Goal: Transaction & Acquisition: Purchase product/service

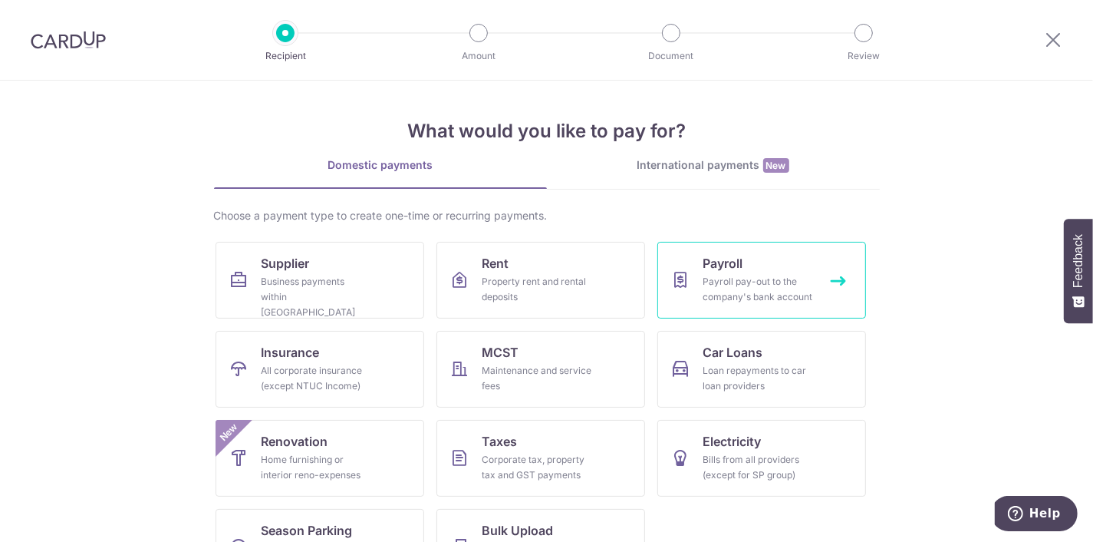
scroll to position [55, 0]
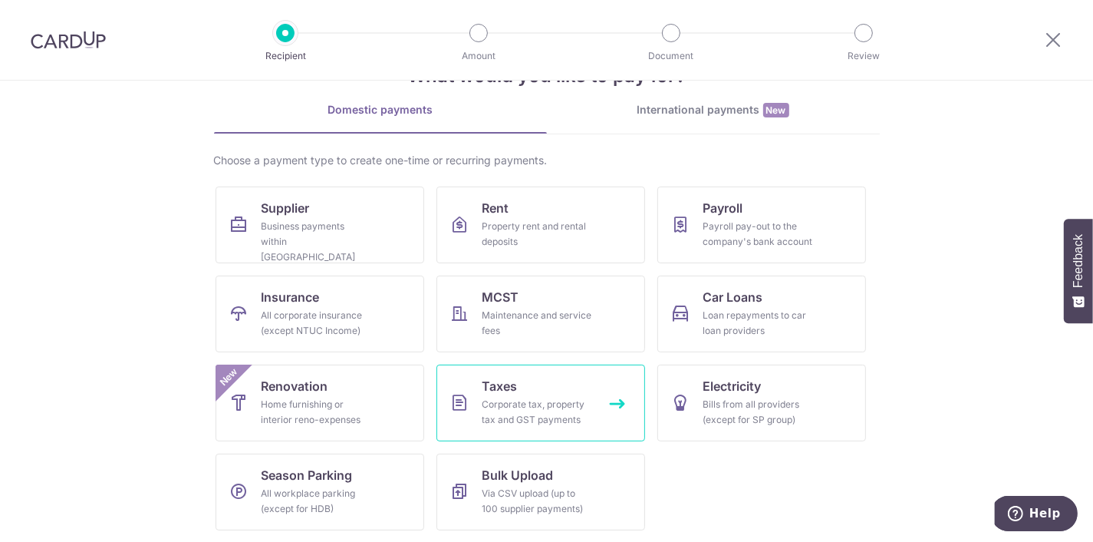
click at [559, 404] on div "Corporate tax, property tax and GST payments" at bounding box center [537, 412] width 110 height 31
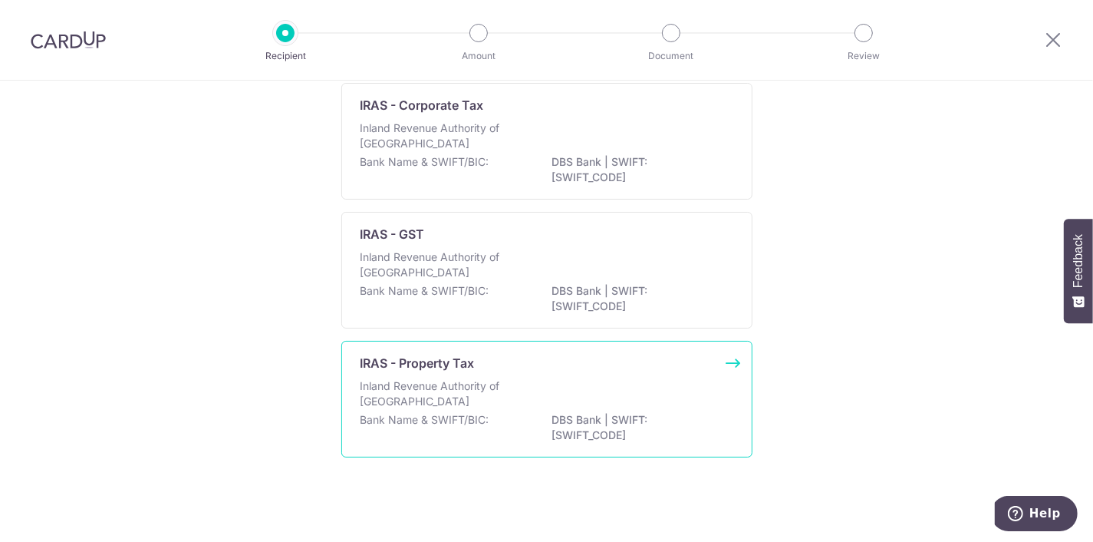
scroll to position [127, 0]
click at [571, 380] on div "Inland Revenue Authority of Singapore" at bounding box center [546, 395] width 373 height 34
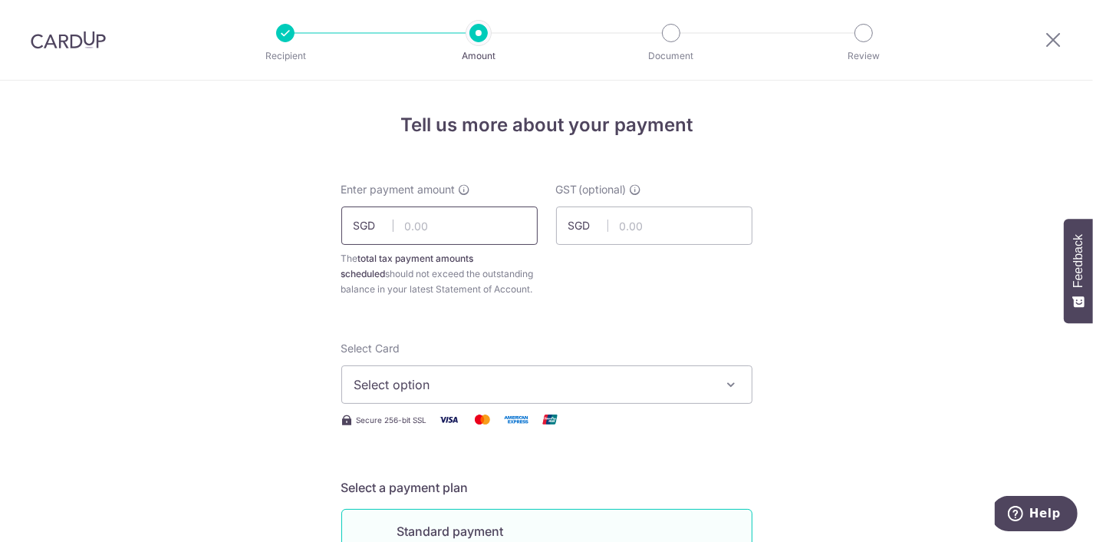
click at [439, 234] on input "text" at bounding box center [439, 225] width 196 height 38
click at [410, 234] on input "text" at bounding box center [439, 225] width 196 height 38
type input "1,084.00"
click at [1042, 31] on div at bounding box center [1053, 40] width 80 height 80
drag, startPoint x: 1042, startPoint y: 38, endPoint x: 1052, endPoint y: 39, distance: 10.8
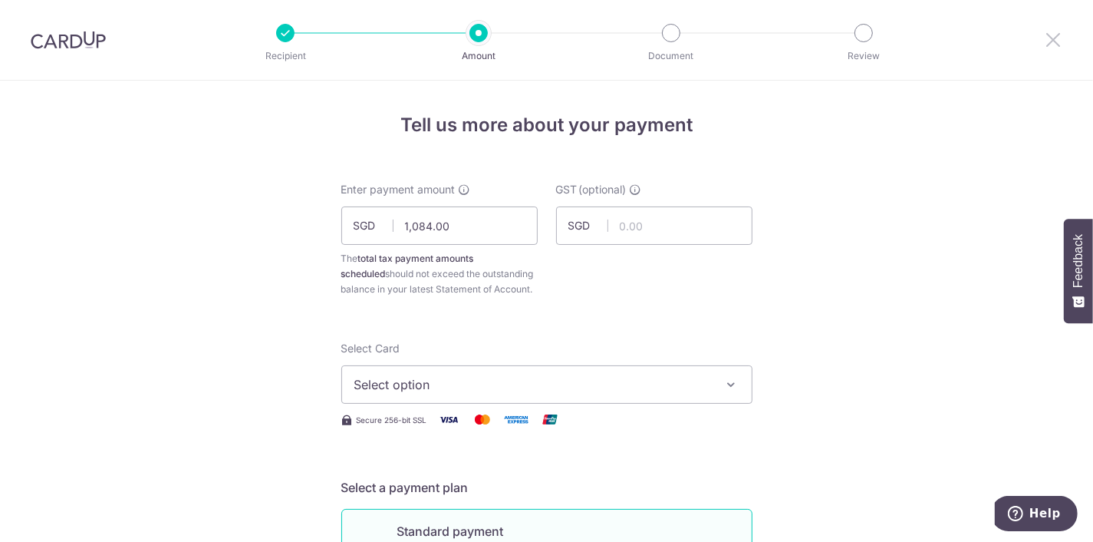
click at [1048, 39] on div at bounding box center [1053, 40] width 80 height 80
click at [1053, 38] on icon at bounding box center [1053, 39] width 18 height 19
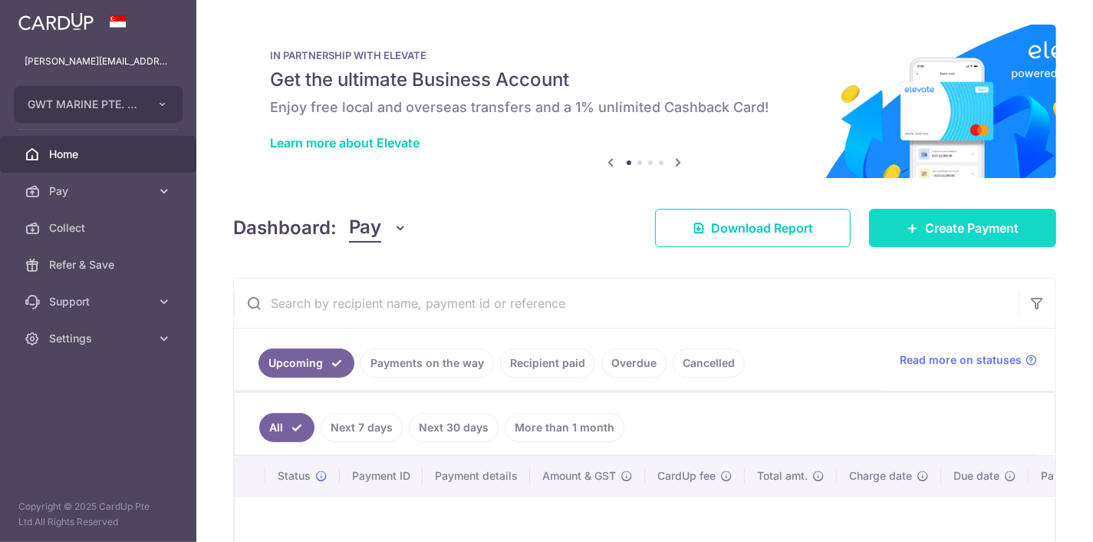
click at [956, 234] on span "Create Payment" at bounding box center [972, 228] width 94 height 18
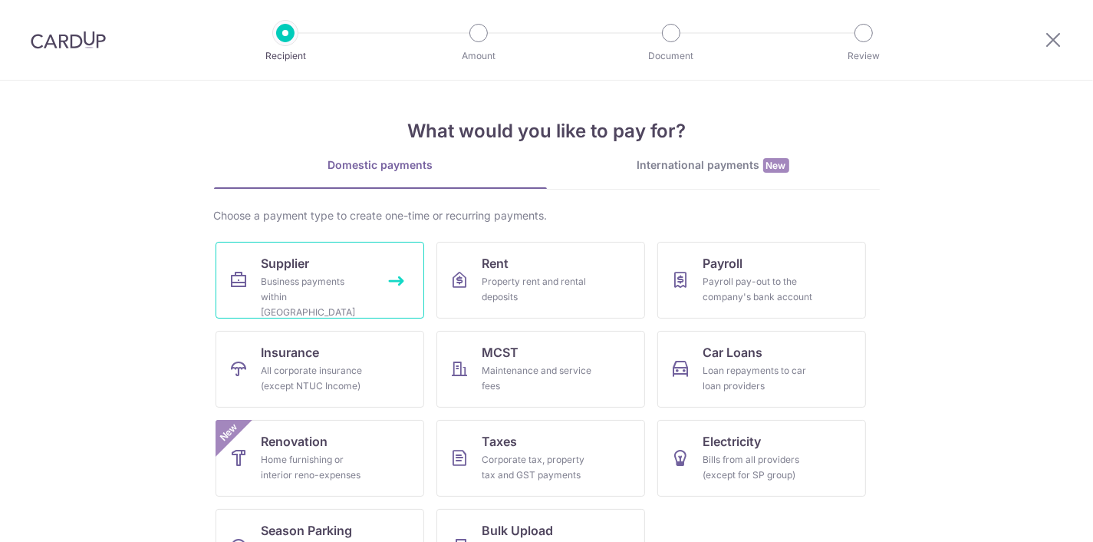
click at [318, 297] on div "Business payments within Singapore" at bounding box center [317, 297] width 110 height 46
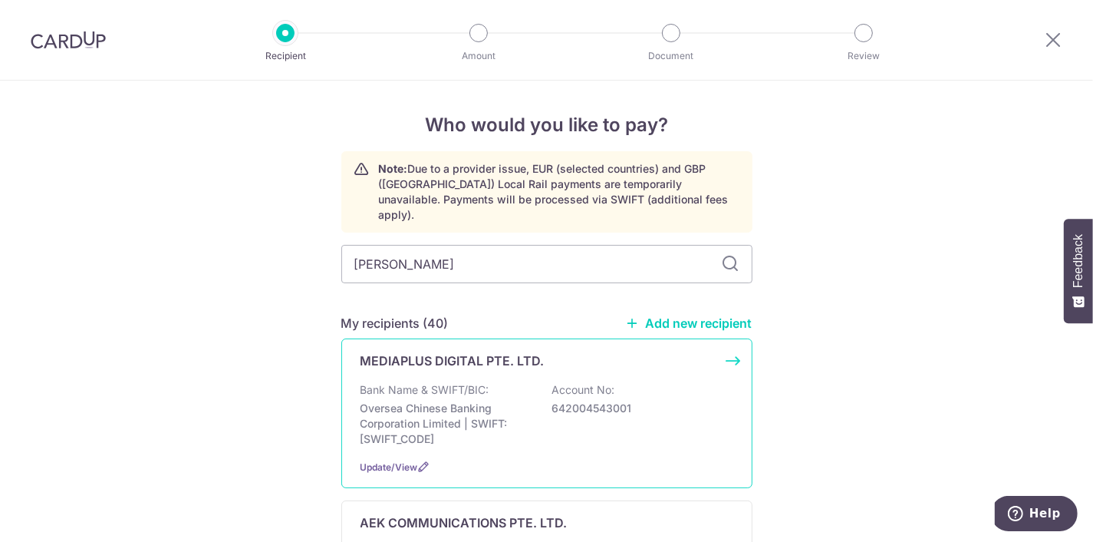
type input "SENG HUAT"
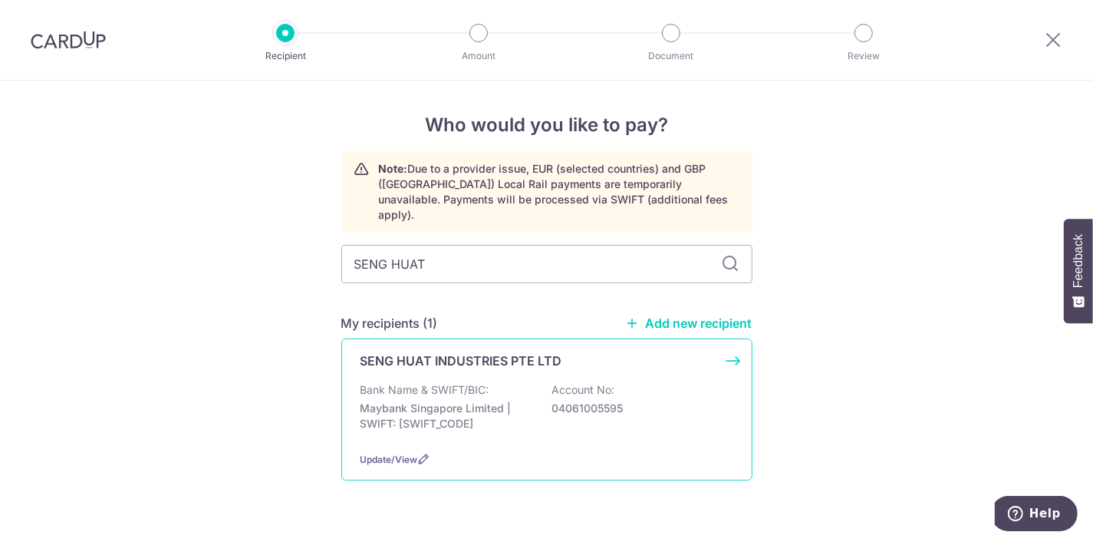
click at [413, 382] on p "Bank Name & SWIFT/BIC:" at bounding box center [424, 389] width 129 height 15
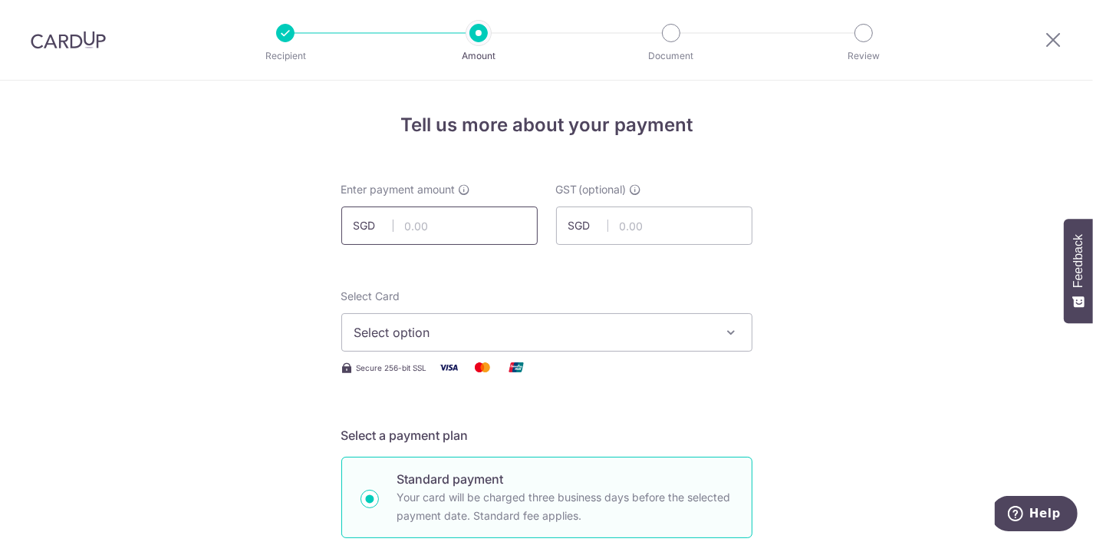
click at [435, 228] on input "text" at bounding box center [439, 225] width 196 height 38
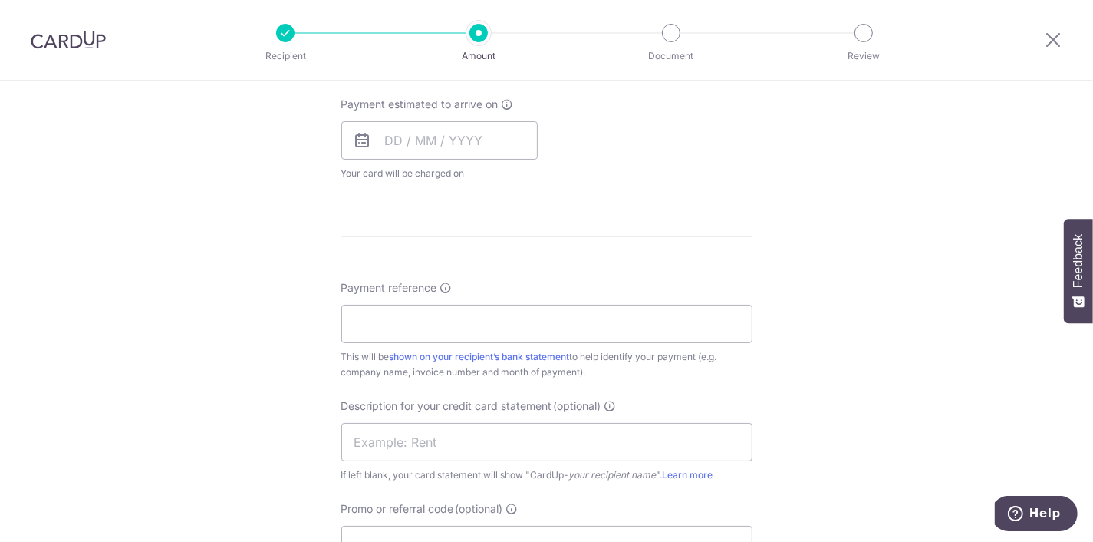
scroll to position [854, 0]
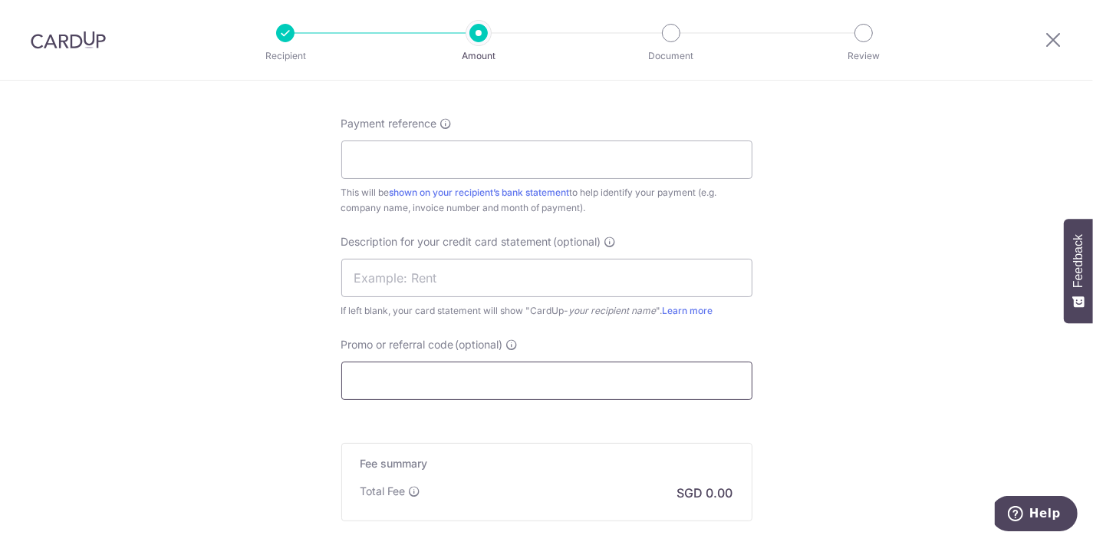
type input "1,084.55"
click at [544, 379] on input "Promo or referral code (optional)" at bounding box center [546, 380] width 411 height 38
type input "T"
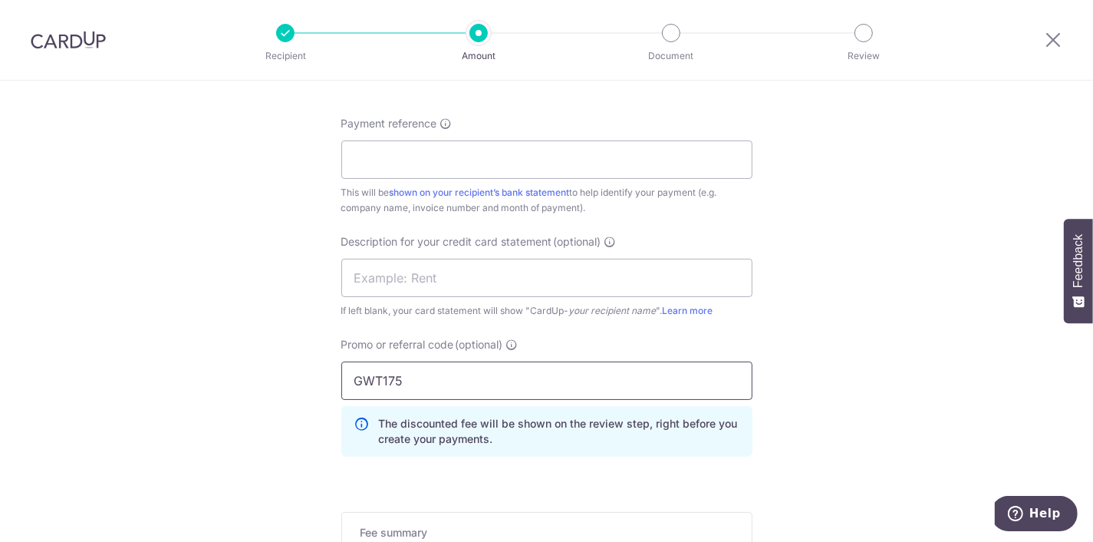
type input "GWT175"
click at [833, 319] on div "Tell us more about your payment Enter payment amount SGD 1,084.55 1084.55 GST (…" at bounding box center [546, 6] width 1093 height 1559
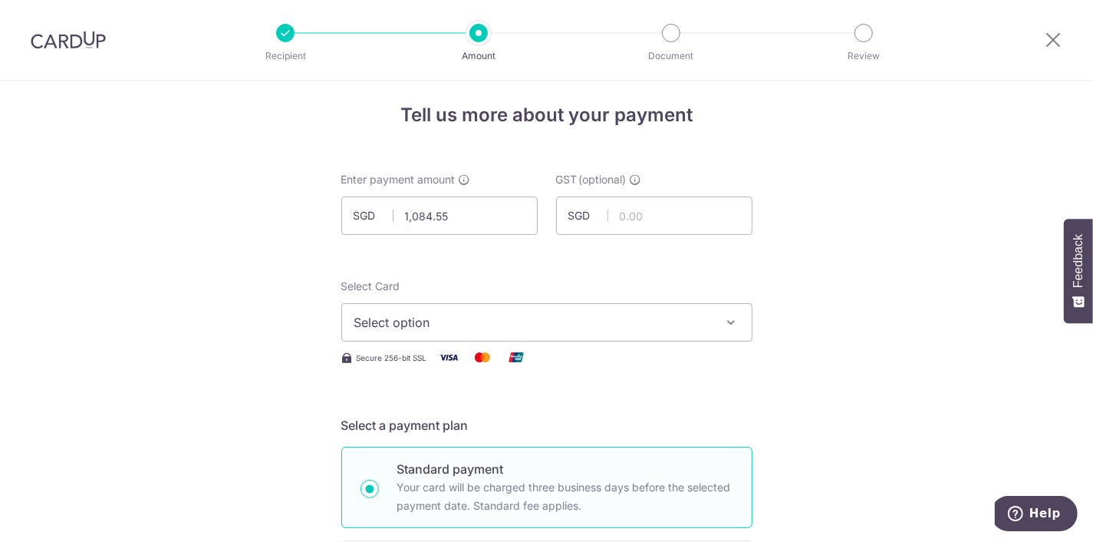
scroll to position [0, 0]
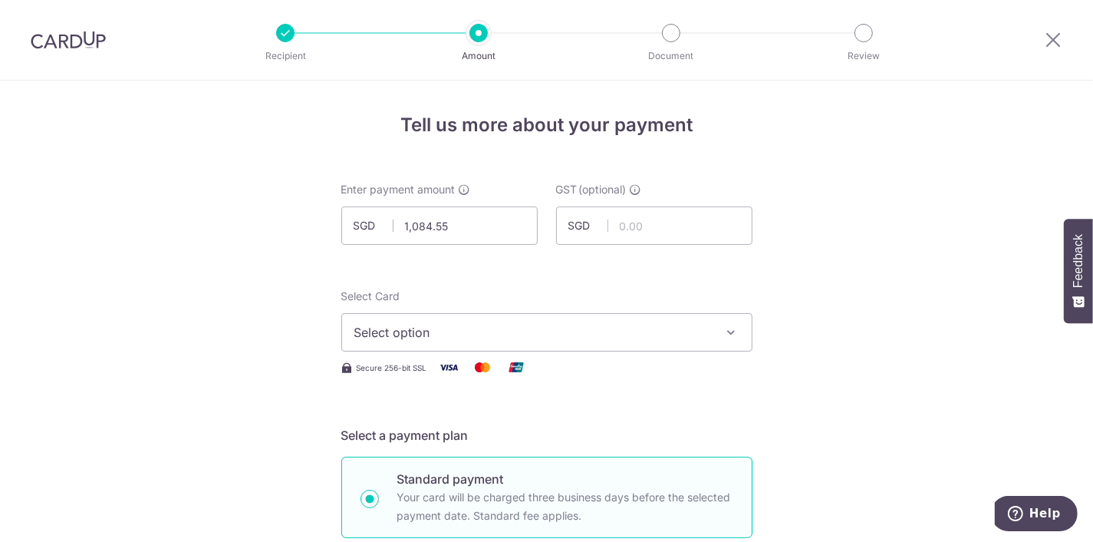
click at [500, 318] on button "Select option" at bounding box center [546, 332] width 411 height 38
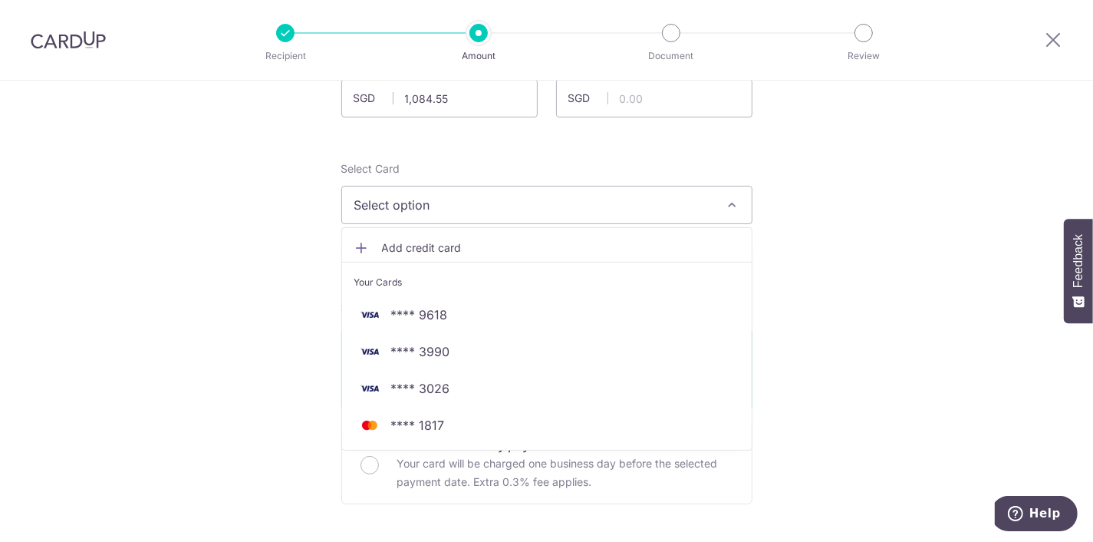
scroll to position [155, 0]
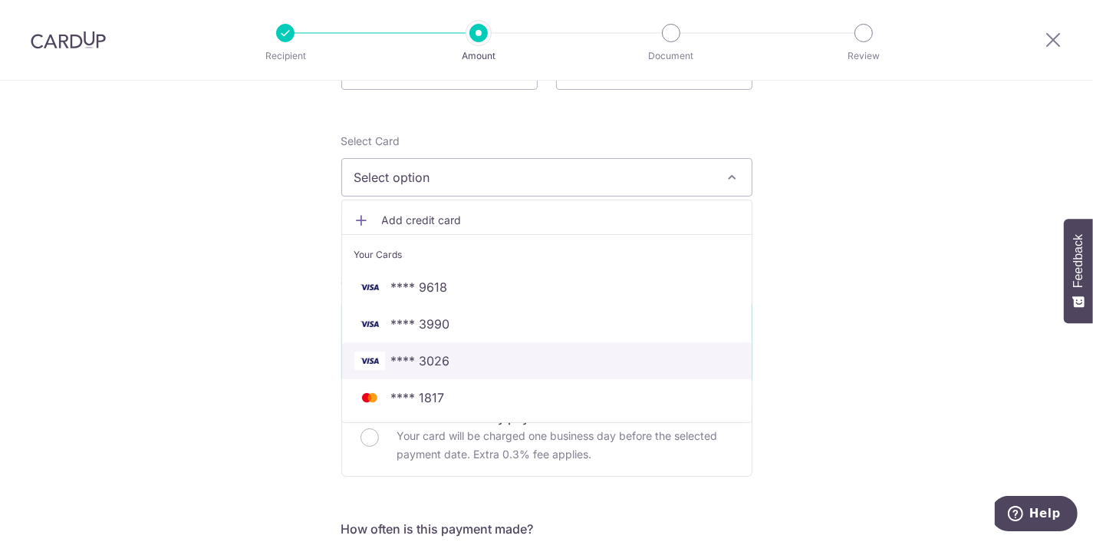
click at [477, 365] on span "**** 3026" at bounding box center [546, 360] width 385 height 18
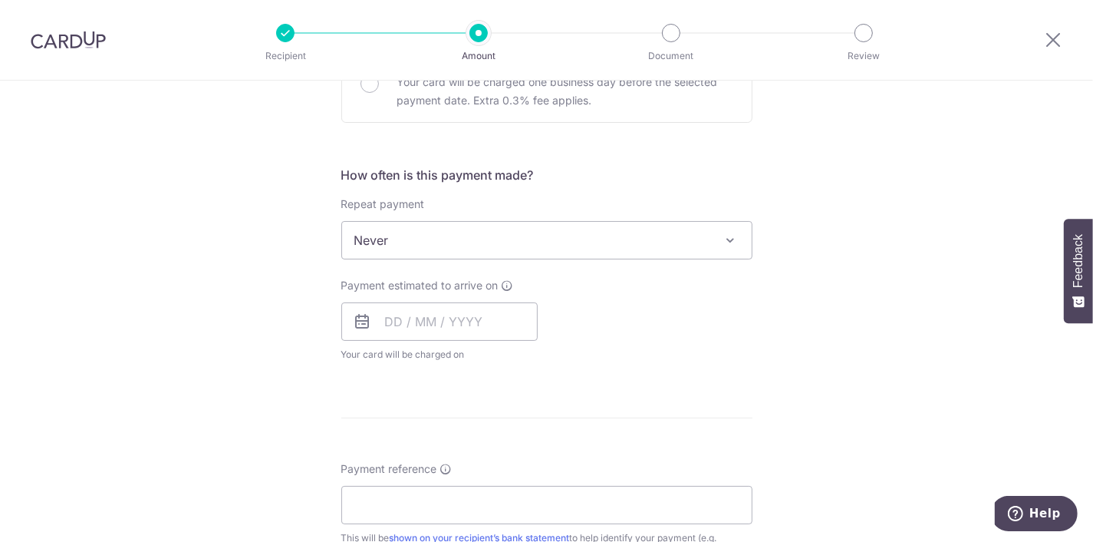
scroll to position [543, 0]
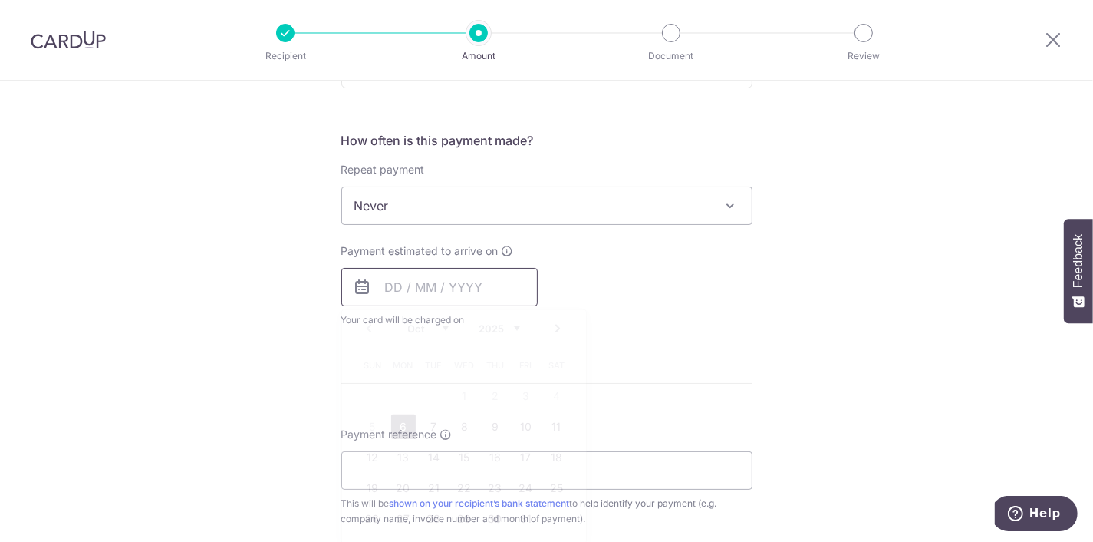
click at [468, 284] on input "text" at bounding box center [439, 287] width 196 height 38
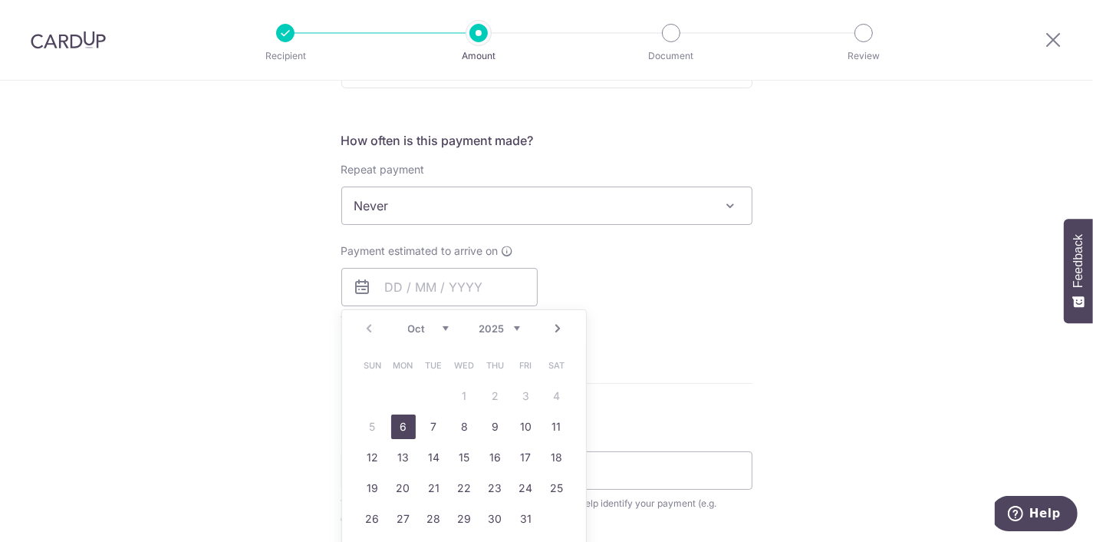
click at [401, 423] on link "6" at bounding box center [403, 426] width 25 height 25
type input "[DATE]"
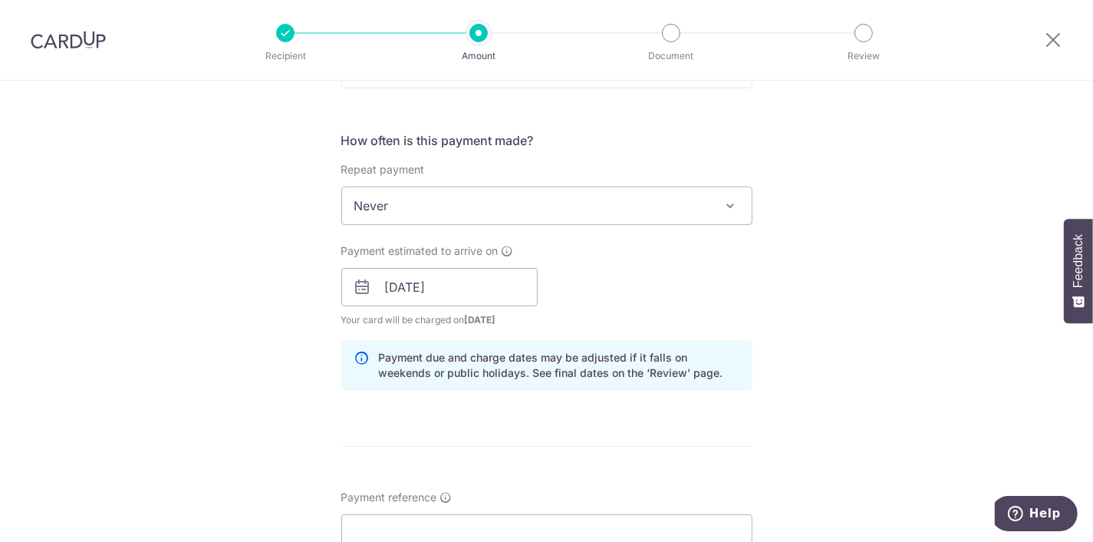
click at [759, 288] on div "Payment estimated to arrive on 06/10/2025 Prev Next Oct Nov Dec 2025 2026 2027 …" at bounding box center [547, 285] width 430 height 84
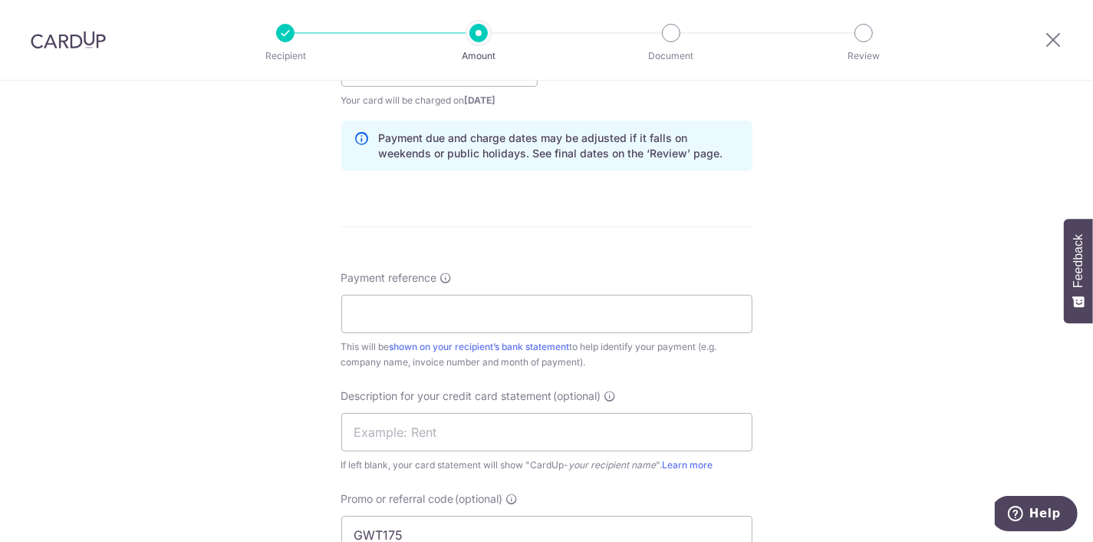
scroll to position [776, 0]
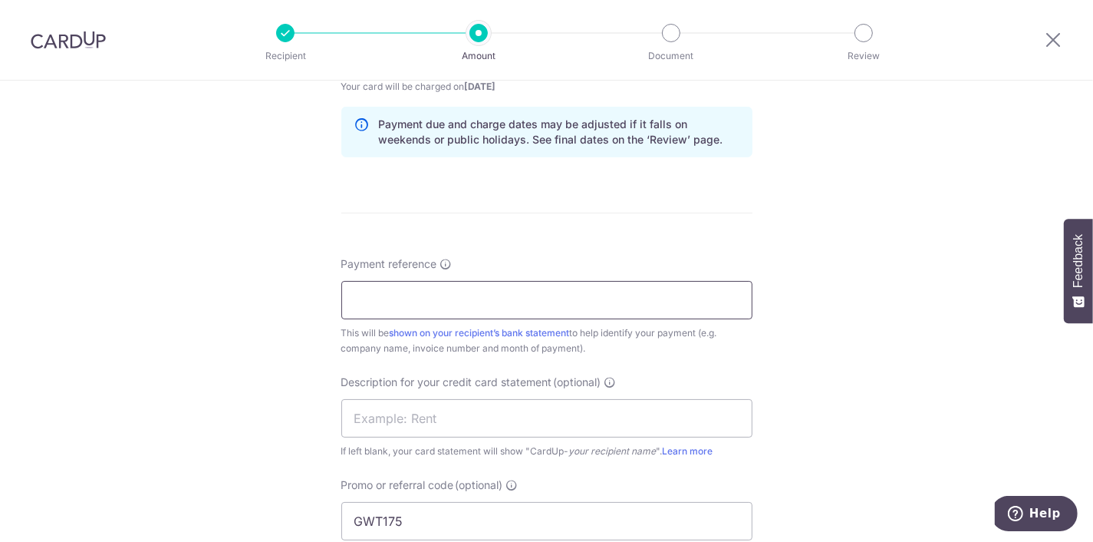
click at [601, 281] on input "Payment reference" at bounding box center [546, 300] width 411 height 38
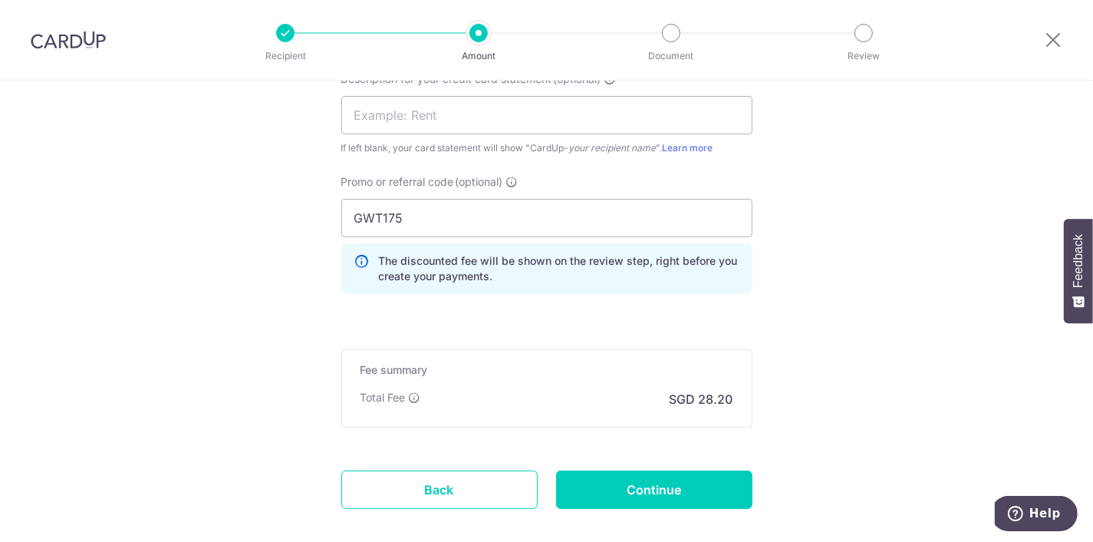
scroll to position [1086, 0]
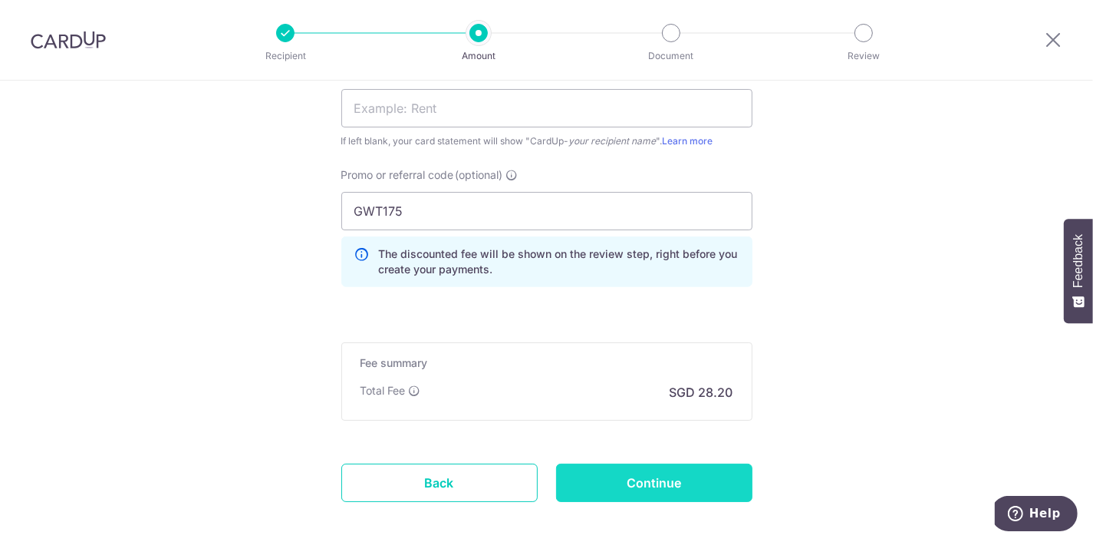
type input "247432"
click at [694, 480] on input "Continue" at bounding box center [654, 482] width 196 height 38
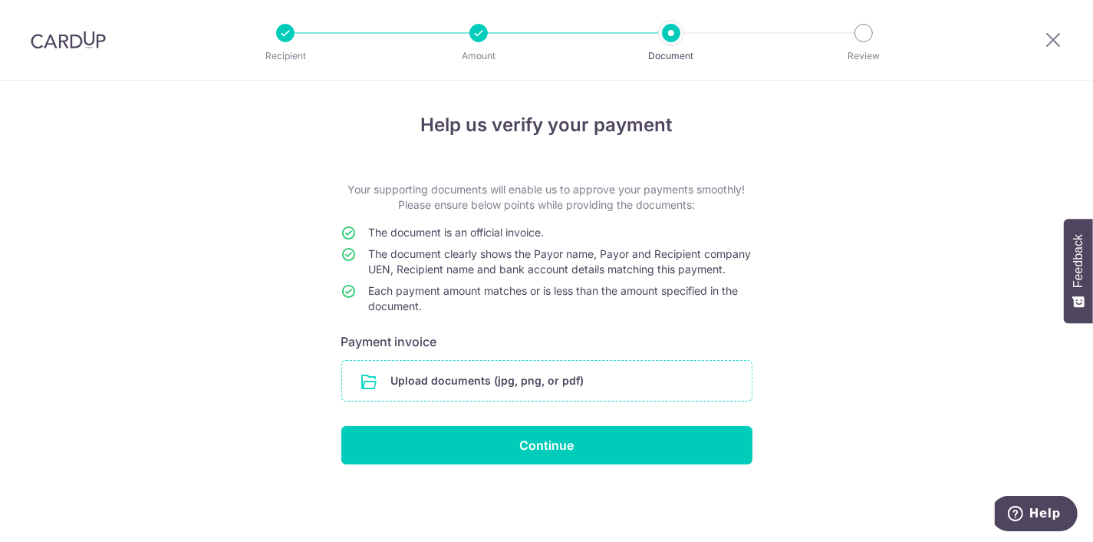
click at [515, 400] on input "file" at bounding box center [547, 380] width 410 height 40
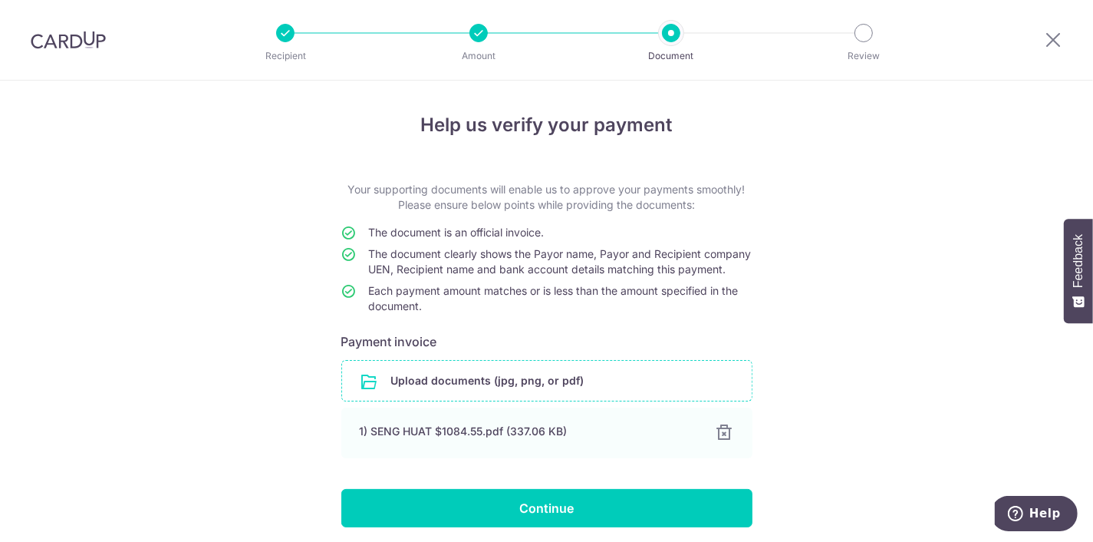
scroll to position [72, 0]
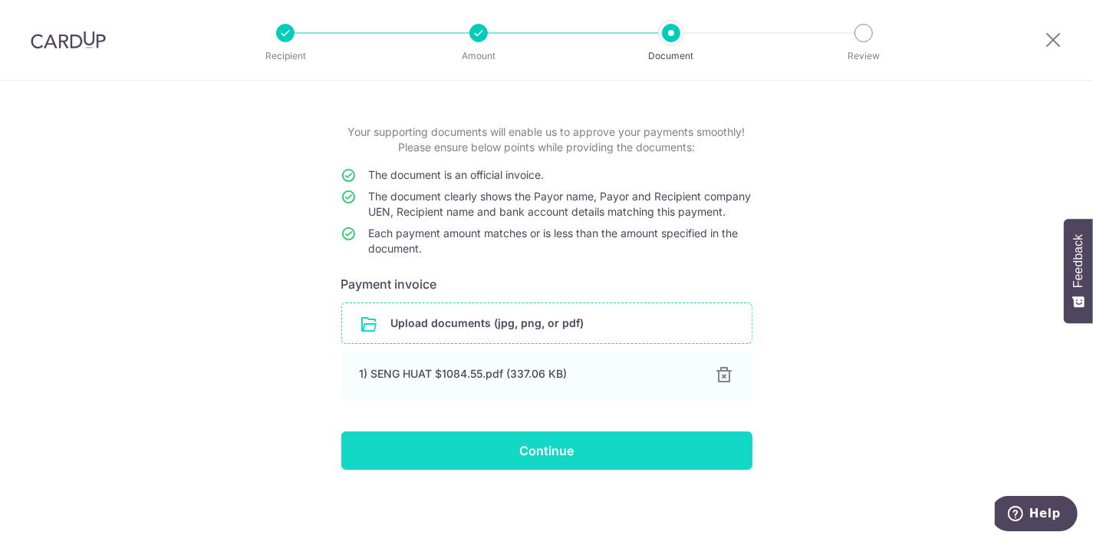
click at [535, 439] on input "Continue" at bounding box center [546, 450] width 411 height 38
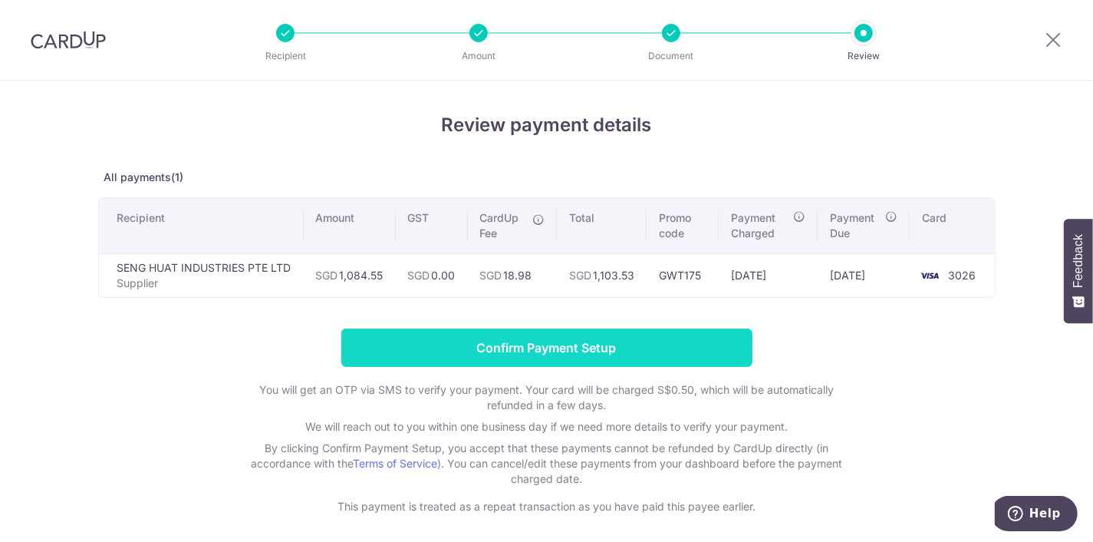
click at [638, 337] on input "Confirm Payment Setup" at bounding box center [546, 347] width 411 height 38
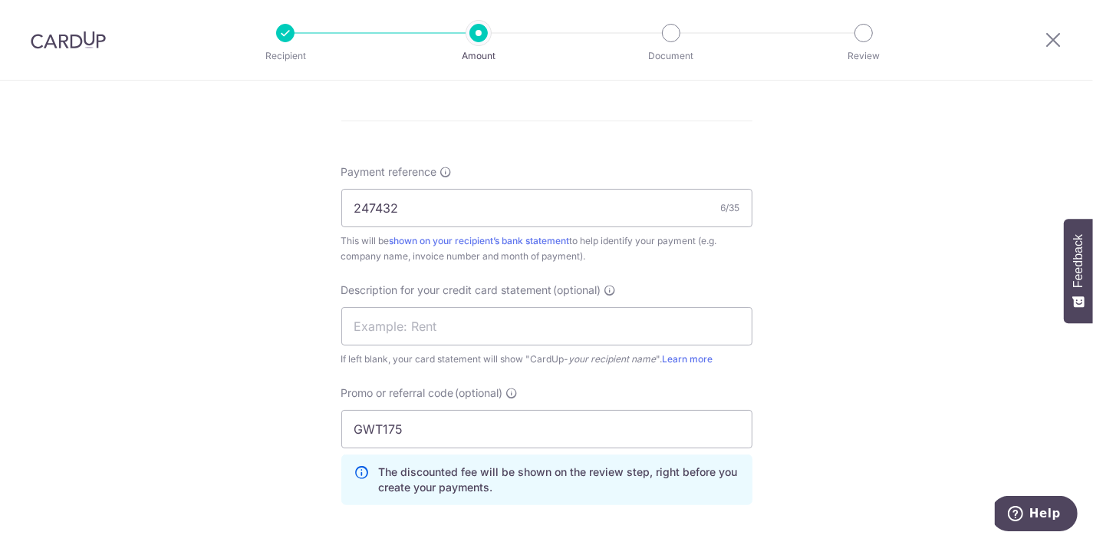
scroll to position [1220, 0]
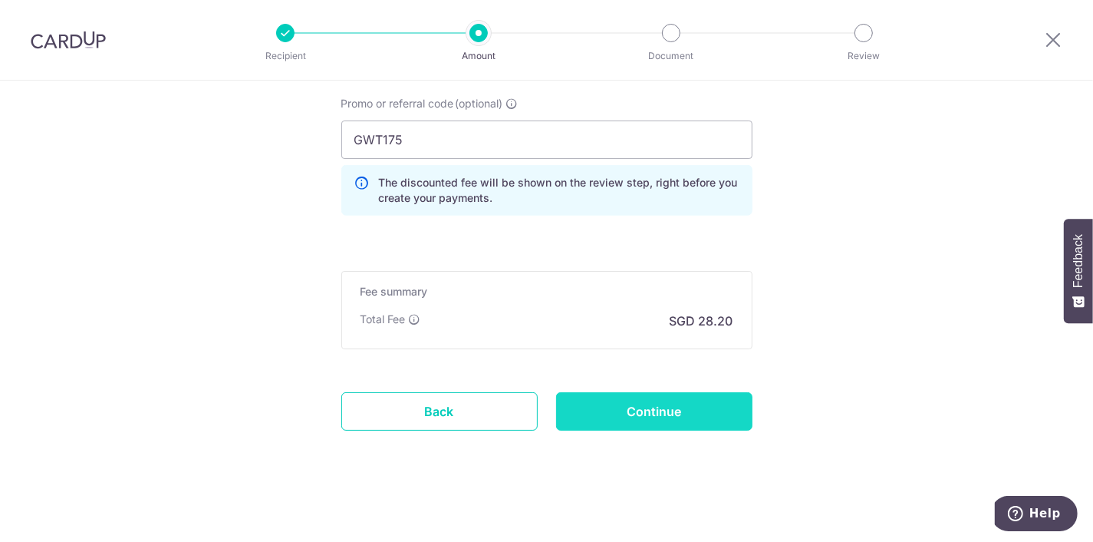
click at [711, 402] on input "Continue" at bounding box center [654, 411] width 196 height 38
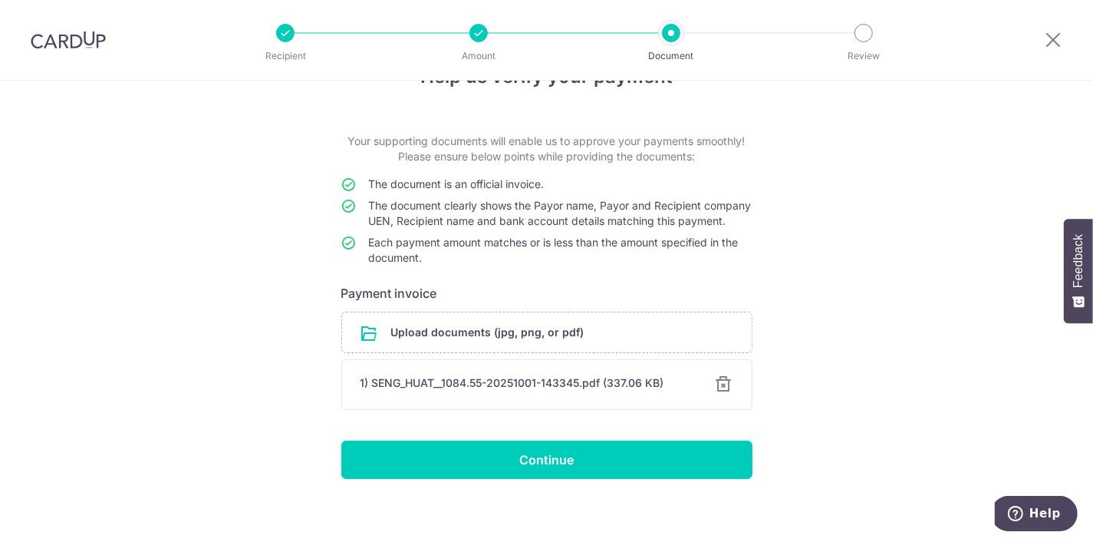
scroll to position [72, 0]
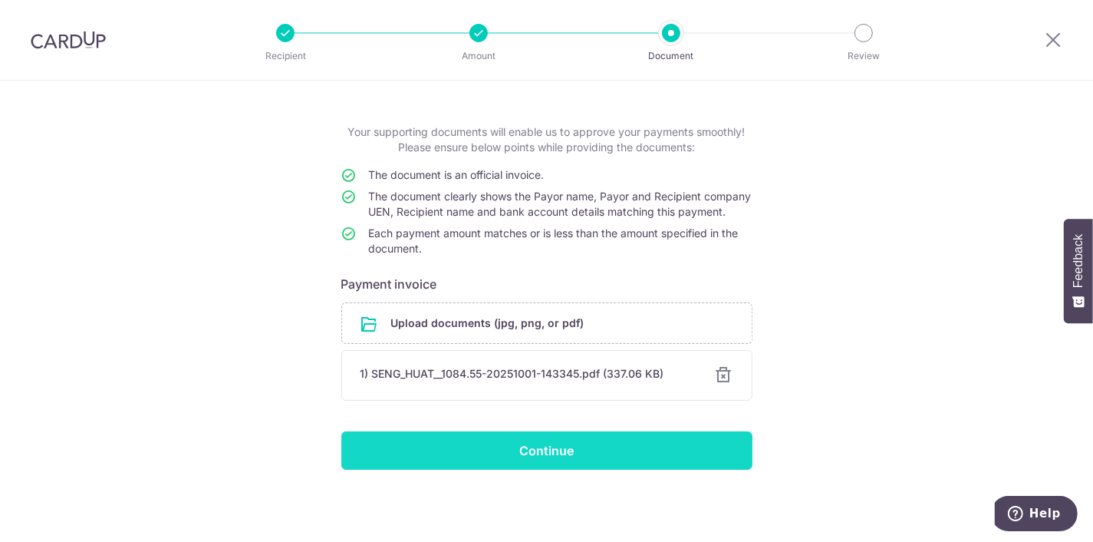
click at [628, 443] on input "Continue" at bounding box center [546, 450] width 411 height 38
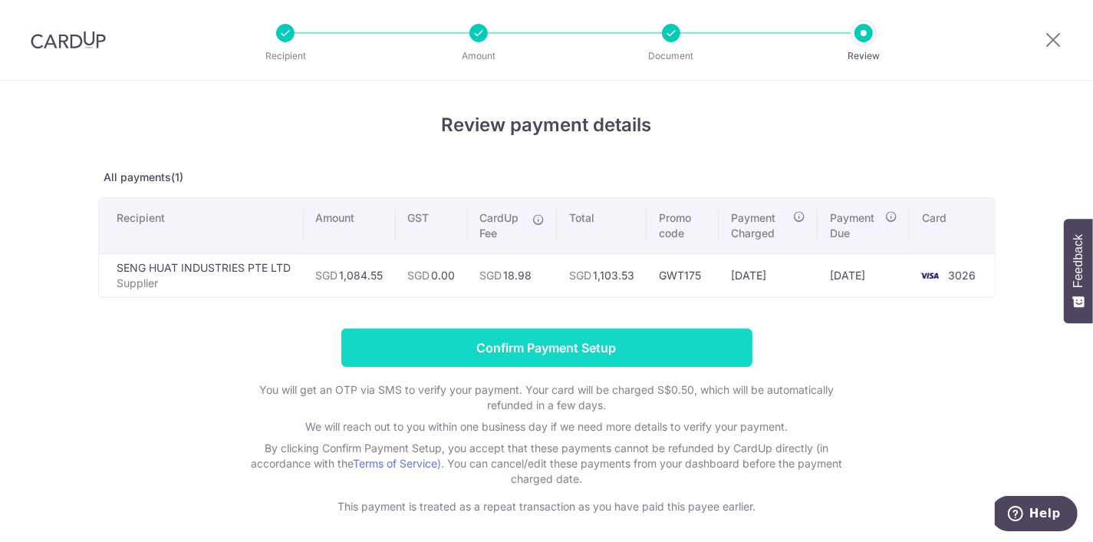
click at [664, 349] on input "Confirm Payment Setup" at bounding box center [546, 347] width 411 height 38
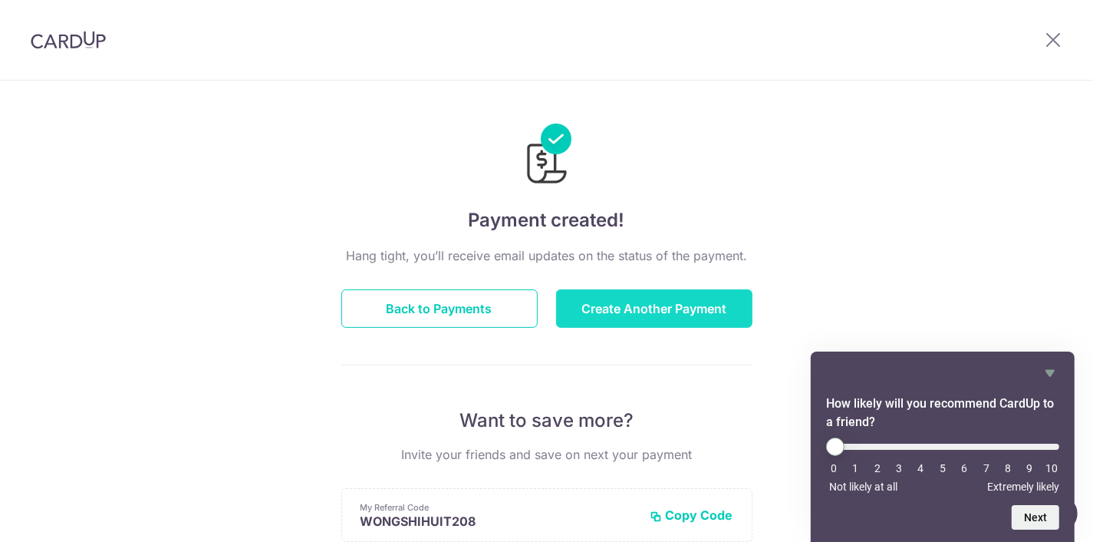
click at [663, 304] on button "Create Another Payment" at bounding box center [654, 308] width 196 height 38
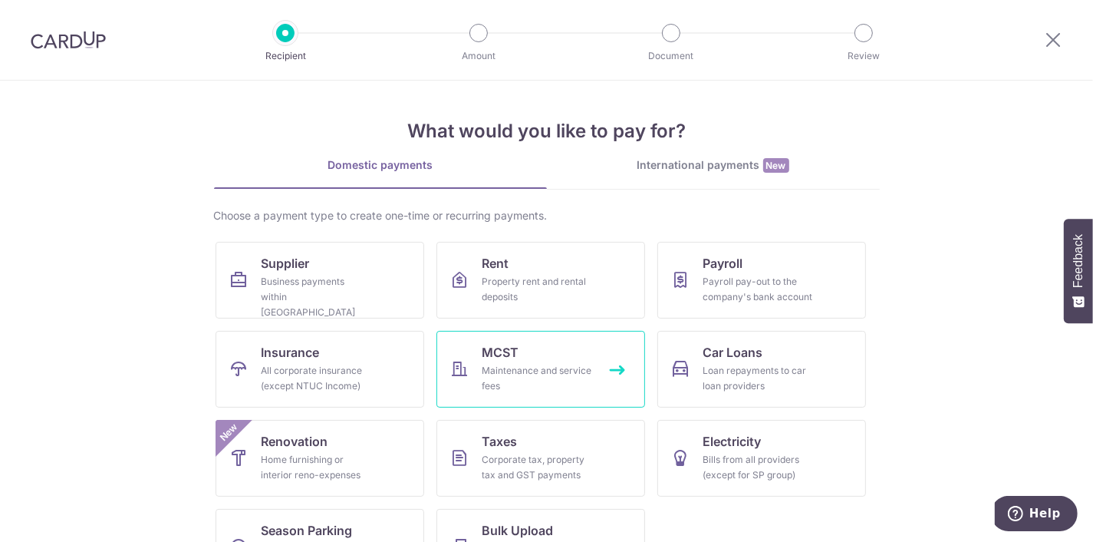
click at [575, 382] on div "Maintenance and service fees" at bounding box center [537, 378] width 110 height 31
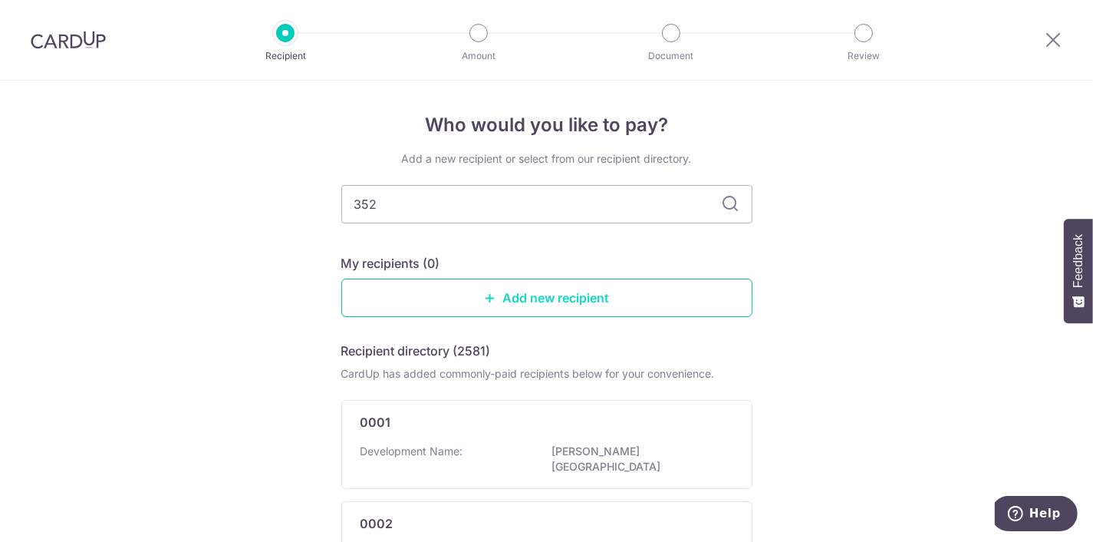
type input "3529"
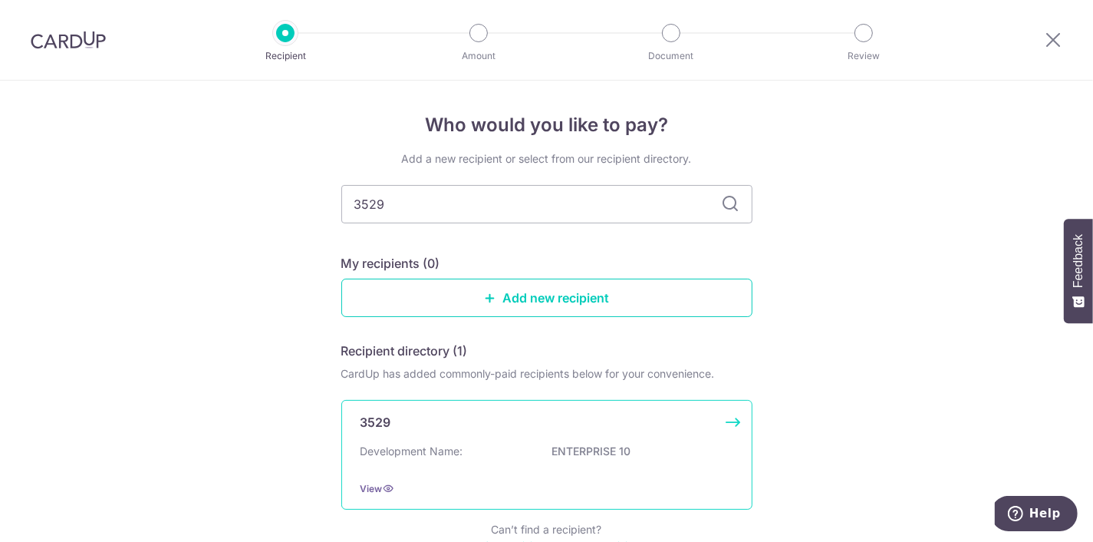
click at [456, 427] on div "3529" at bounding box center [537, 422] width 354 height 18
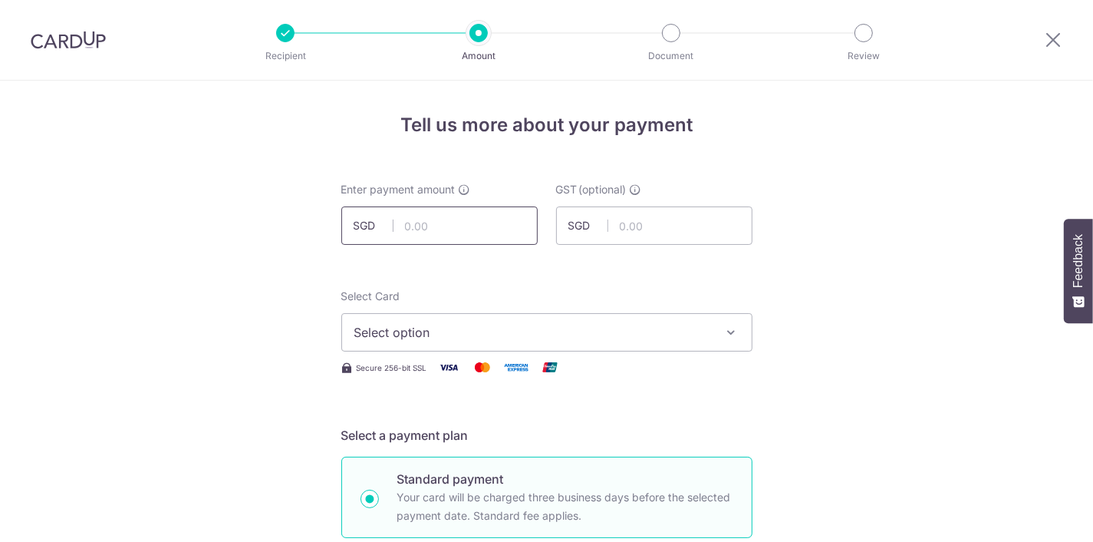
click at [480, 225] on input "text" at bounding box center [439, 225] width 196 height 38
type input "4,630.65"
click at [453, 325] on span "Select option" at bounding box center [532, 332] width 357 height 18
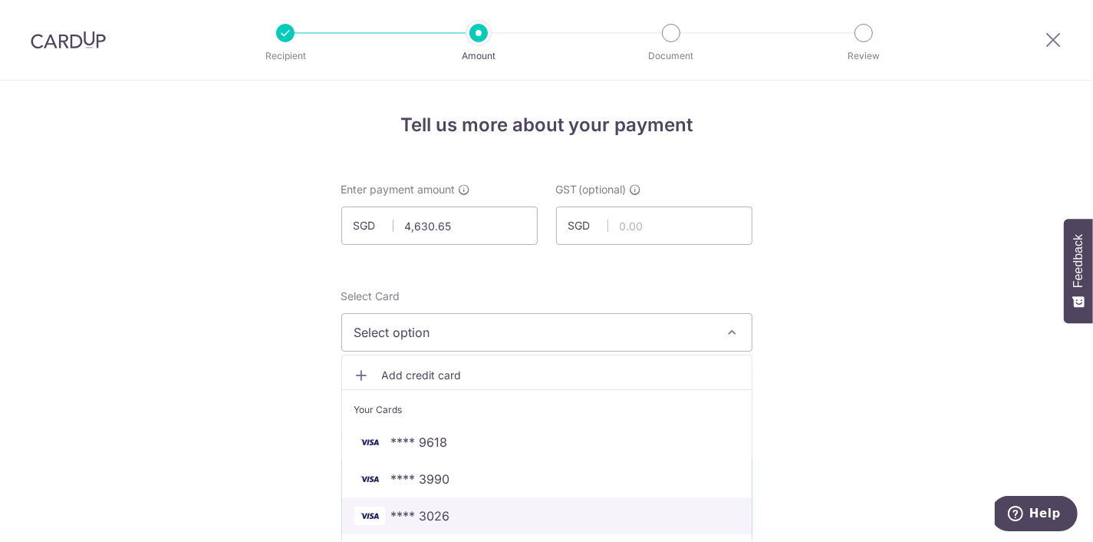
click at [466, 520] on span "**** 3026" at bounding box center [546, 515] width 385 height 18
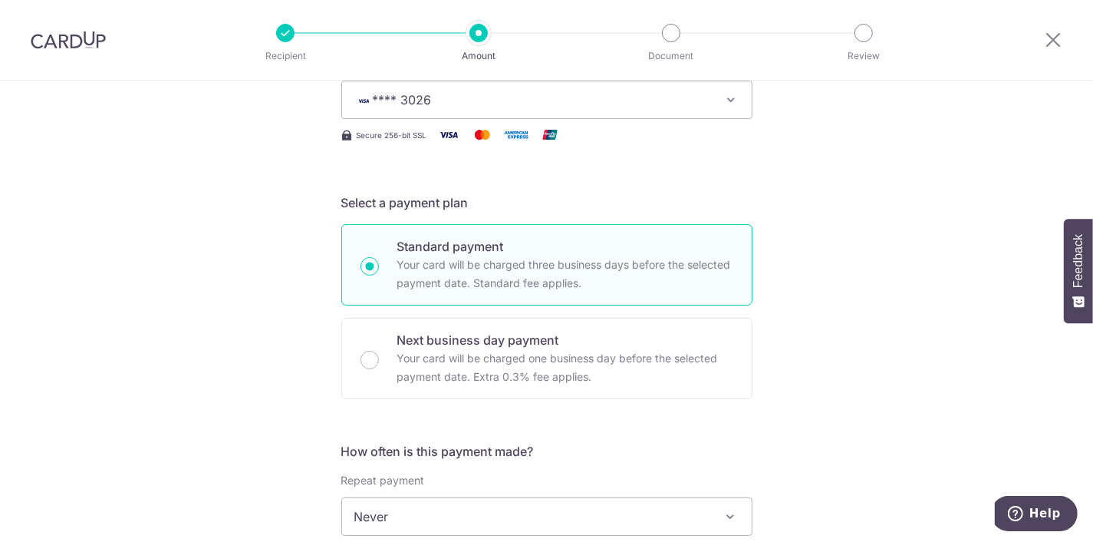
scroll to position [543, 0]
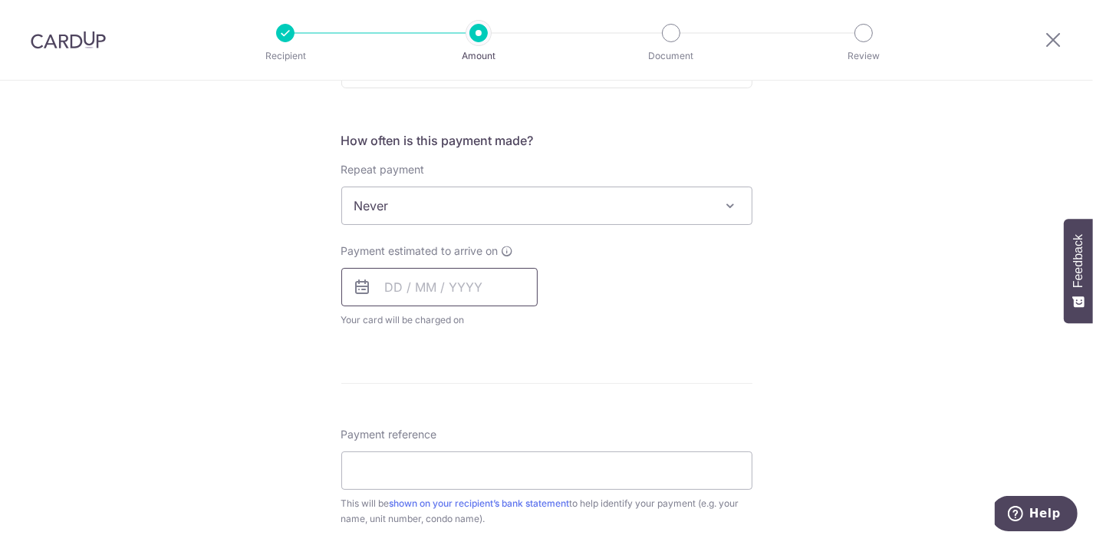
click at [418, 288] on input "text" at bounding box center [439, 287] width 196 height 38
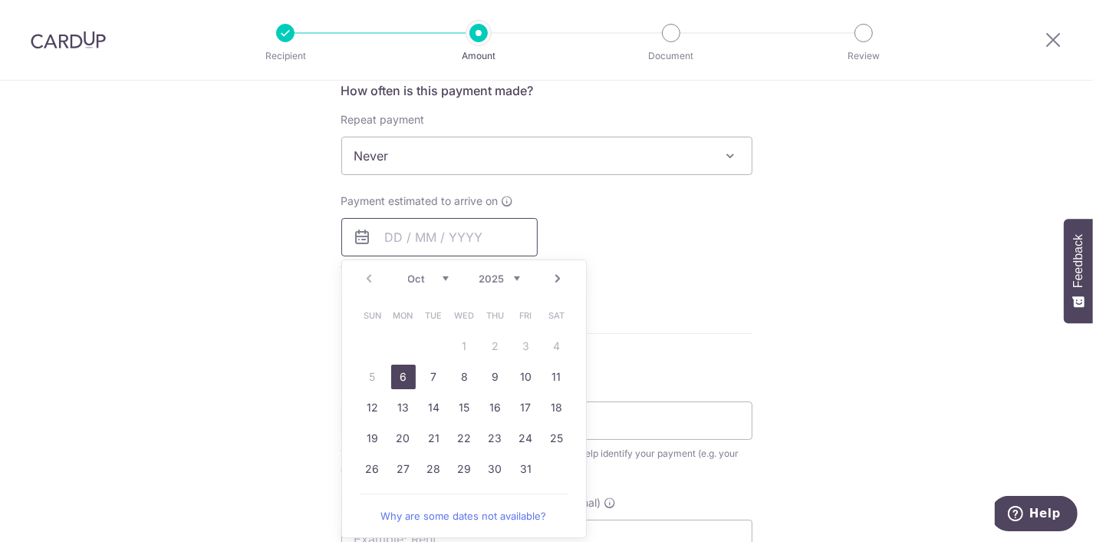
scroll to position [621, 0]
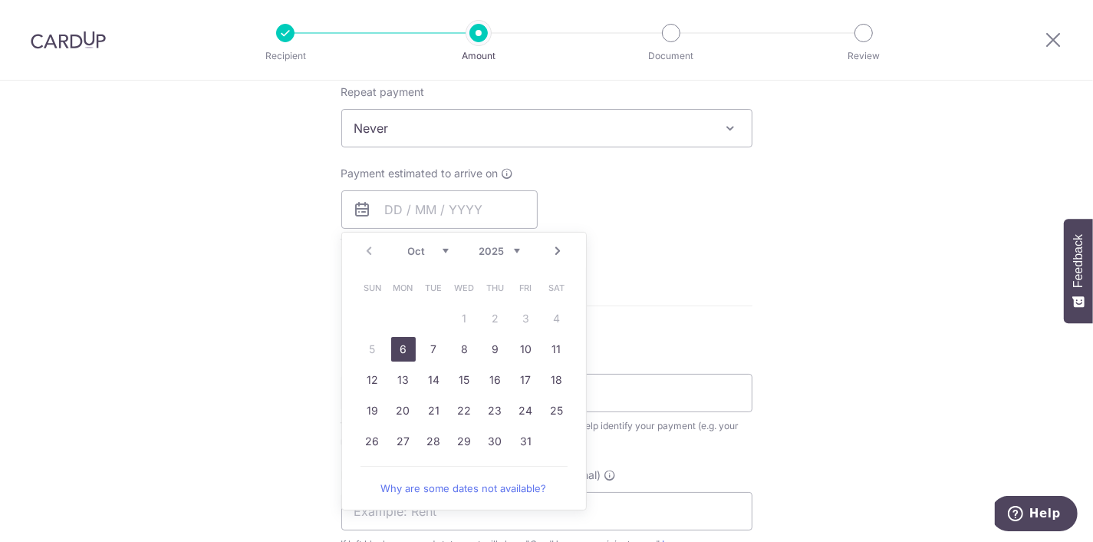
drag, startPoint x: 400, startPoint y: 346, endPoint x: 568, endPoint y: 270, distance: 184.3
click at [400, 345] on link "6" at bounding box center [403, 349] width 25 height 25
type input "[DATE]"
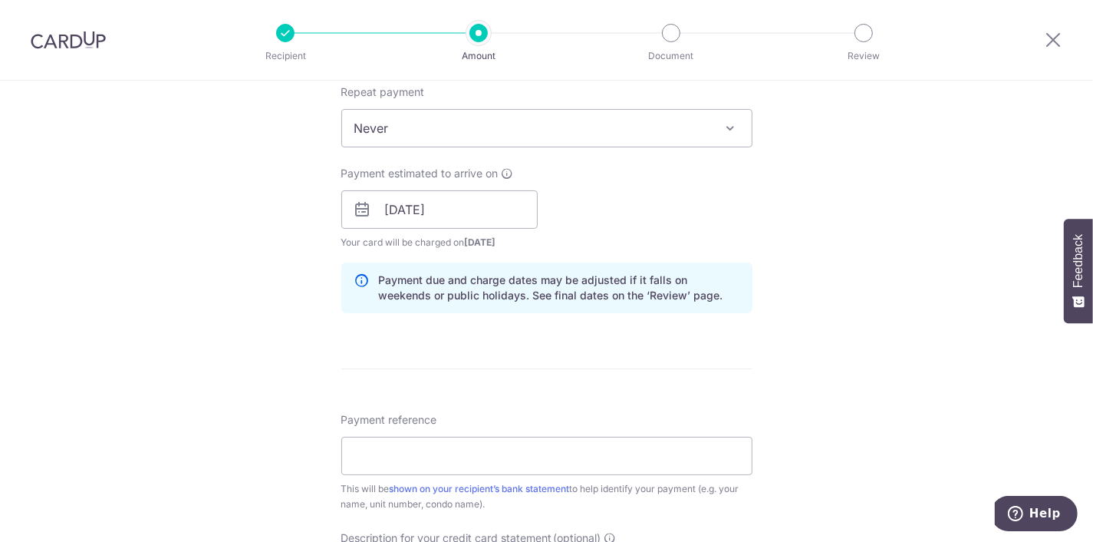
click at [712, 212] on div "Payment estimated to arrive on 06/10/2025 Prev Next Oct Nov Dec 2025 2026 2027 …" at bounding box center [547, 208] width 430 height 84
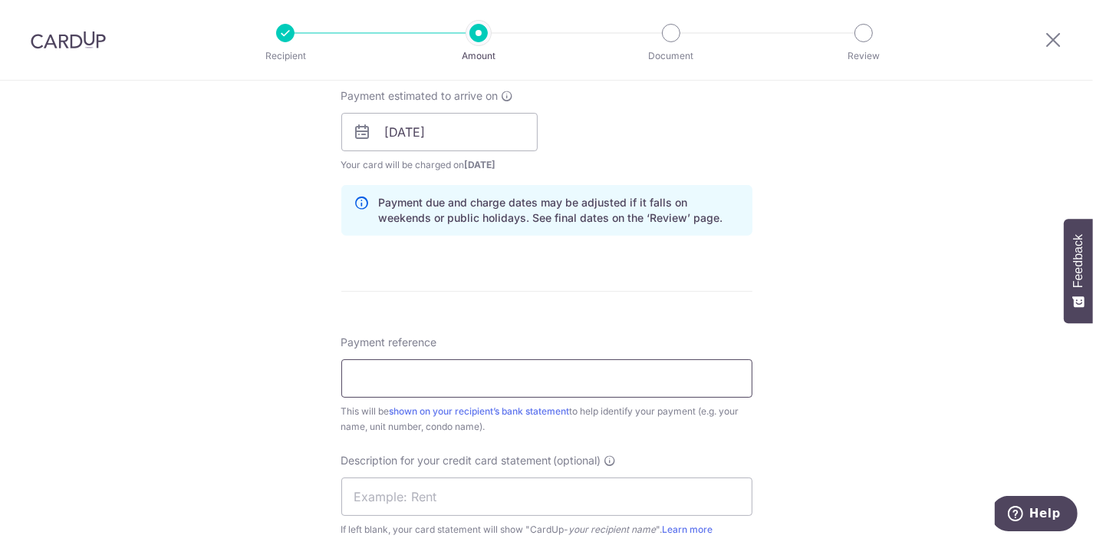
click at [495, 370] on input "Payment reference" at bounding box center [546, 378] width 411 height 38
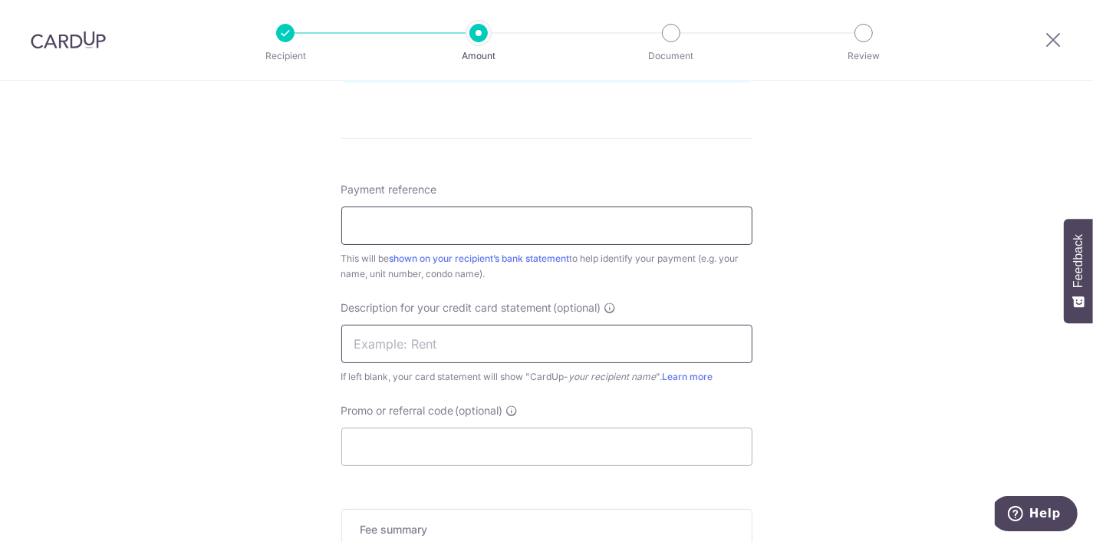
scroll to position [776, 0]
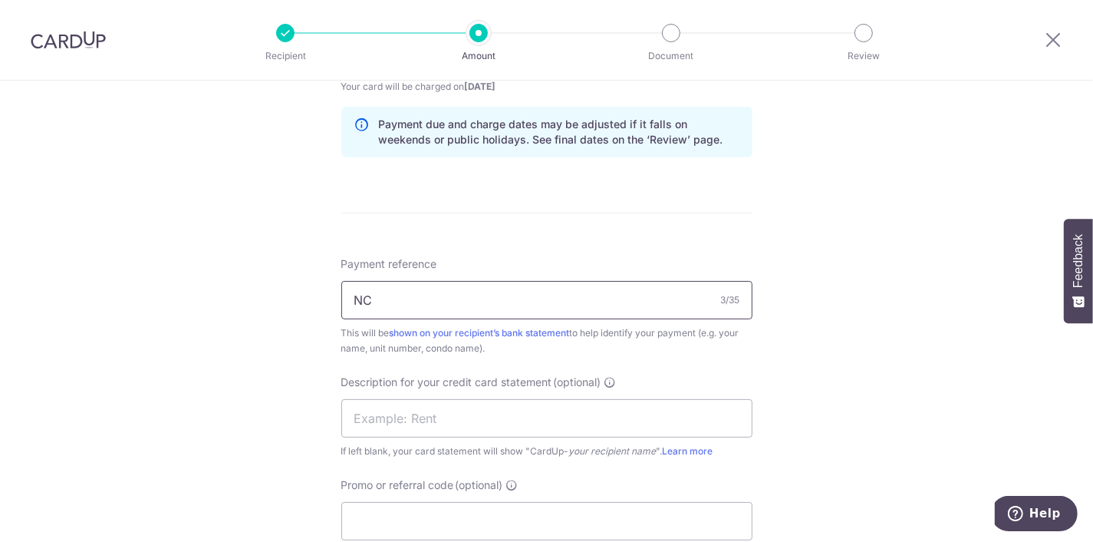
type input "N"
type input "MCST3529 12L 12C 12H"
click at [848, 262] on div "Tell us more about your payment Enter payment amount SGD 4,630.65 4630.65 GST (…" at bounding box center [546, 80] width 1093 height 1553
click at [531, 423] on input "text" at bounding box center [546, 418] width 411 height 38
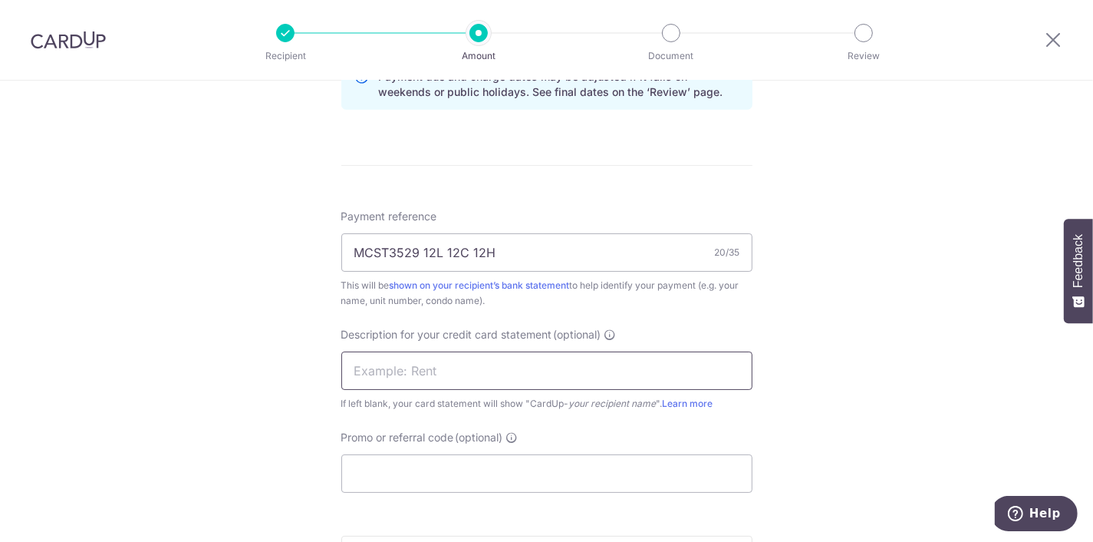
scroll to position [854, 0]
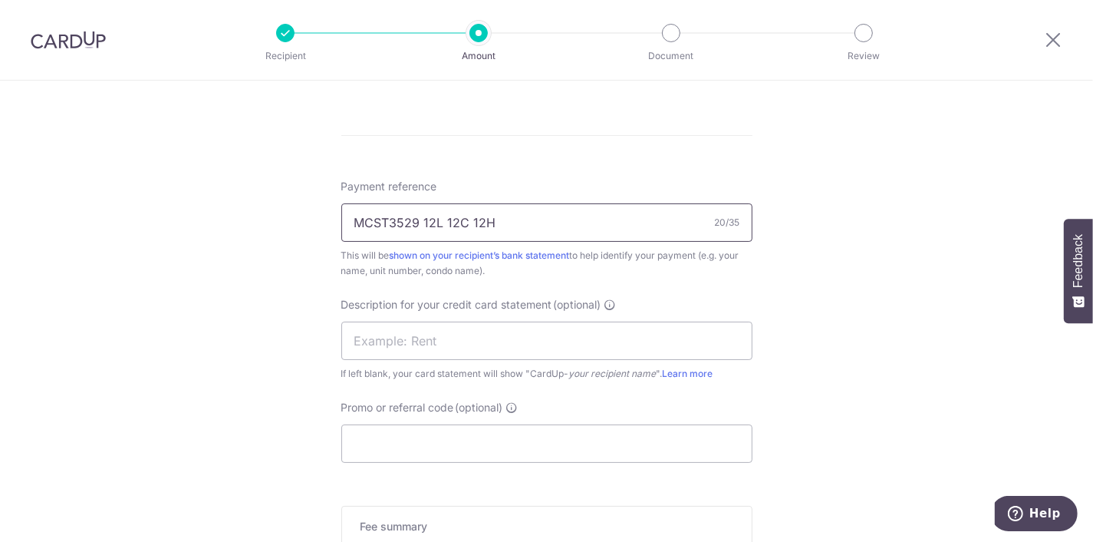
drag, startPoint x: 532, startPoint y: 216, endPoint x: 201, endPoint y: 209, distance: 330.6
click at [341, 209] on input "MCST3529 12L 12C 12H" at bounding box center [546, 222] width 411 height 38
click at [427, 340] on input "text" at bounding box center [546, 340] width 411 height 38
type input "MCST3529 OCTDEC"
drag, startPoint x: 864, startPoint y: 374, endPoint x: 870, endPoint y: 382, distance: 9.4
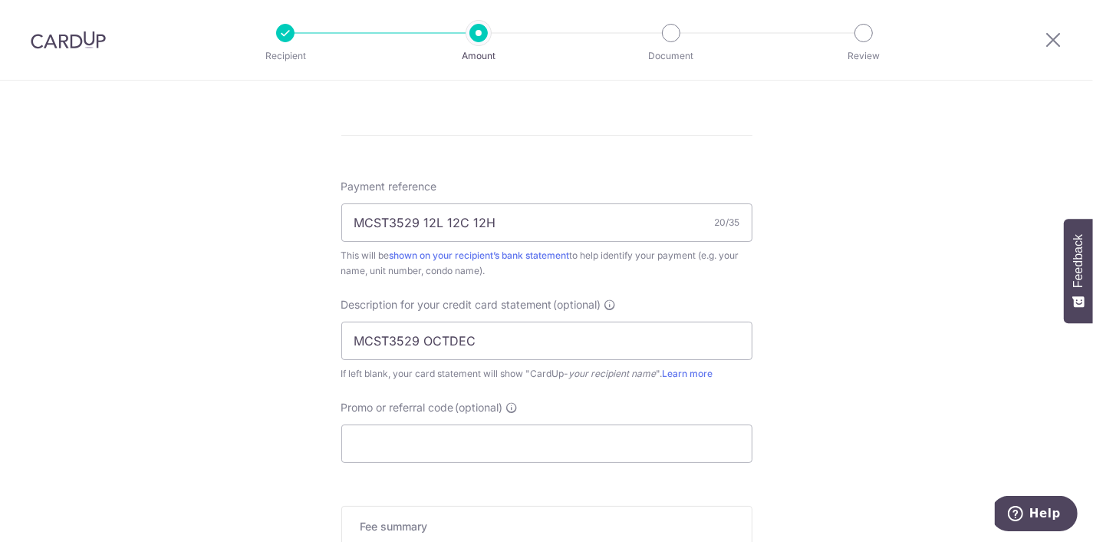
click at [866, 376] on div "Tell us more about your payment Enter payment amount SGD 4,630.65 4630.65 GST (…" at bounding box center [546, 3] width 1093 height 1553
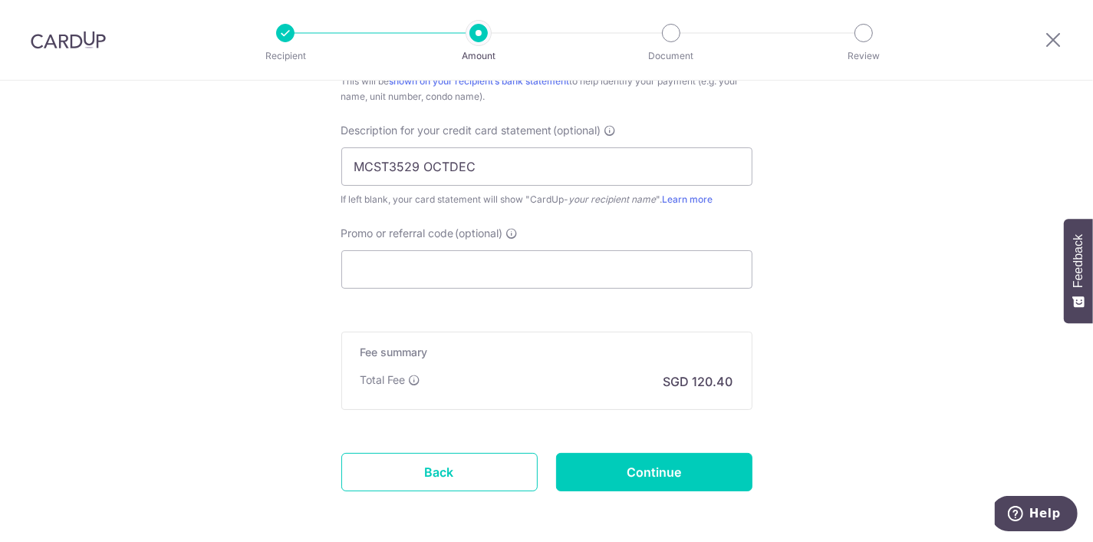
scroll to position [1089, 0]
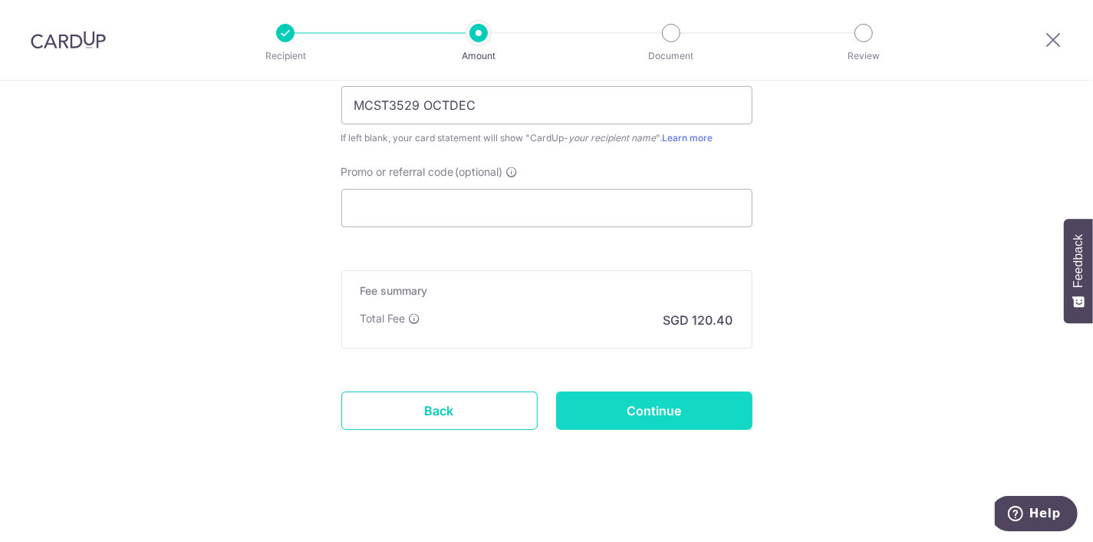
click at [700, 407] on input "Continue" at bounding box center [654, 410] width 196 height 38
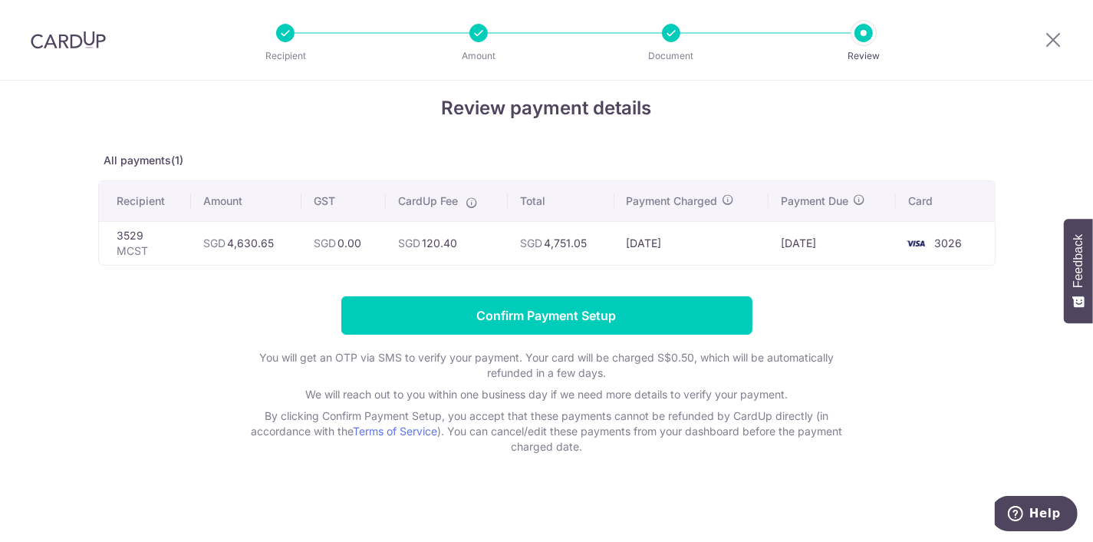
scroll to position [18, 0]
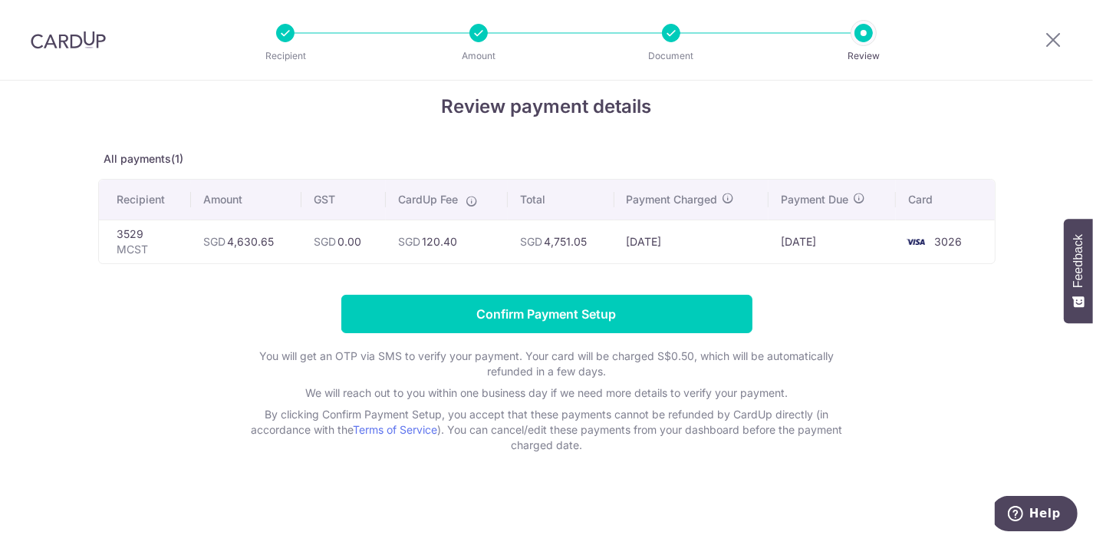
click at [1065, 38] on div at bounding box center [1053, 40] width 80 height 80
click at [1058, 41] on icon at bounding box center [1053, 39] width 18 height 19
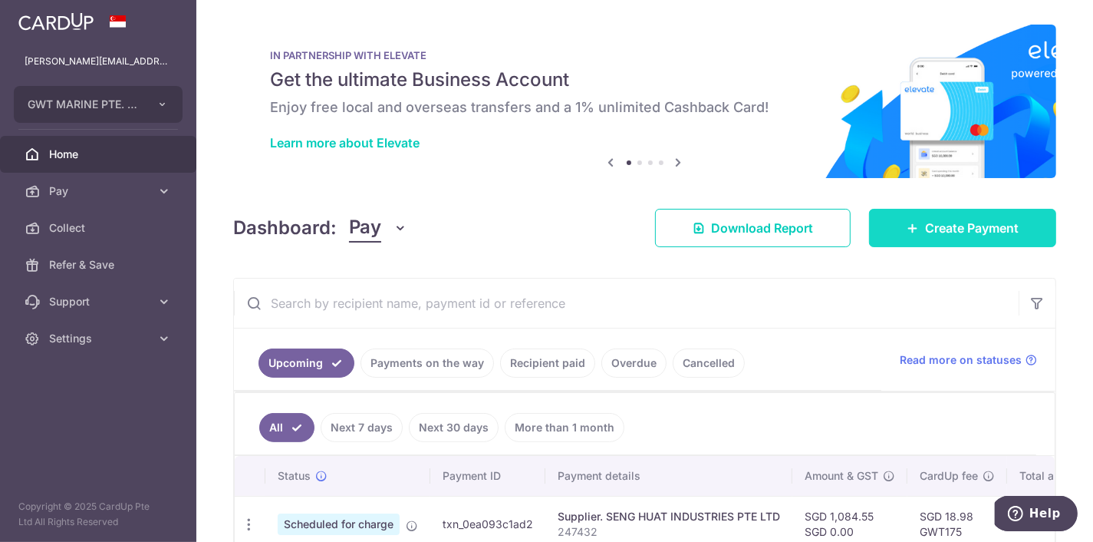
click at [944, 240] on link "Create Payment" at bounding box center [962, 228] width 187 height 38
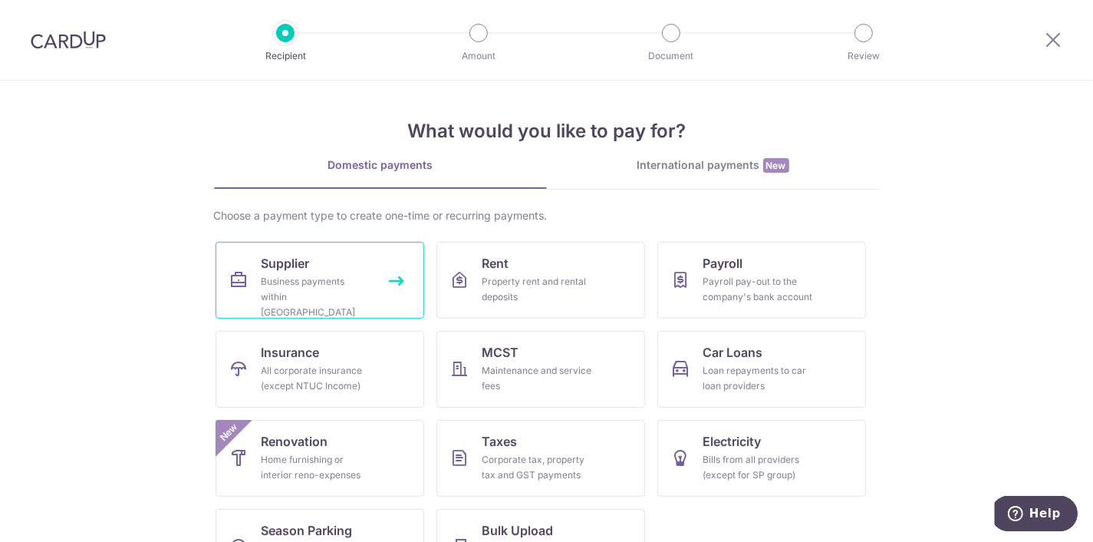
click at [303, 294] on div "Business payments within [GEOGRAPHIC_DATA]" at bounding box center [317, 297] width 110 height 46
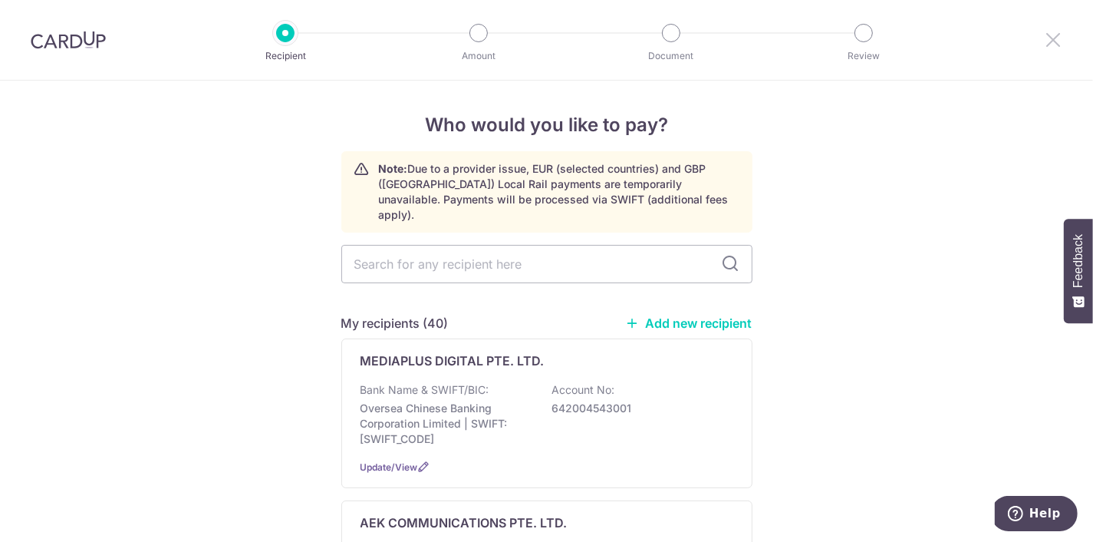
click at [1052, 46] on icon at bounding box center [1053, 39] width 18 height 19
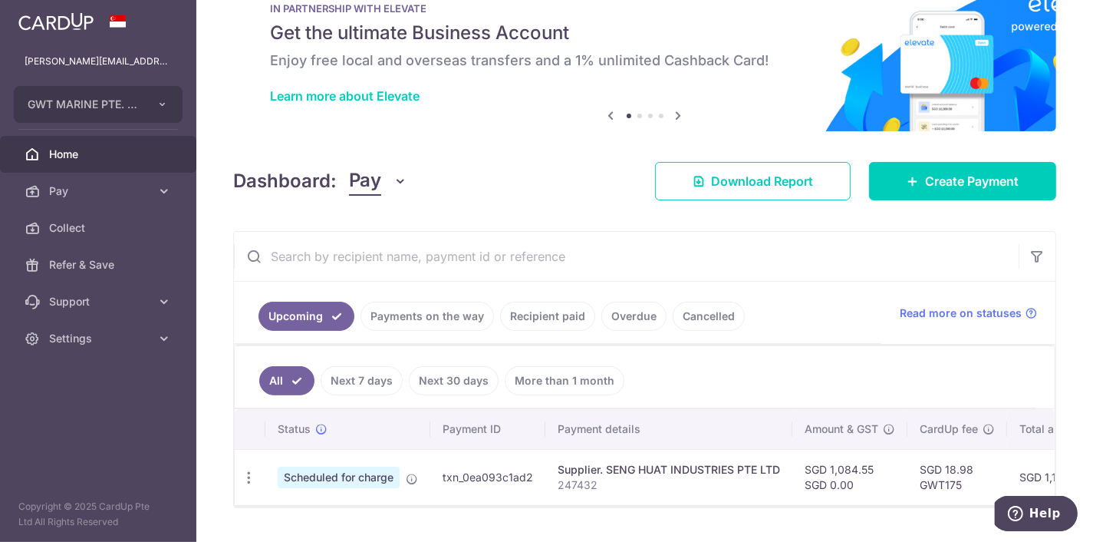
scroll to position [81, 0]
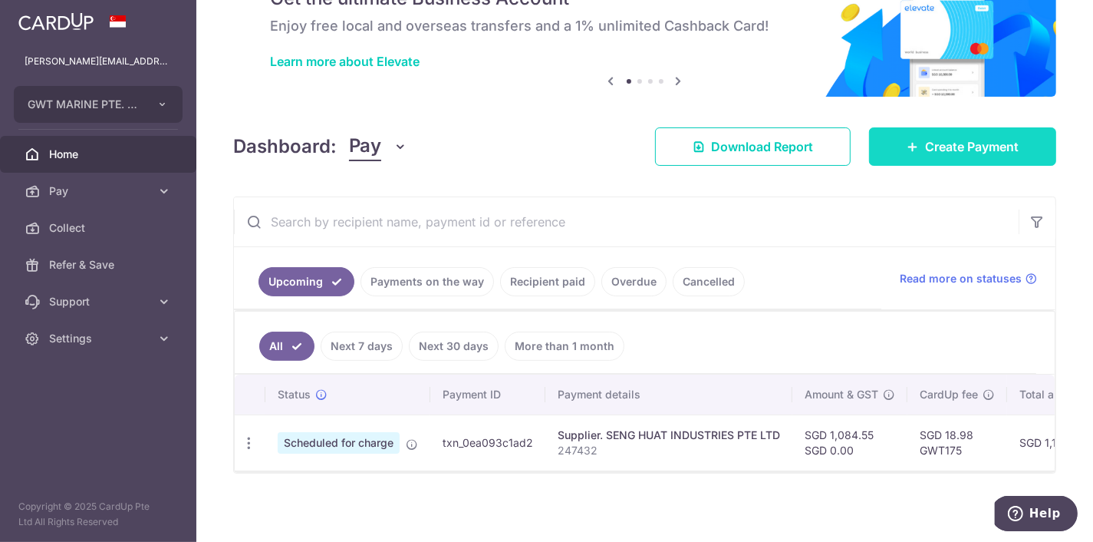
click at [952, 151] on span "Create Payment" at bounding box center [972, 146] width 94 height 18
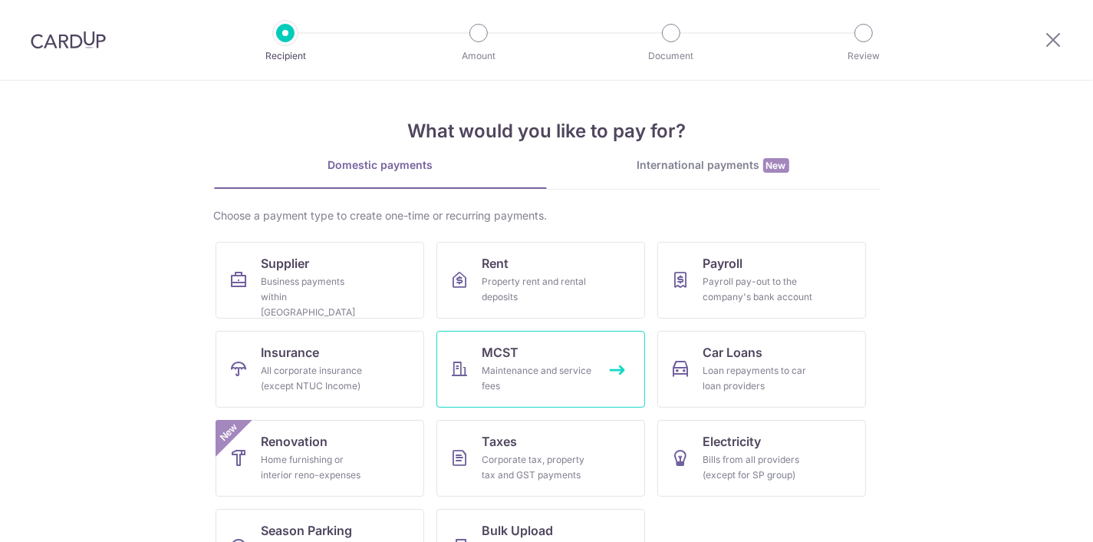
click at [580, 360] on link "MCST Maintenance and service fees" at bounding box center [540, 369] width 209 height 77
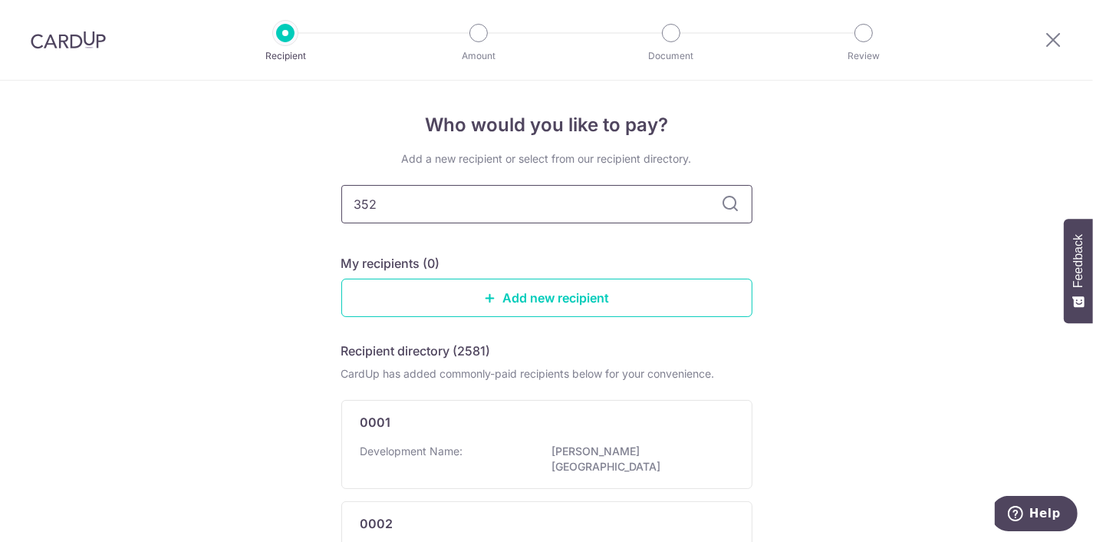
type input "3529"
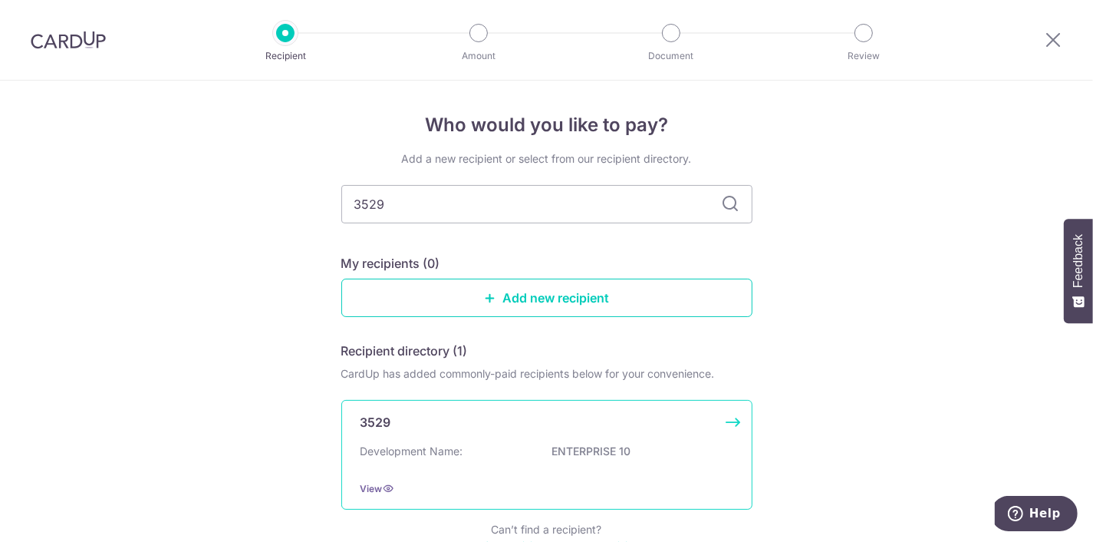
click at [617, 451] on div "Development Name: ENTERPRISE 10" at bounding box center [546, 455] width 373 height 25
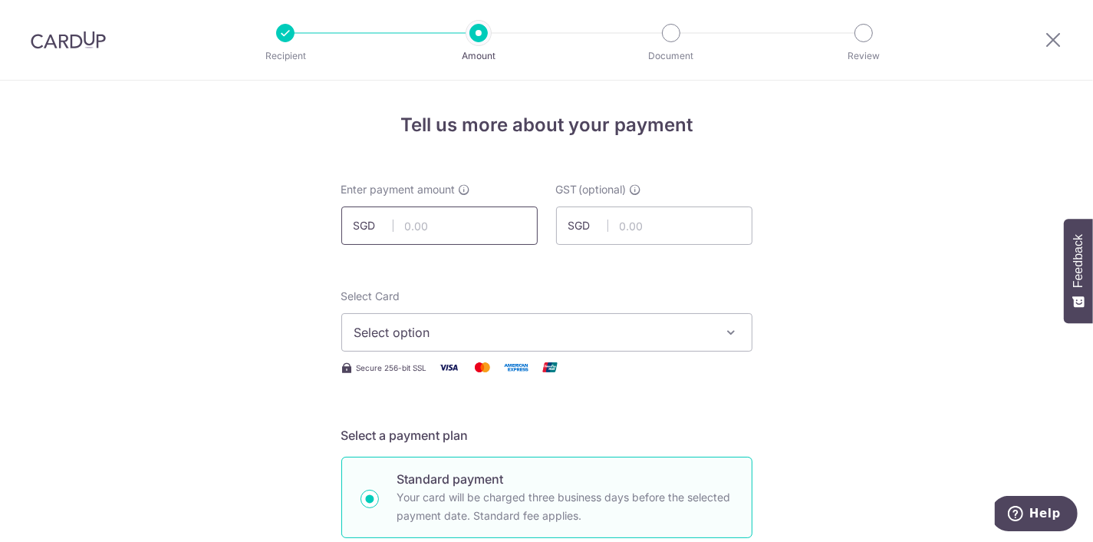
click at [454, 218] on input "text" at bounding box center [439, 225] width 196 height 38
drag, startPoint x: 457, startPoint y: 226, endPoint x: 189, endPoint y: 246, distance: 269.2
click at [341, 245] on input "3529" at bounding box center [439, 225] width 196 height 38
type input "4,630.65"
click at [447, 318] on button "Select option" at bounding box center [546, 332] width 411 height 38
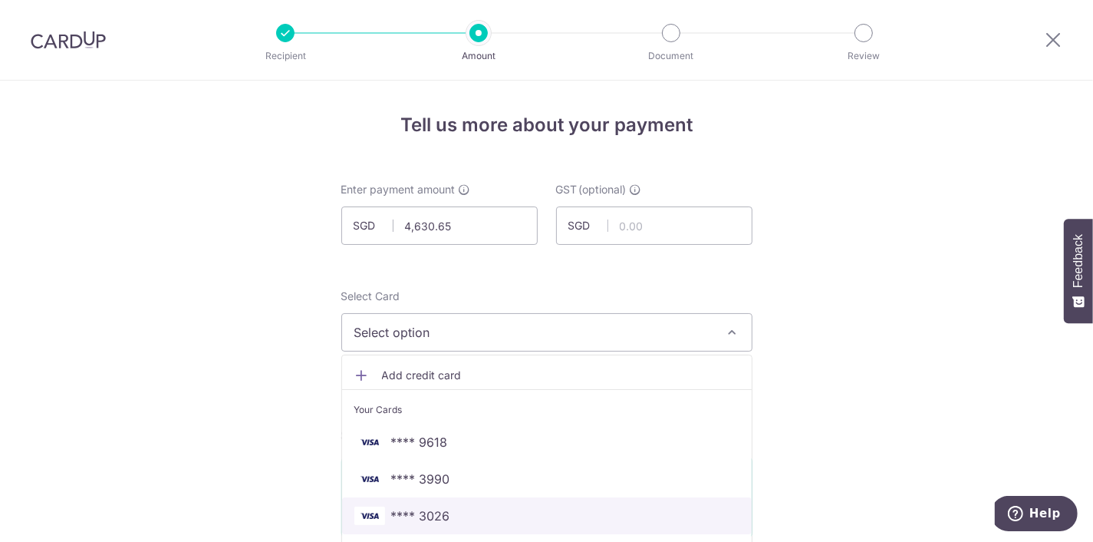
click at [500, 513] on span "**** 3026" at bounding box center [546, 515] width 385 height 18
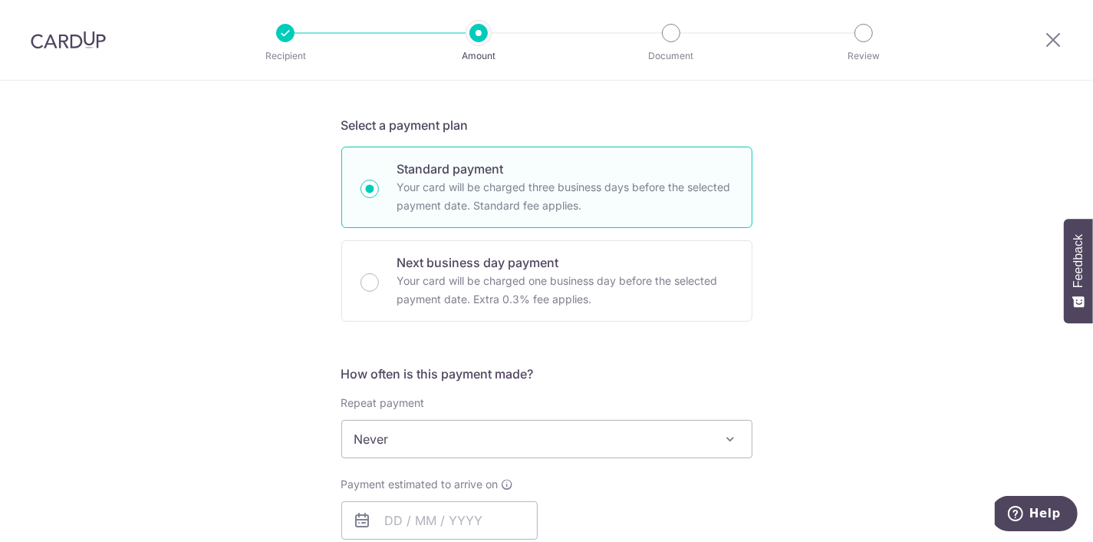
scroll to position [466, 0]
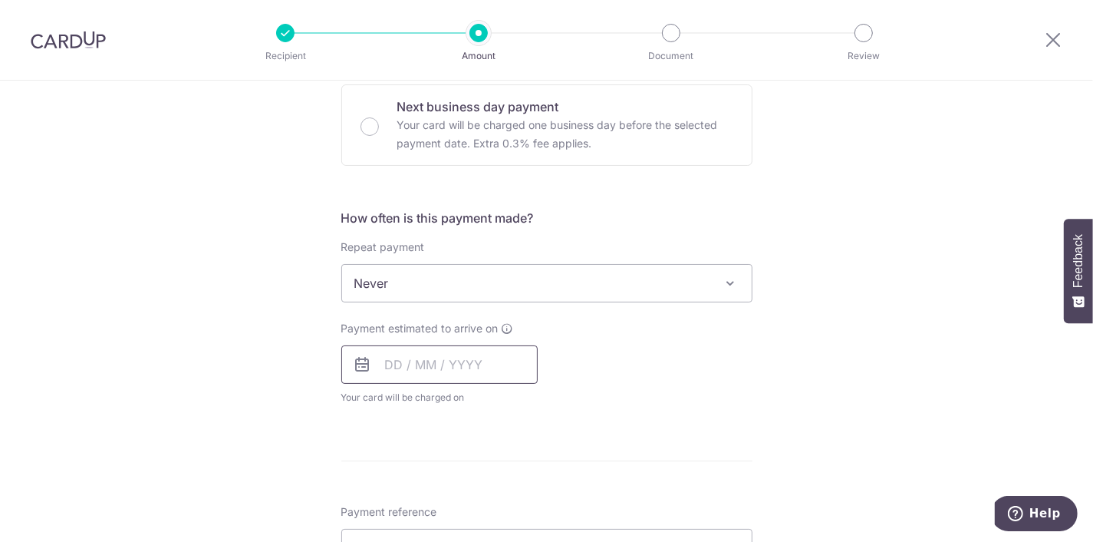
click at [501, 349] on input "text" at bounding box center [439, 364] width 196 height 38
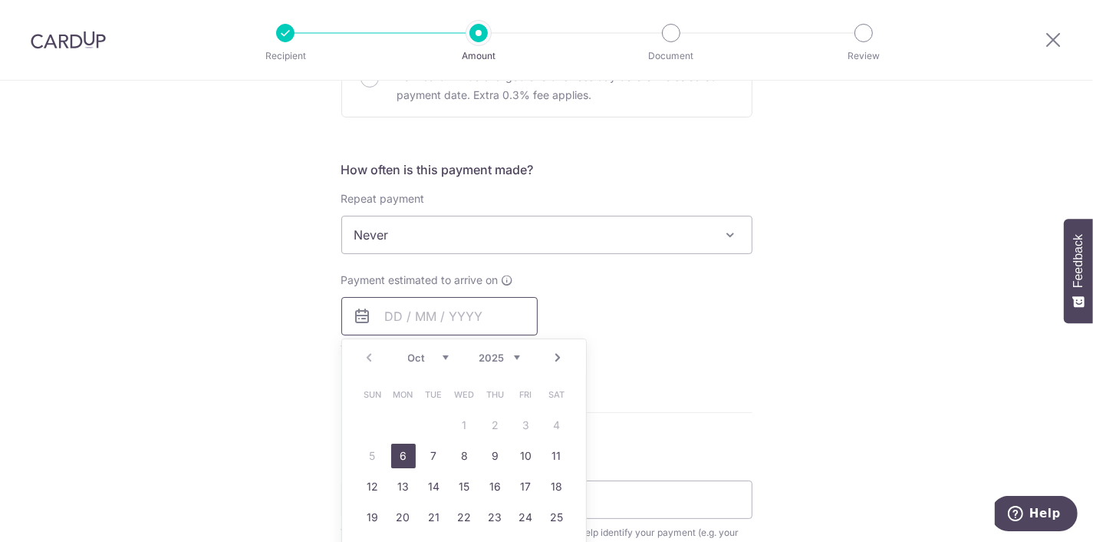
scroll to position [543, 0]
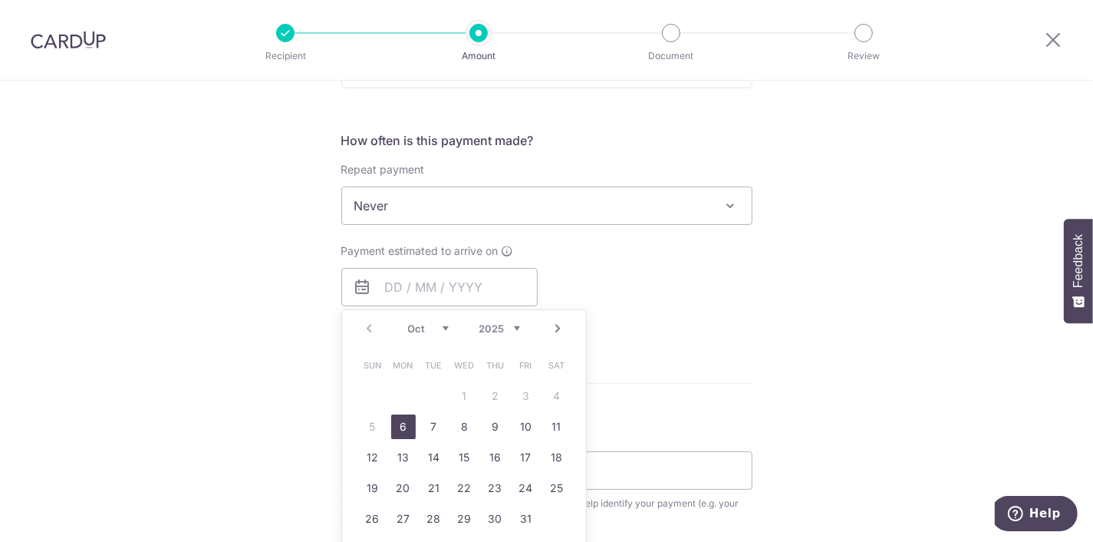
click at [407, 427] on link "6" at bounding box center [403, 426] width 25 height 25
type input "06/10/2025"
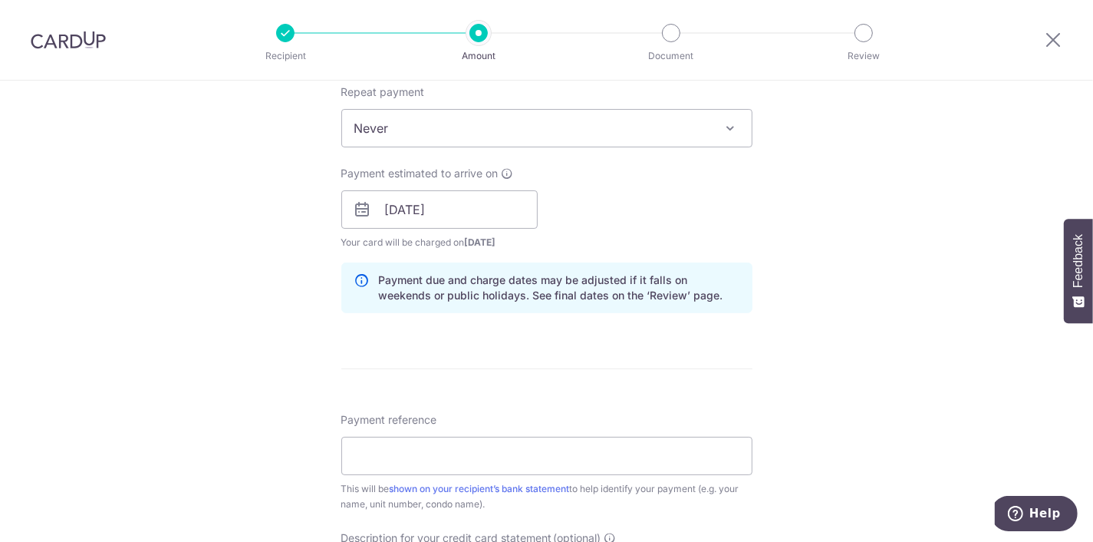
scroll to position [776, 0]
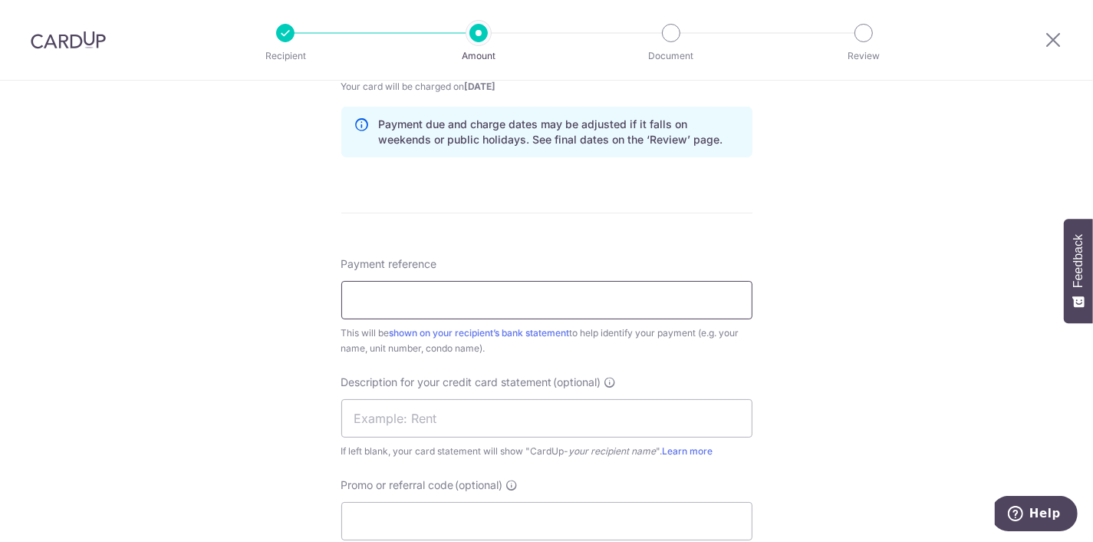
click at [376, 293] on input "Payment reference" at bounding box center [546, 300] width 411 height 38
type input "GWT 12L 12C 12H"
click at [422, 411] on input "text" at bounding box center [546, 418] width 411 height 38
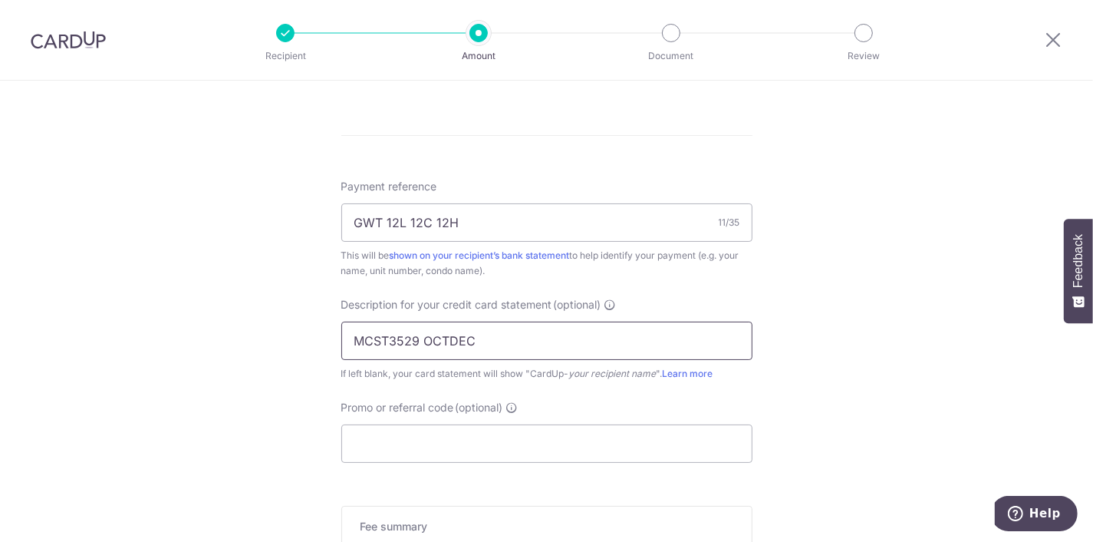
scroll to position [931, 0]
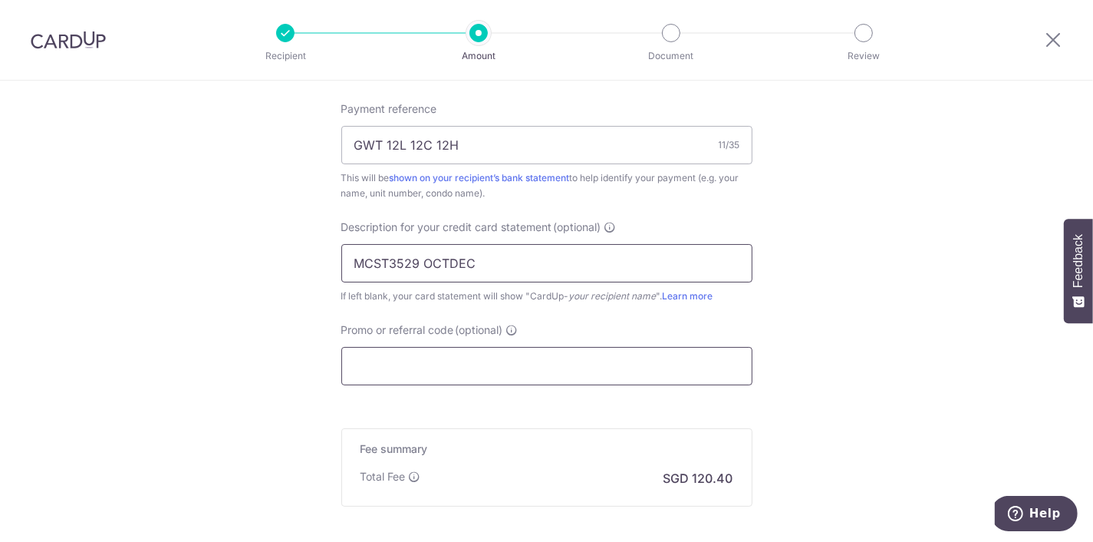
type input "MCST3529 OCTDEC"
click at [419, 350] on input "Promo or referral code (optional)" at bounding box center [546, 366] width 411 height 38
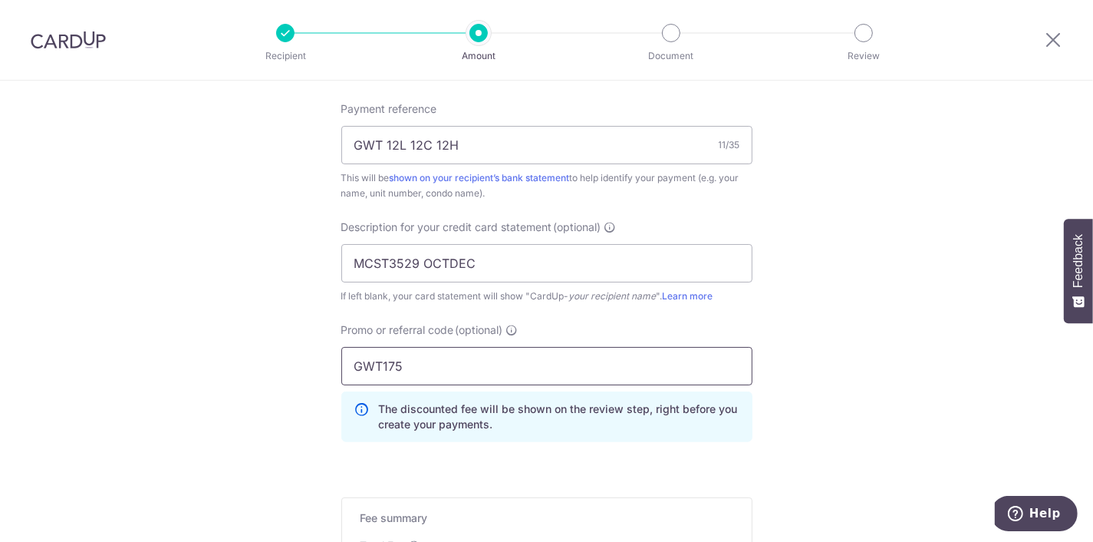
type input "GWT175"
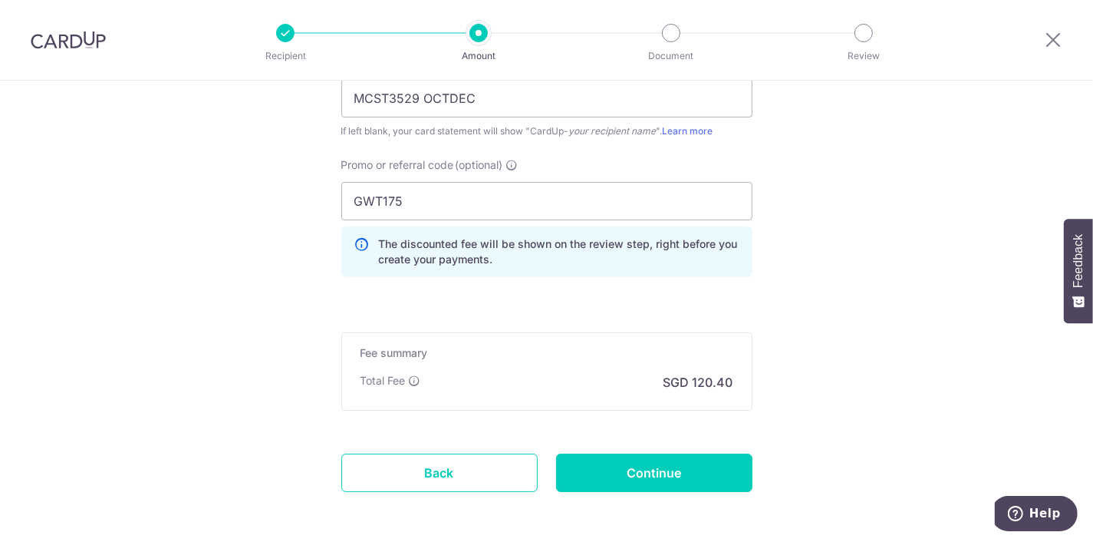
scroll to position [1158, 0]
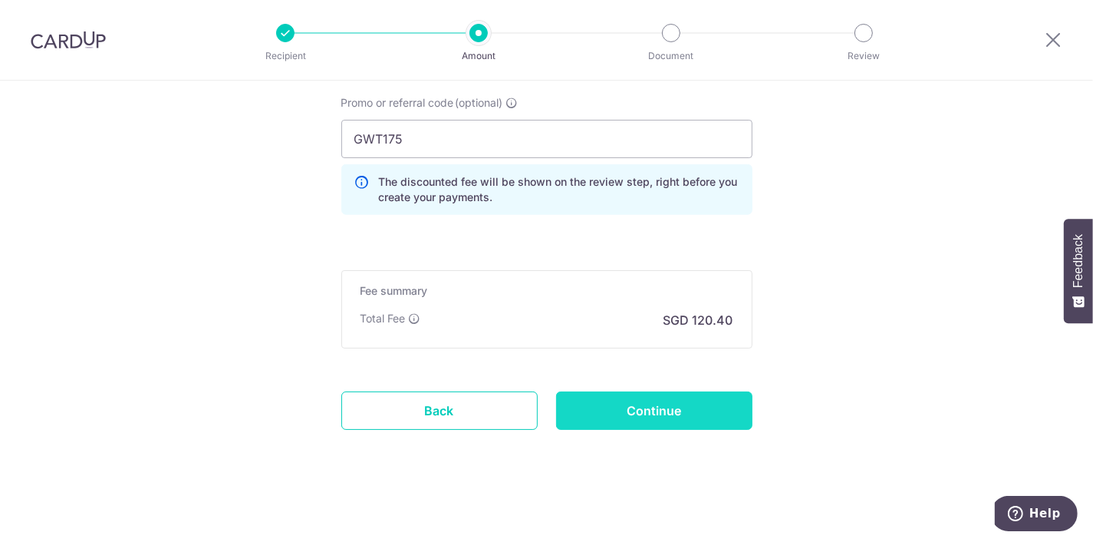
click at [690, 410] on input "Continue" at bounding box center [654, 410] width 196 height 38
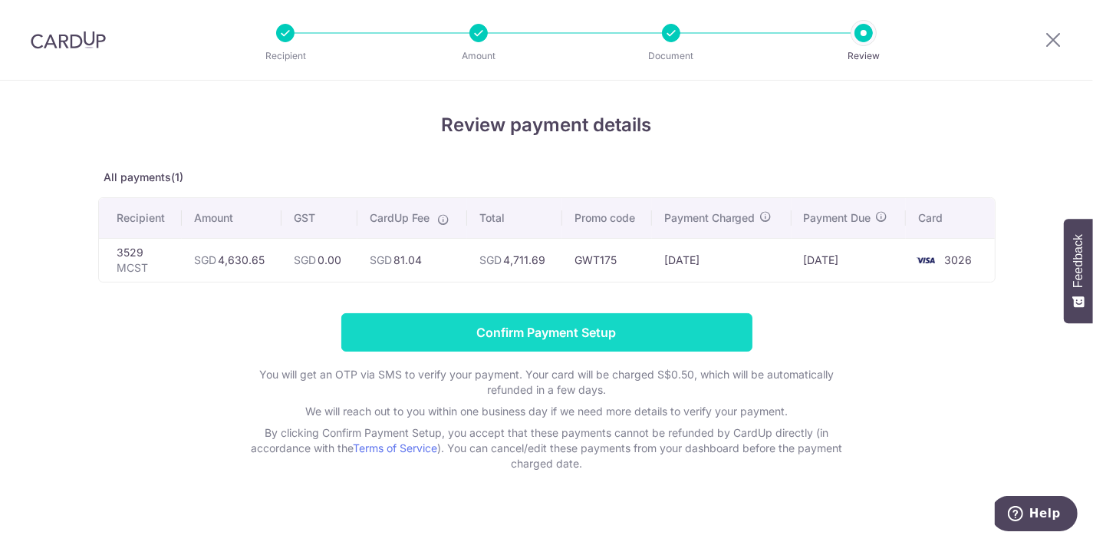
drag, startPoint x: 664, startPoint y: 328, endPoint x: 664, endPoint y: 338, distance: 10.7
click at [664, 333] on input "Confirm Payment Setup" at bounding box center [546, 332] width 411 height 38
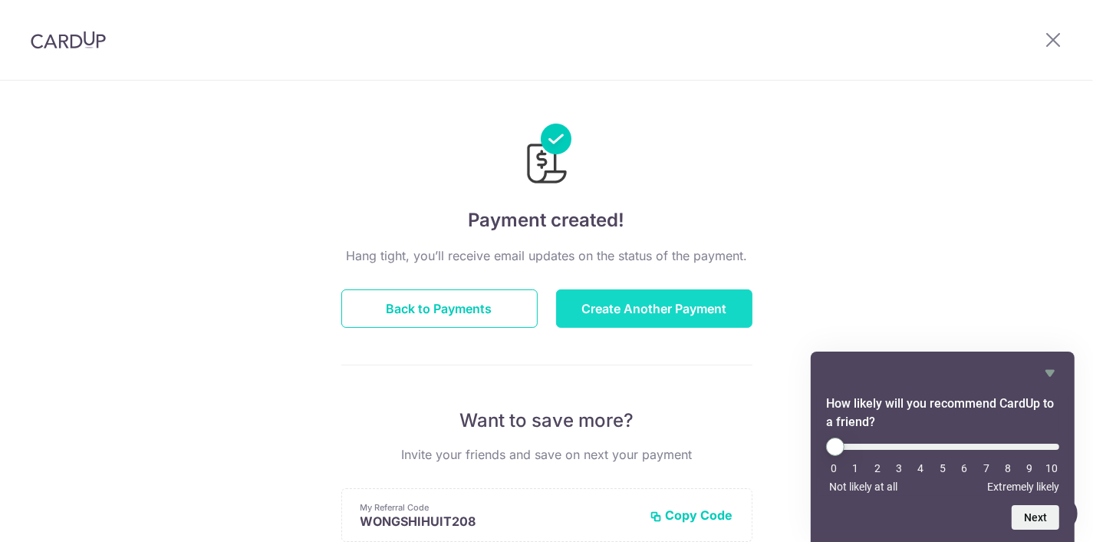
click at [737, 305] on button "Create Another Payment" at bounding box center [654, 308] width 196 height 38
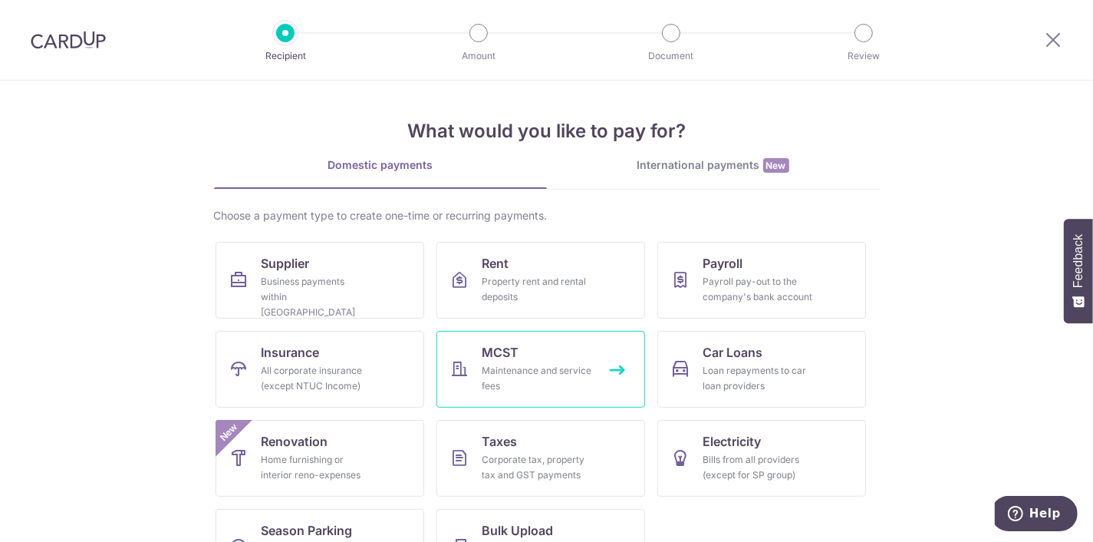
click at [553, 360] on link "MCST Maintenance and service fees" at bounding box center [540, 369] width 209 height 77
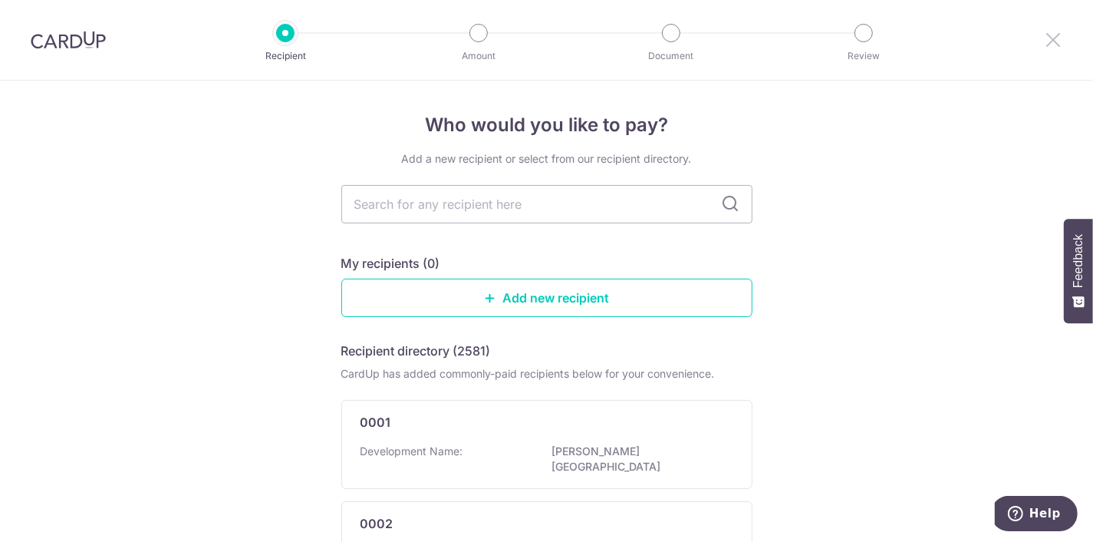
click at [1052, 37] on icon at bounding box center [1053, 39] width 18 height 19
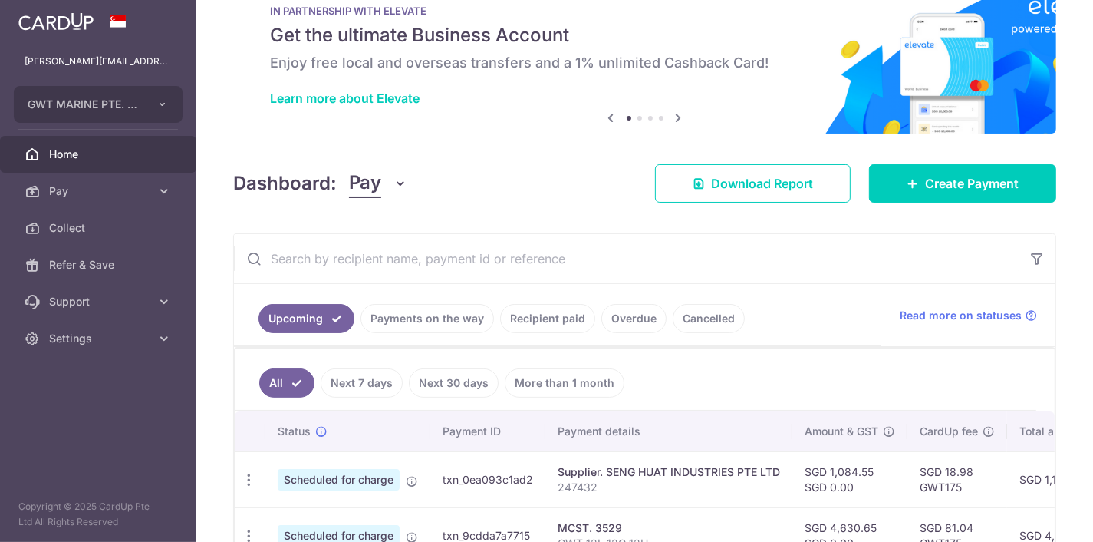
scroll to position [77, 0]
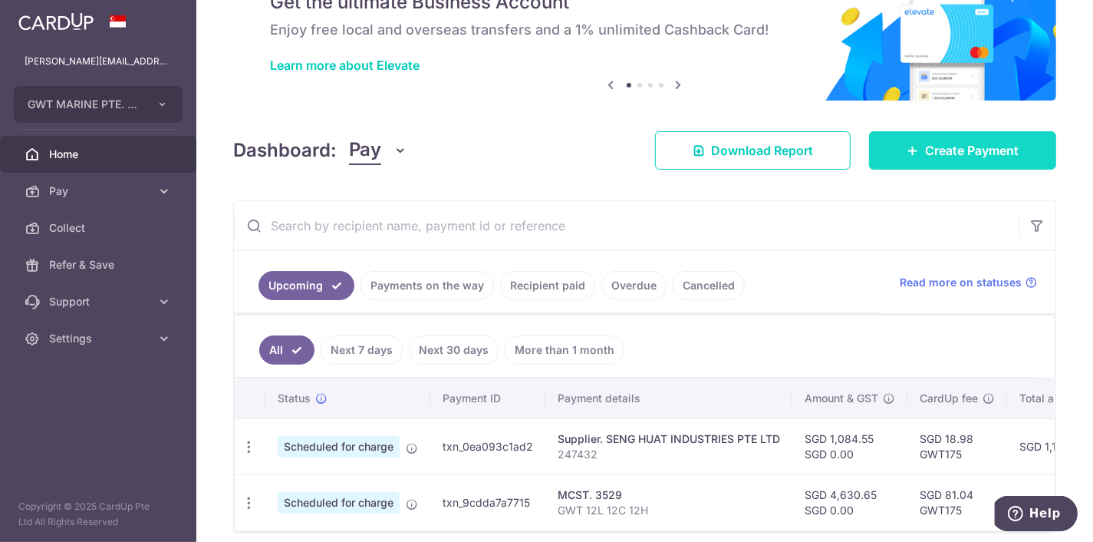
click at [923, 144] on link "Create Payment" at bounding box center [962, 150] width 187 height 38
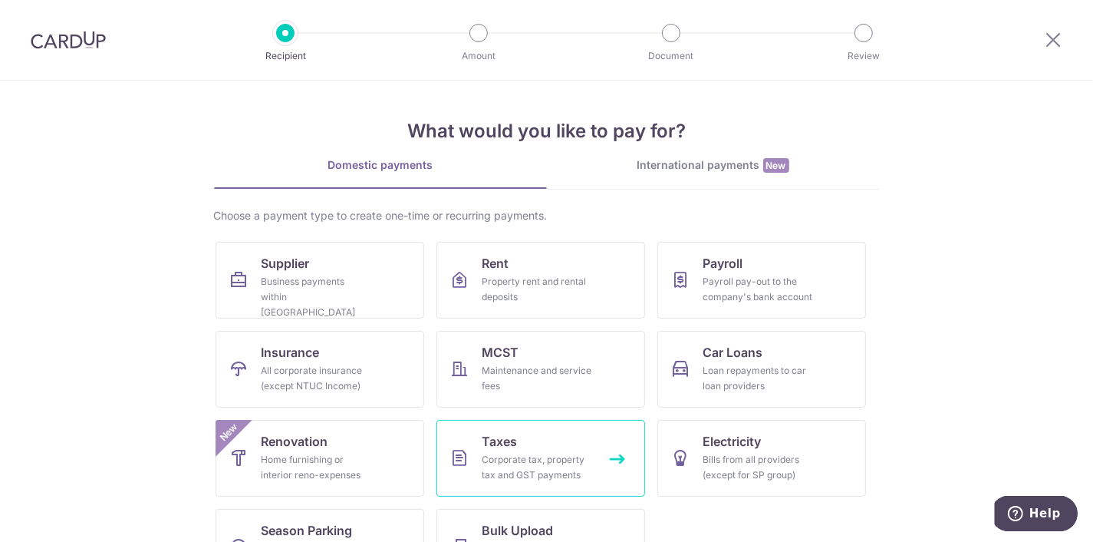
click at [498, 482] on link "Taxes Corporate tax, property tax and GST payments" at bounding box center [540, 458] width 209 height 77
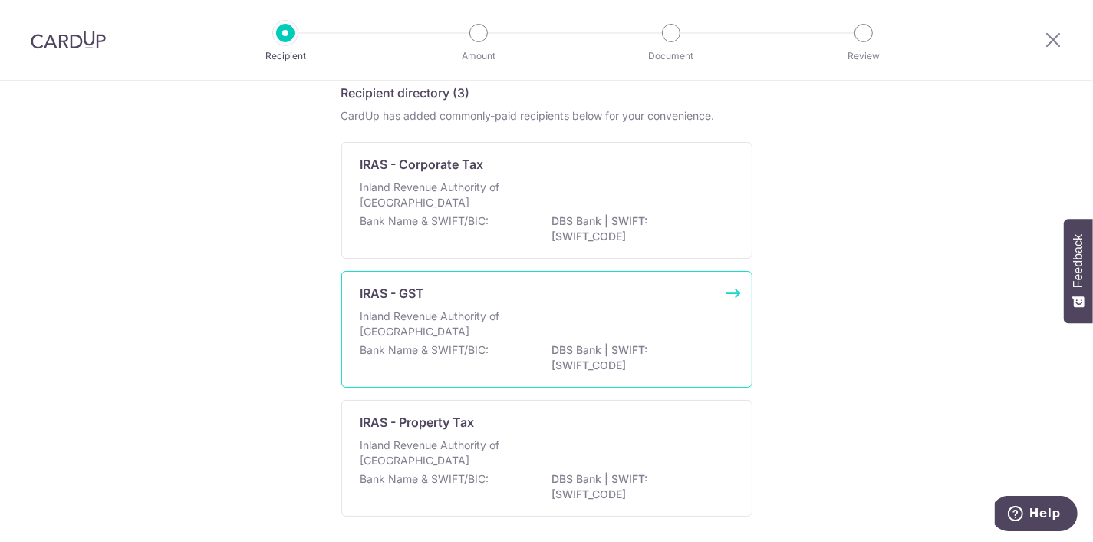
scroll to position [128, 0]
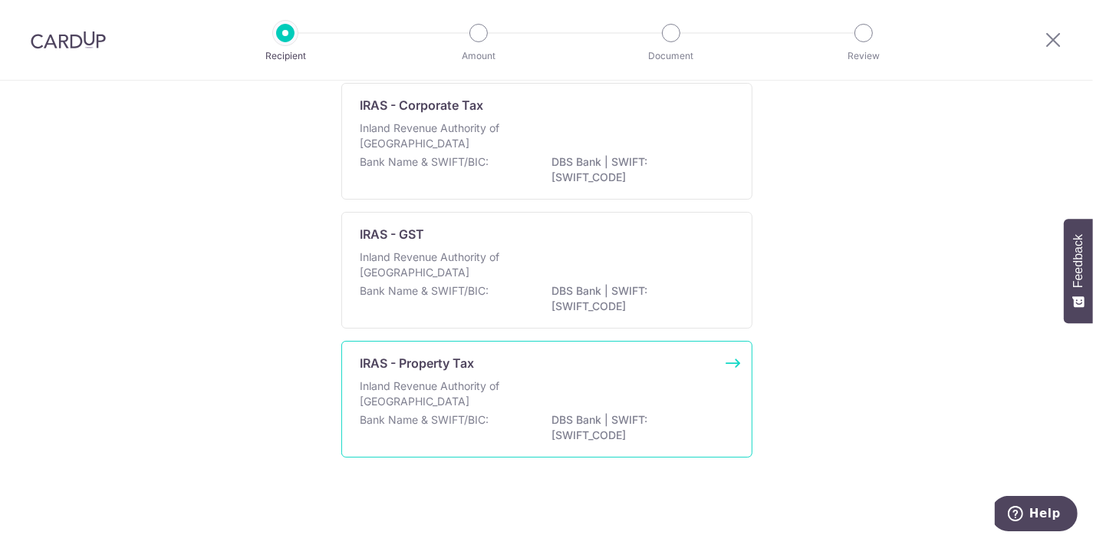
click at [564, 388] on div "Inland Revenue Authority of Singapore" at bounding box center [546, 395] width 373 height 34
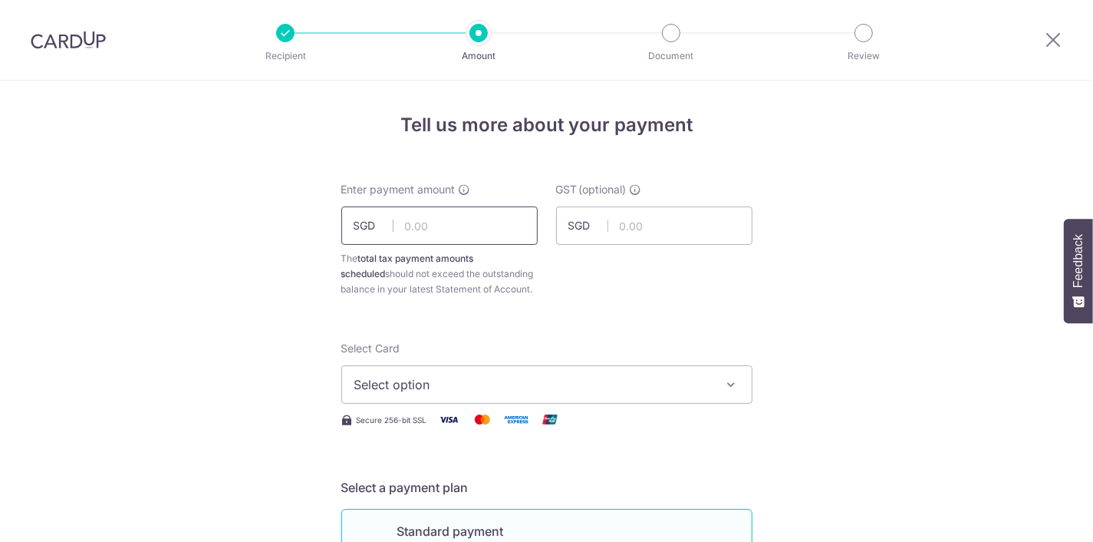
drag, startPoint x: 0, startPoint y: 0, endPoint x: 456, endPoint y: 223, distance: 507.3
click at [456, 223] on input "text" at bounding box center [439, 225] width 196 height 38
type input "1,766.70"
click at [575, 384] on span "Select option" at bounding box center [532, 384] width 357 height 18
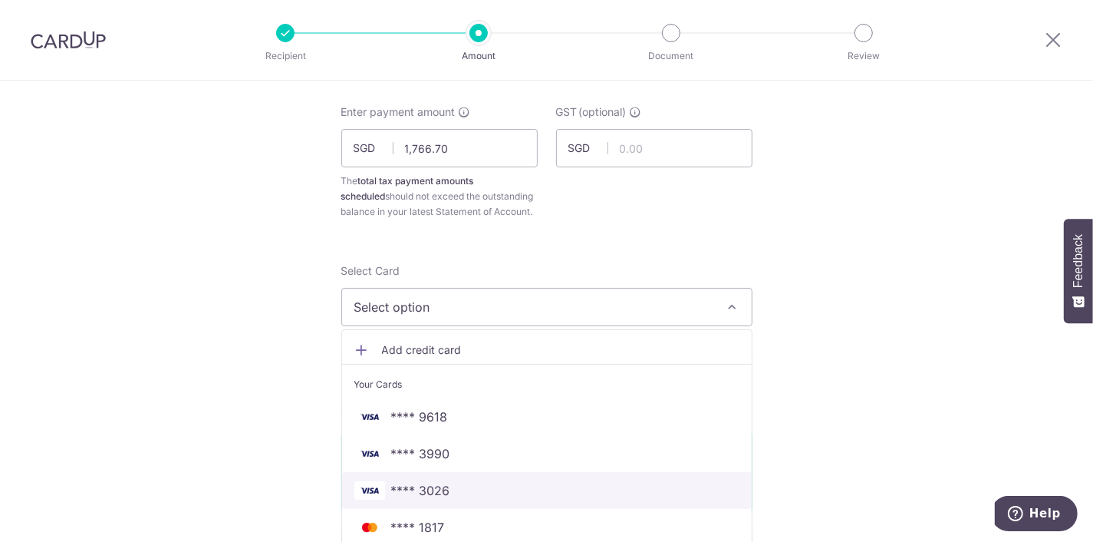
click at [472, 495] on span "**** 3026" at bounding box center [546, 490] width 385 height 18
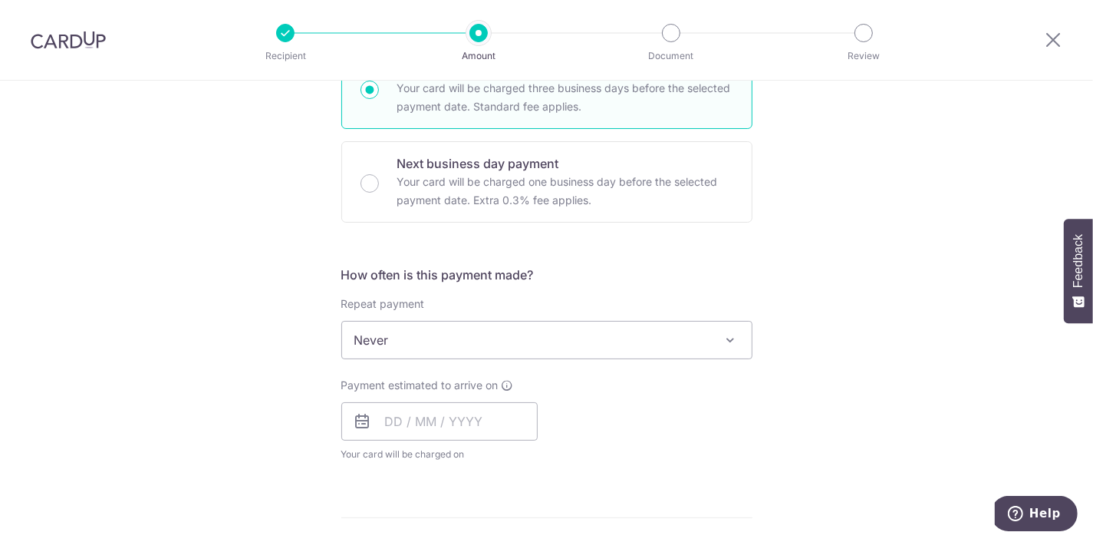
scroll to position [466, 0]
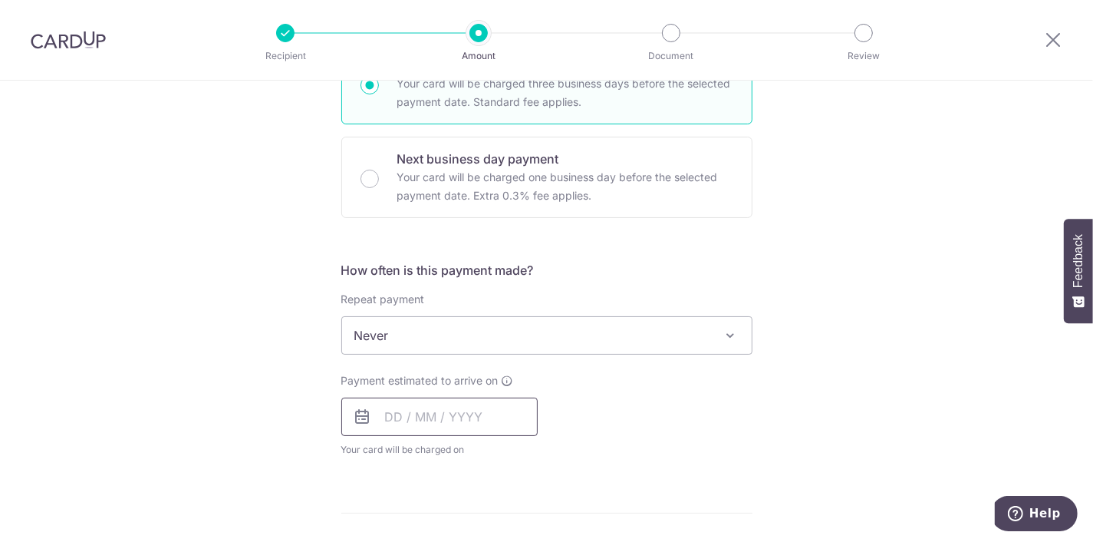
click at [469, 422] on input "text" at bounding box center [439, 416] width 196 height 38
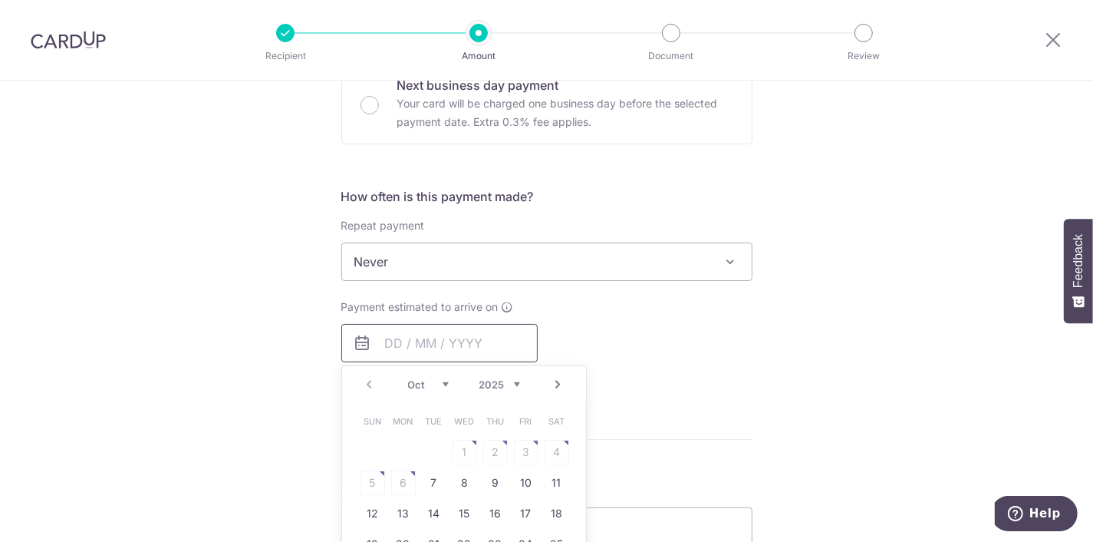
scroll to position [621, 0]
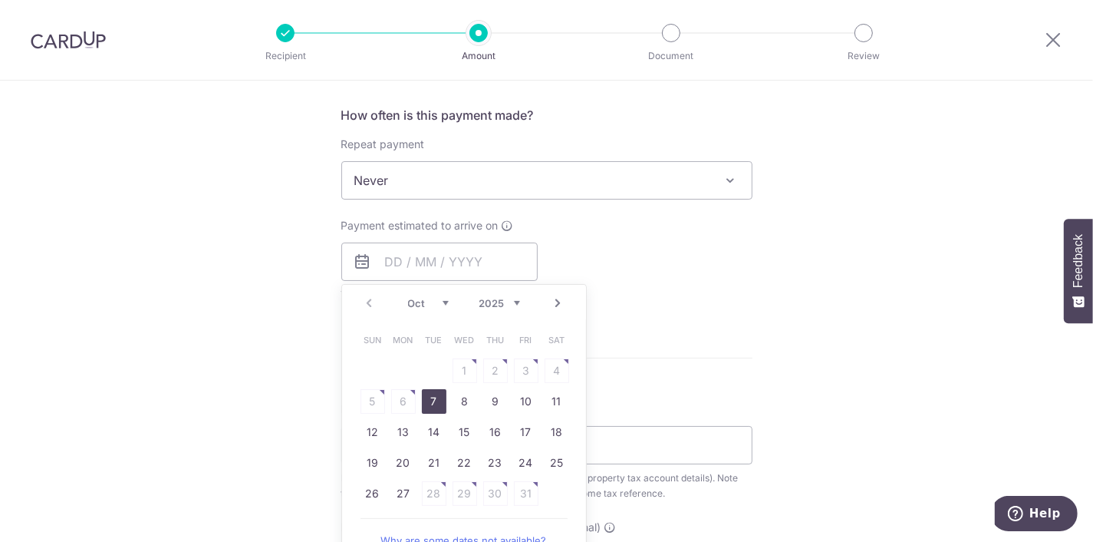
click at [430, 397] on link "7" at bounding box center [434, 401] width 25 height 25
type input "[DATE]"
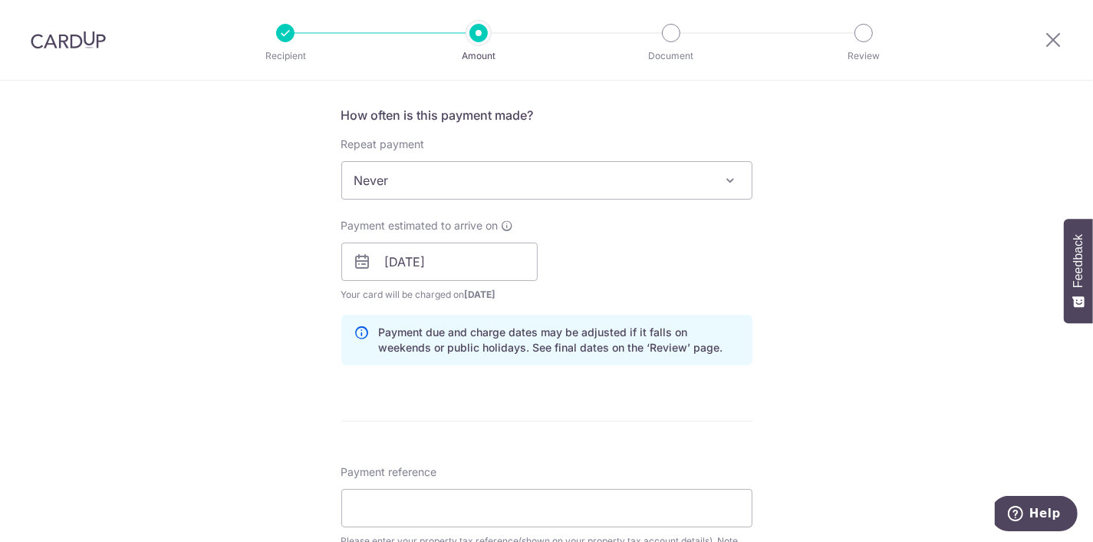
click at [764, 261] on div "Tell us more about your payment Enter payment amount SGD 1,766.70 1766.70 The t…" at bounding box center [546, 262] width 1093 height 1605
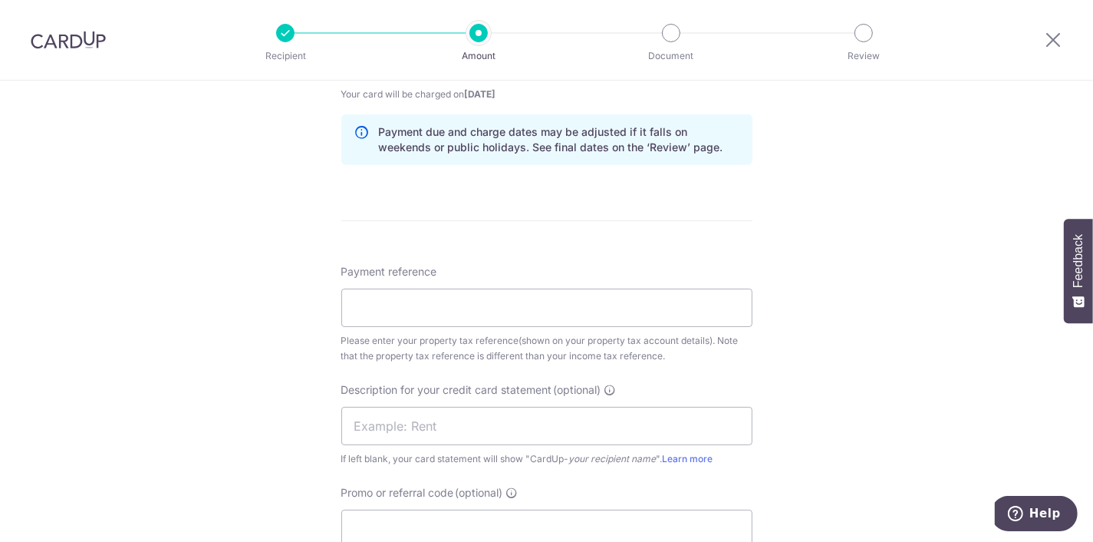
scroll to position [854, 0]
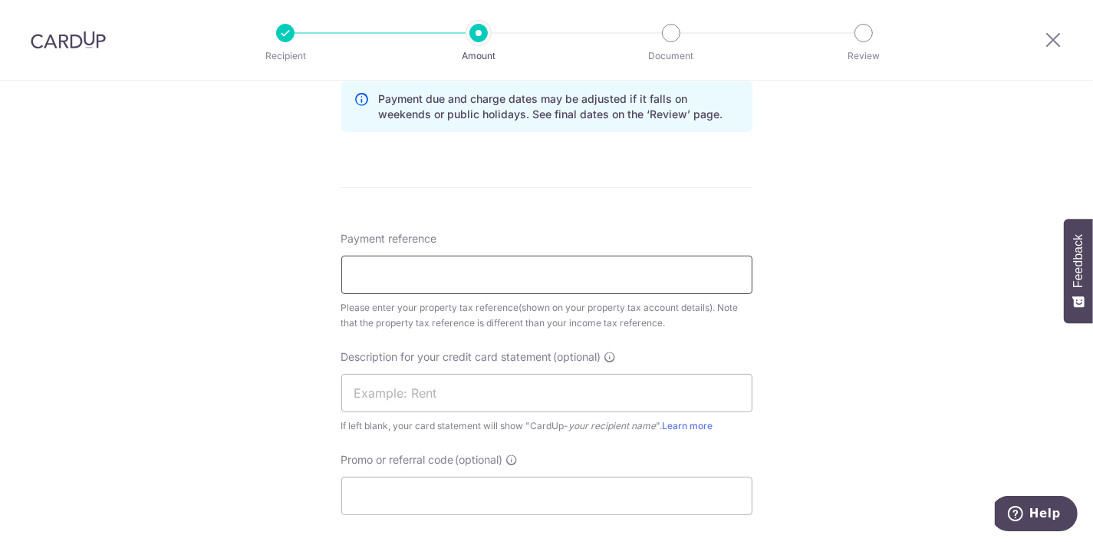
click at [671, 272] on input "Payment reference" at bounding box center [546, 274] width 411 height 38
type input "4611752J"
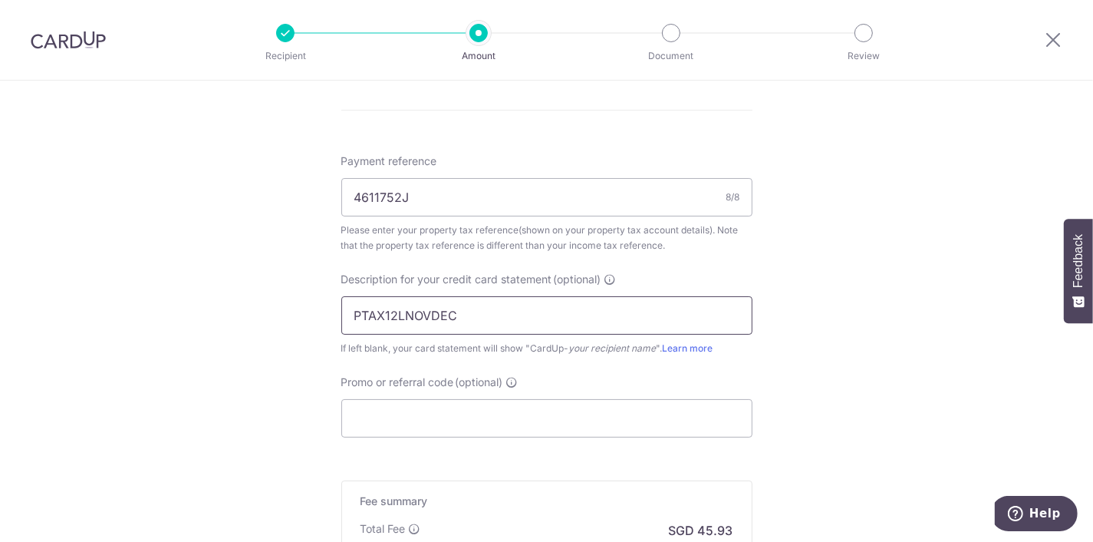
type input "PTAX12LNOVDEC"
click at [548, 433] on input "Promo or referral code (optional)" at bounding box center [546, 418] width 411 height 38
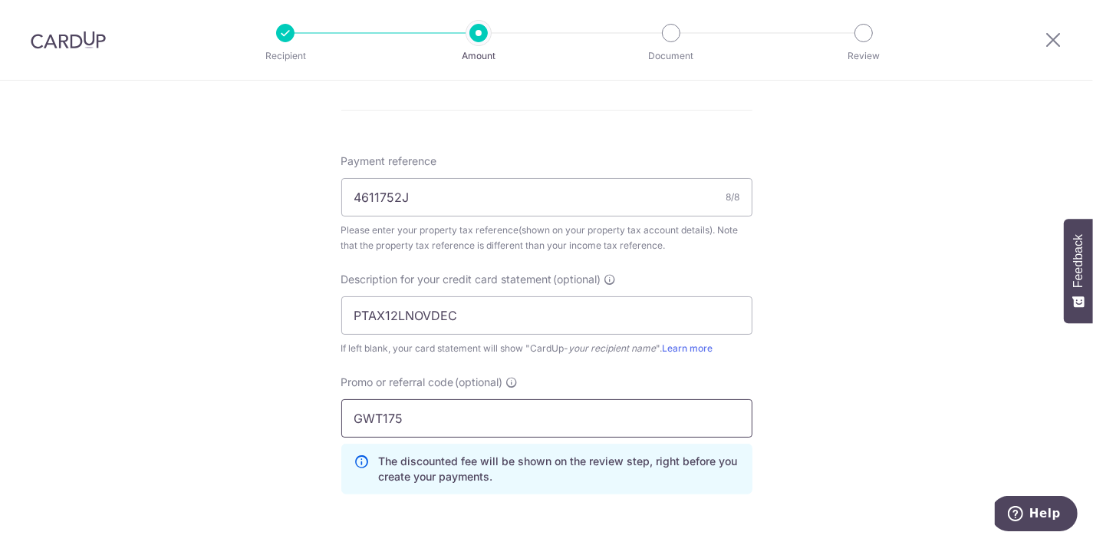
type input "GWT175"
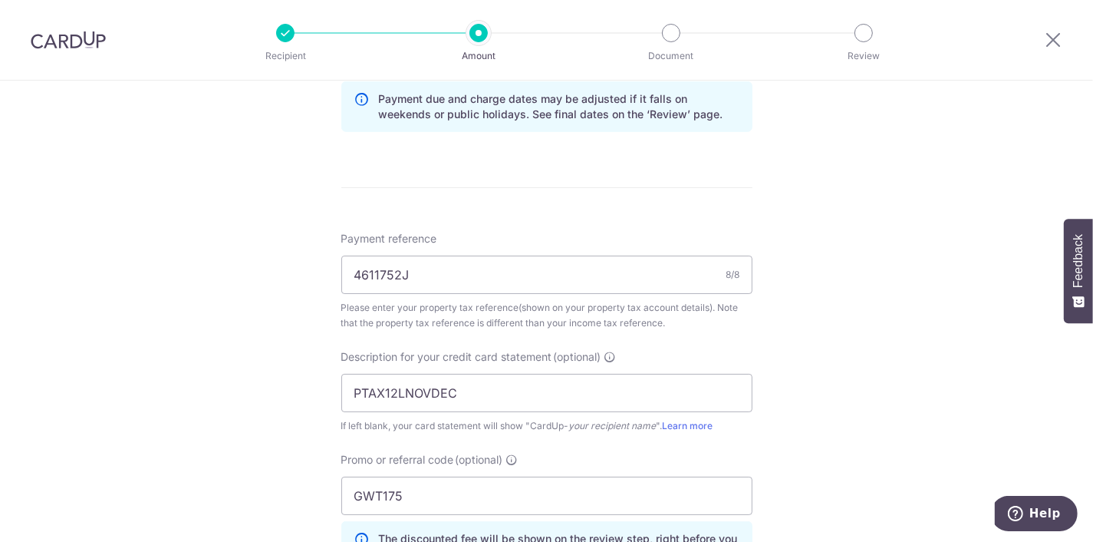
scroll to position [1210, 0]
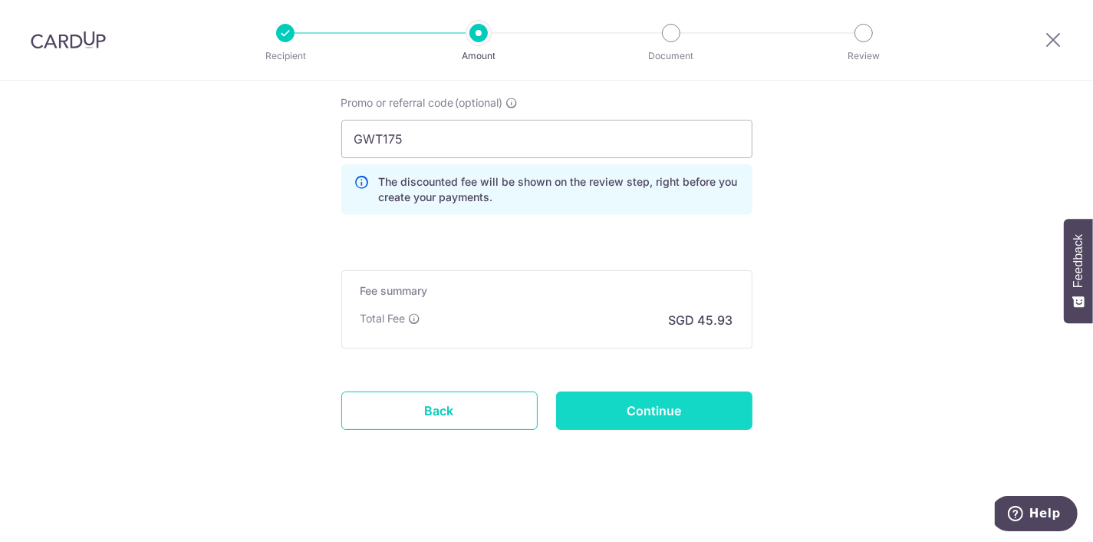
click at [726, 394] on input "Continue" at bounding box center [654, 410] width 196 height 38
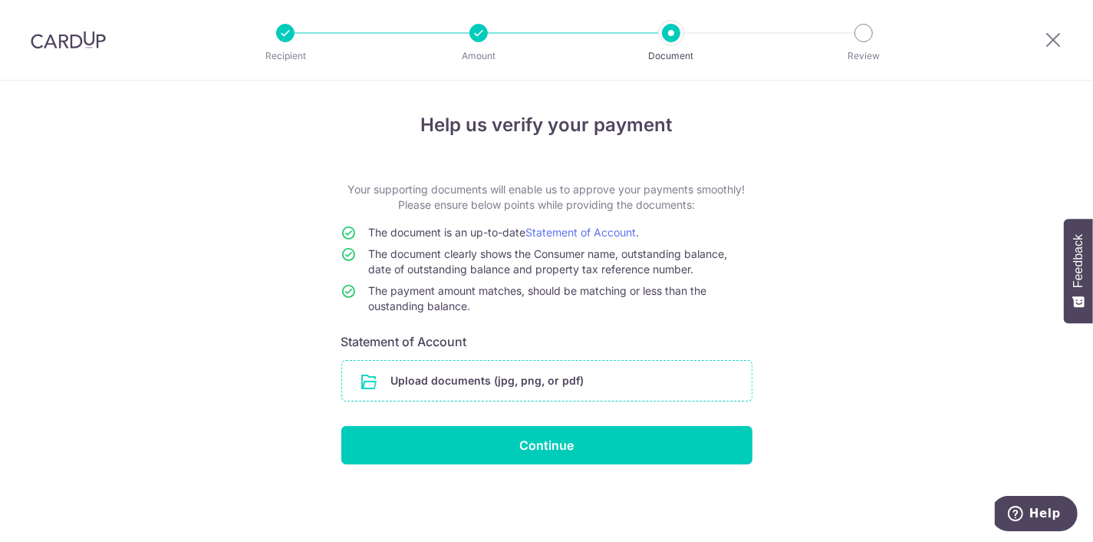
click at [657, 392] on input "file" at bounding box center [547, 380] width 410 height 40
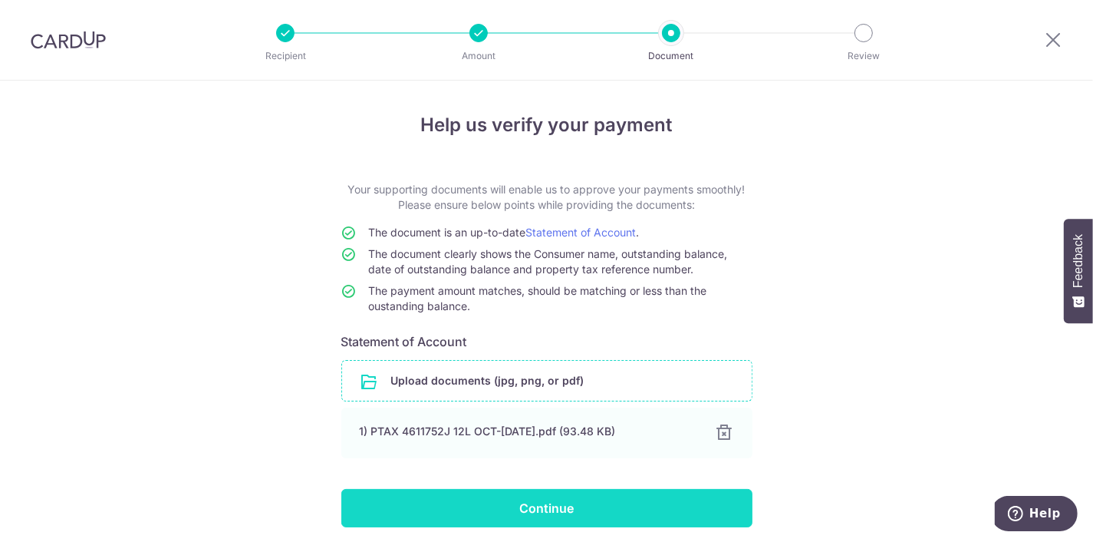
click at [573, 498] on input "Continue" at bounding box center [546, 508] width 411 height 38
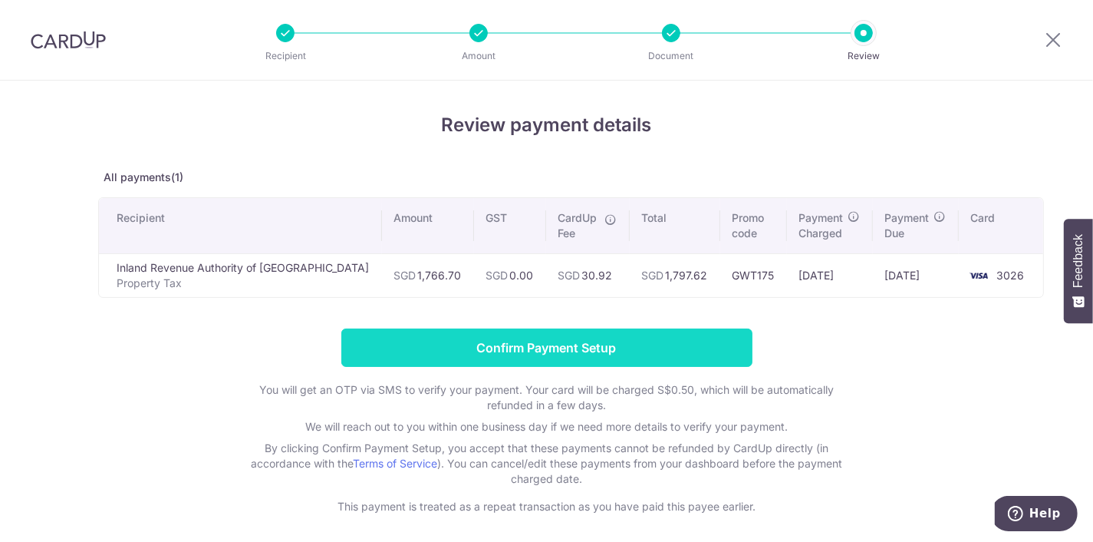
click at [728, 337] on input "Confirm Payment Setup" at bounding box center [546, 347] width 411 height 38
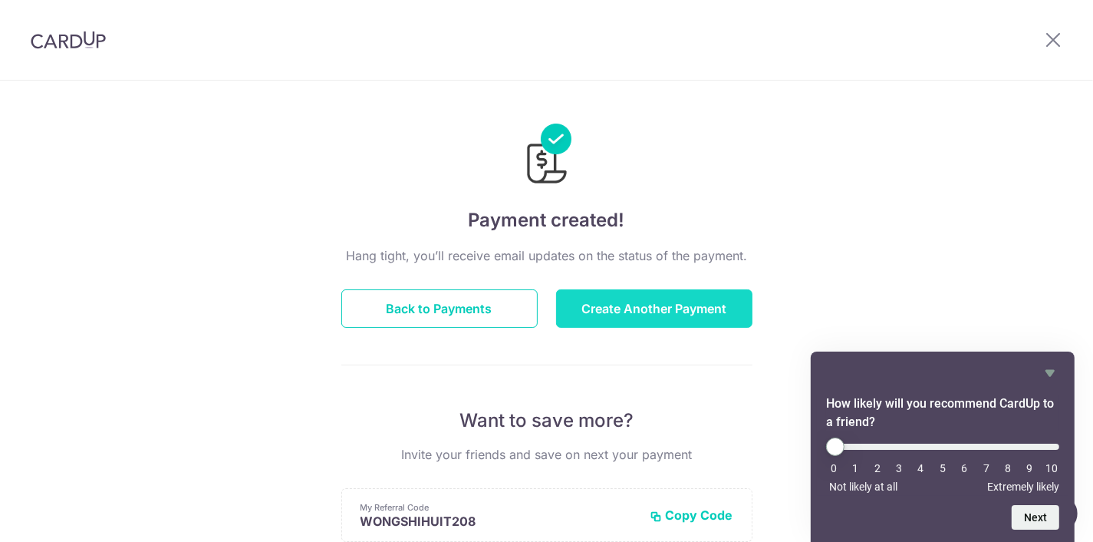
click at [670, 304] on button "Create Another Payment" at bounding box center [654, 308] width 196 height 38
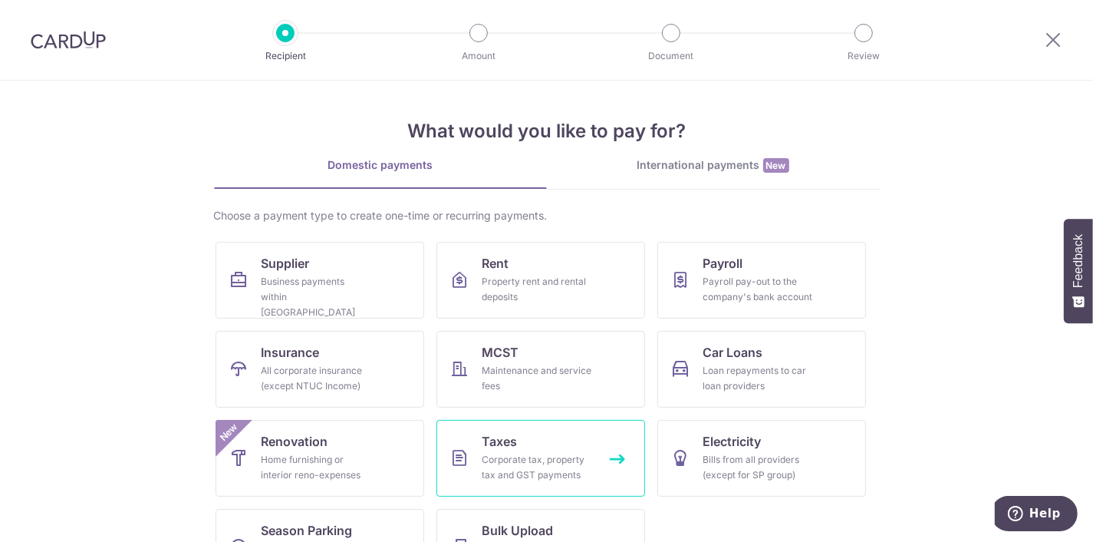
click at [561, 439] on link "Taxes Corporate tax, property tax and GST payments" at bounding box center [540, 458] width 209 height 77
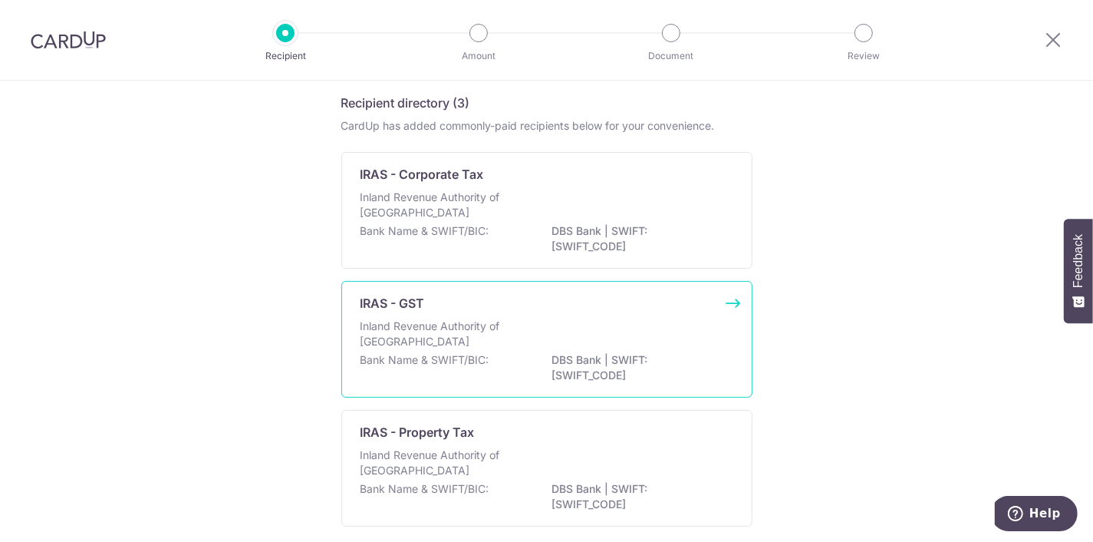
scroll to position [77, 0]
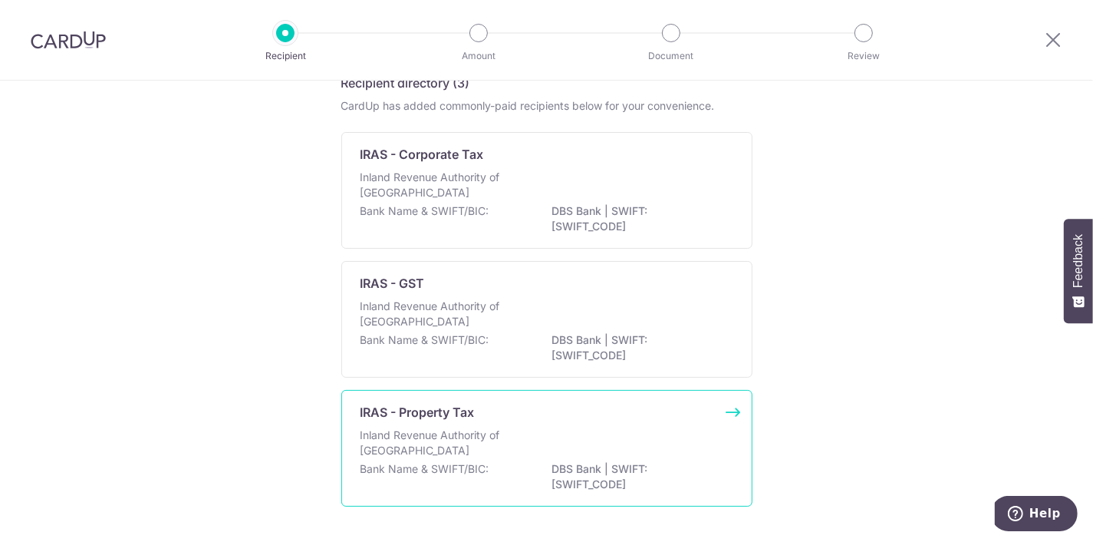
click at [603, 451] on div "Inland Revenue Authority of [GEOGRAPHIC_DATA]" at bounding box center [546, 444] width 373 height 34
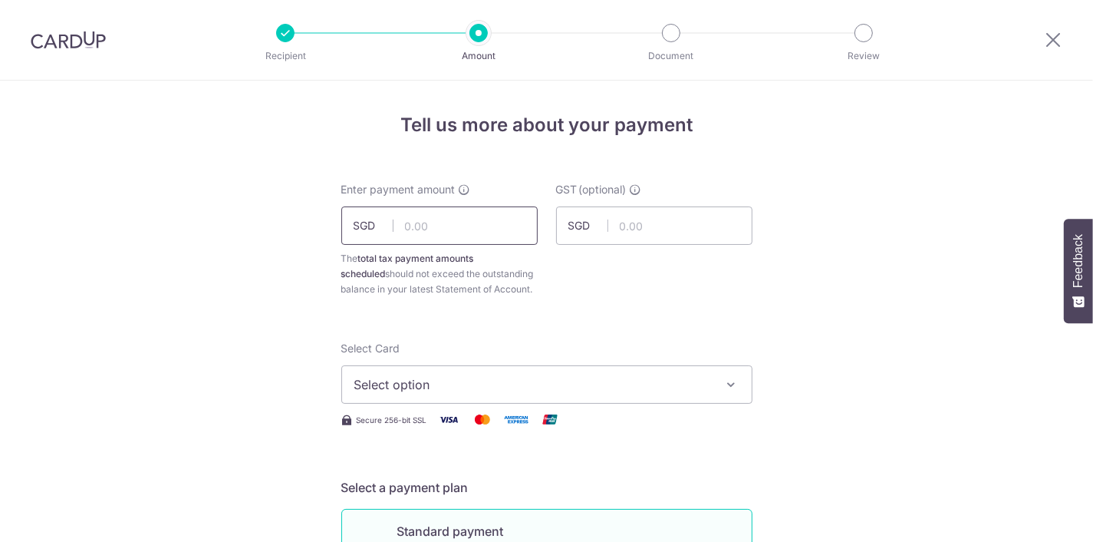
click at [404, 225] on input "text" at bounding box center [439, 225] width 196 height 38
click at [456, 233] on input "text" at bounding box center [439, 225] width 196 height 38
type input "2,000.00"
click at [384, 395] on button "Select option" at bounding box center [546, 384] width 411 height 38
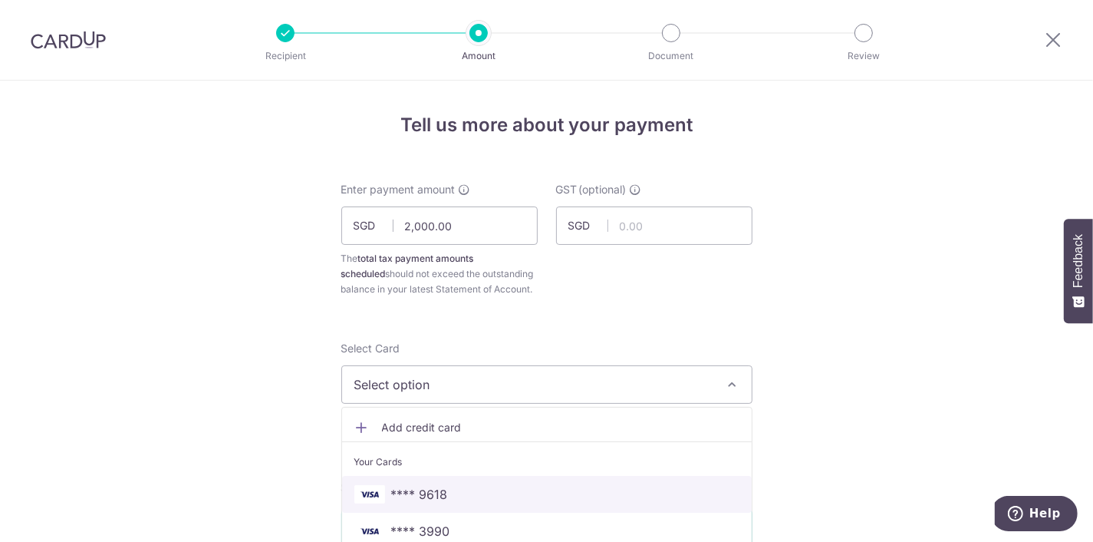
scroll to position [77, 0]
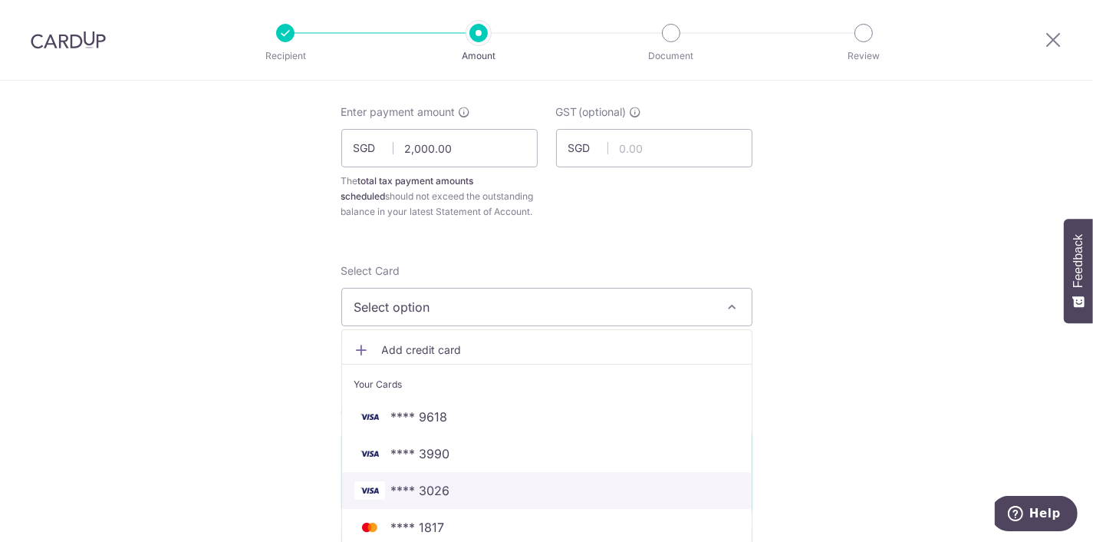
click at [497, 492] on span "**** 3026" at bounding box center [546, 490] width 385 height 18
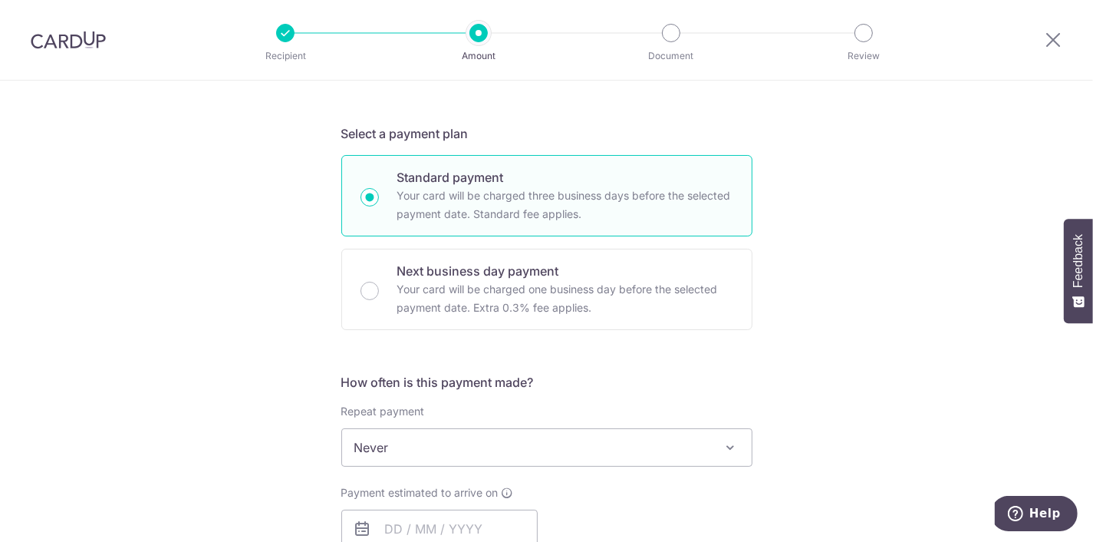
scroll to position [466, 0]
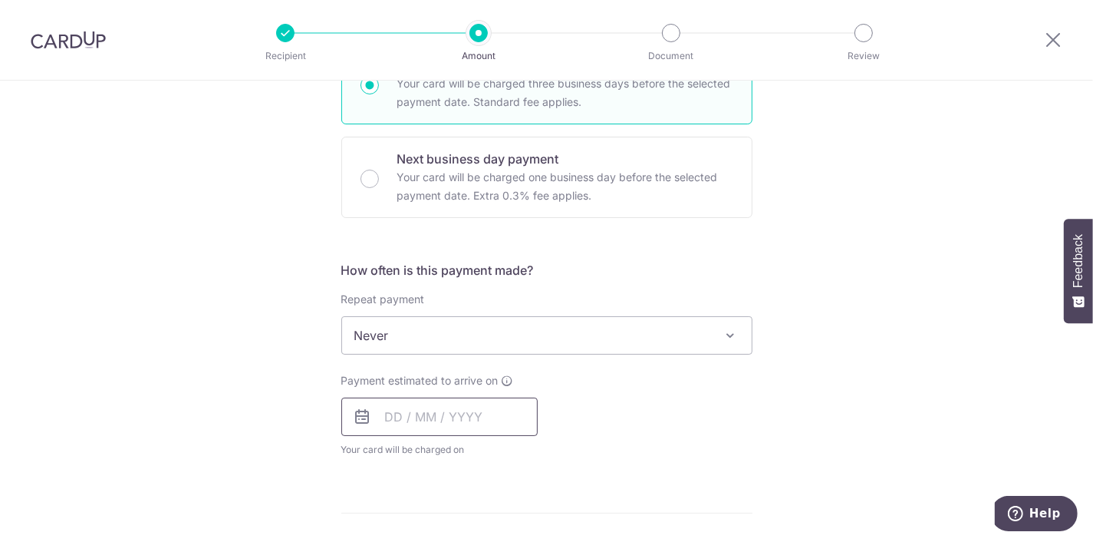
click at [461, 420] on input "text" at bounding box center [439, 416] width 196 height 38
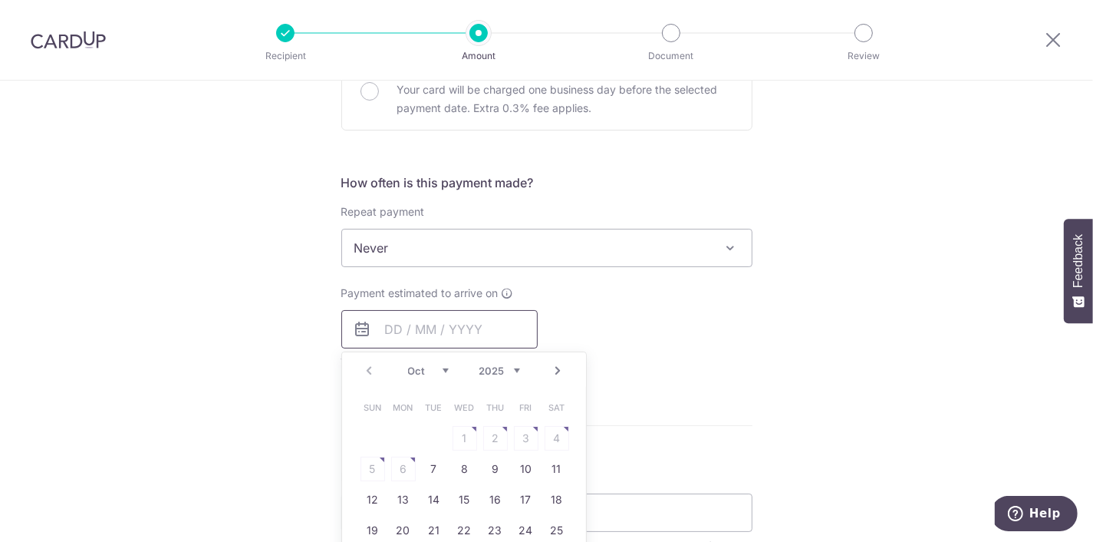
scroll to position [621, 0]
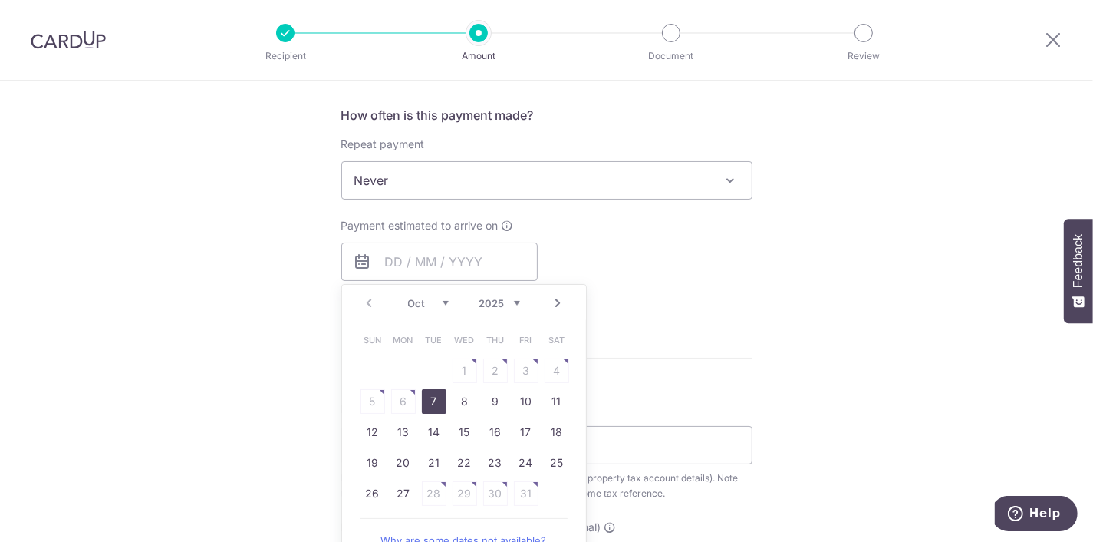
click at [436, 399] on link "7" at bounding box center [434, 401] width 25 height 25
type input "07/10/2025"
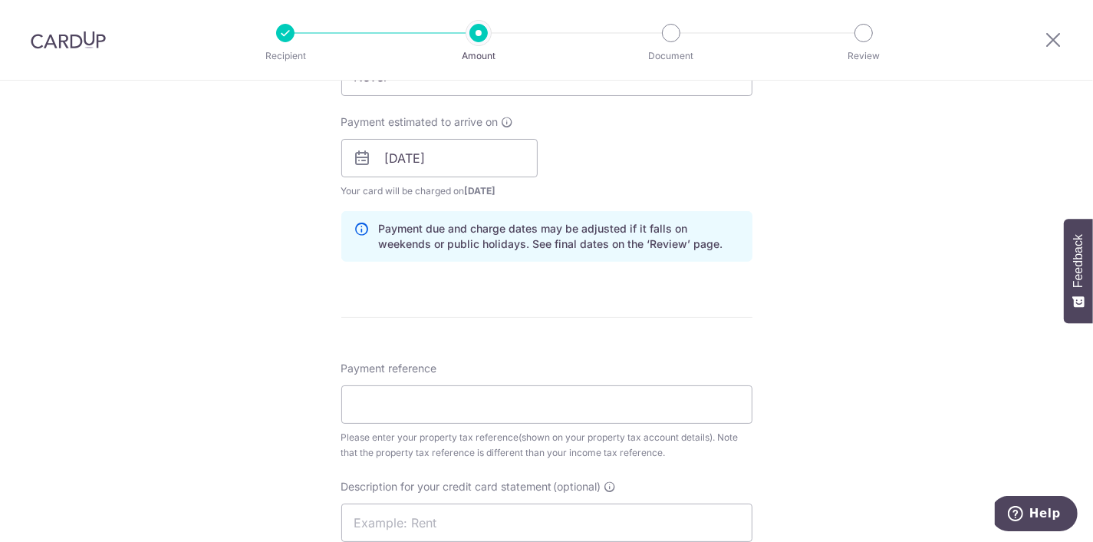
scroll to position [776, 0]
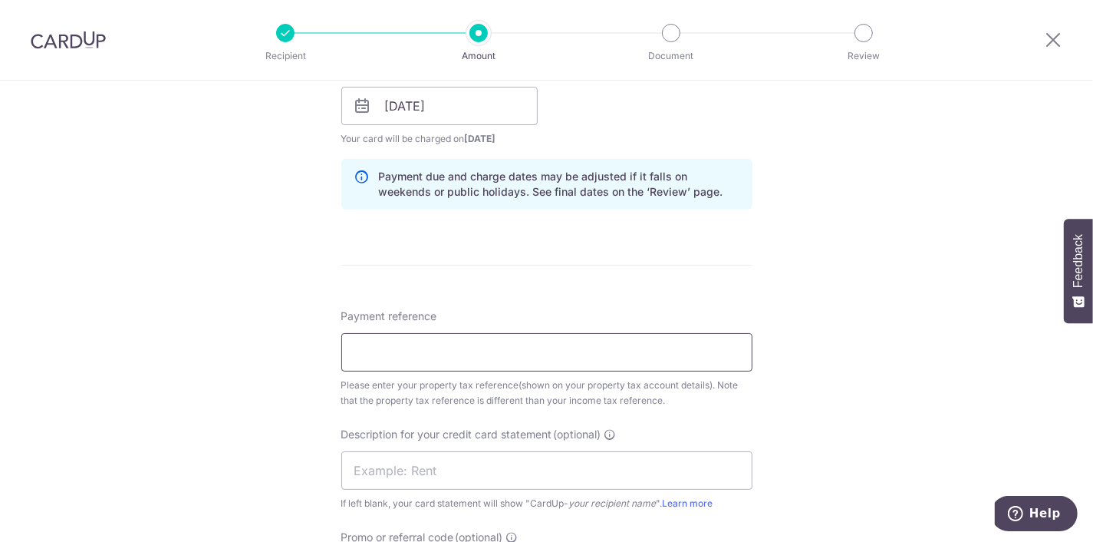
click at [510, 348] on input "Payment reference" at bounding box center [546, 352] width 411 height 38
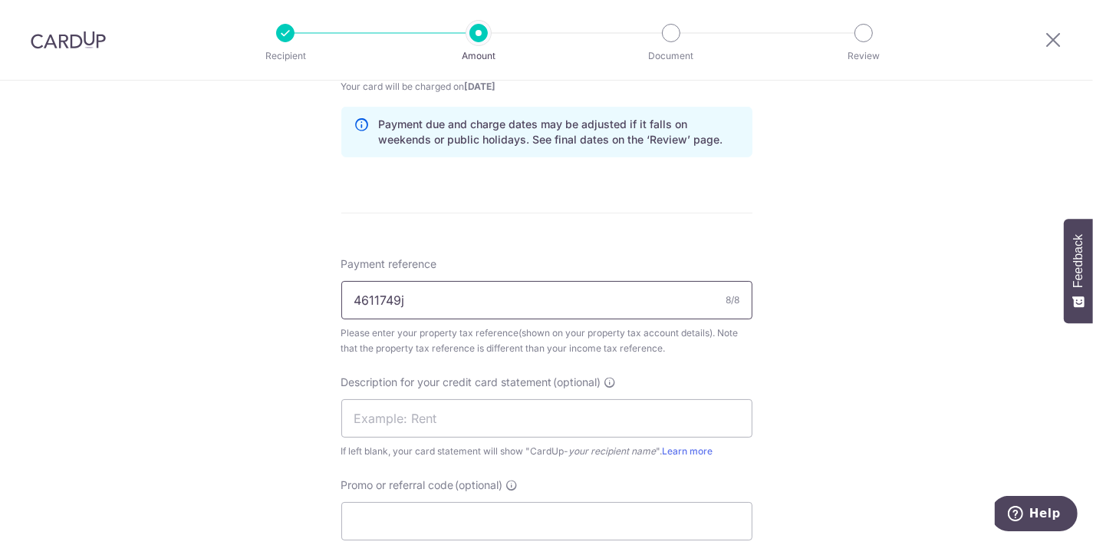
scroll to position [854, 0]
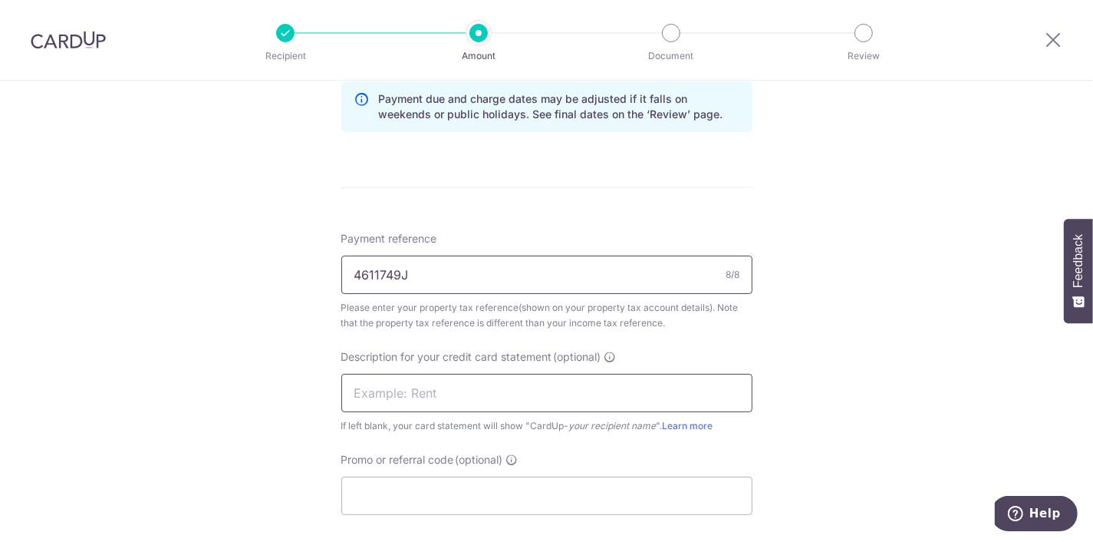
type input "4611749J"
click at [393, 384] on input "text" at bounding box center [546, 393] width 411 height 38
click at [405, 393] on input "PTAX12LNOVDEC" at bounding box center [546, 393] width 411 height 38
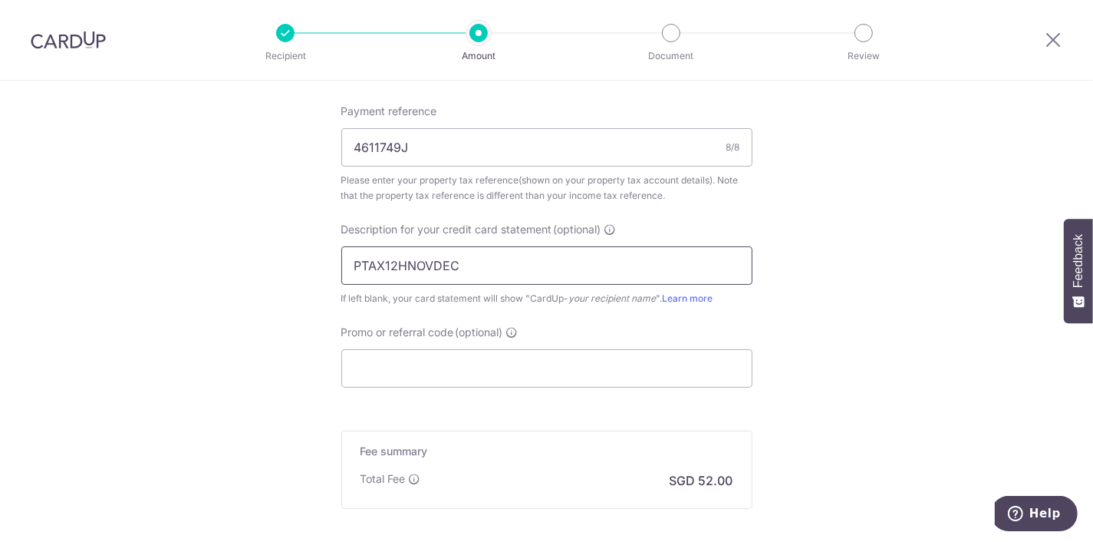
scroll to position [1009, 0]
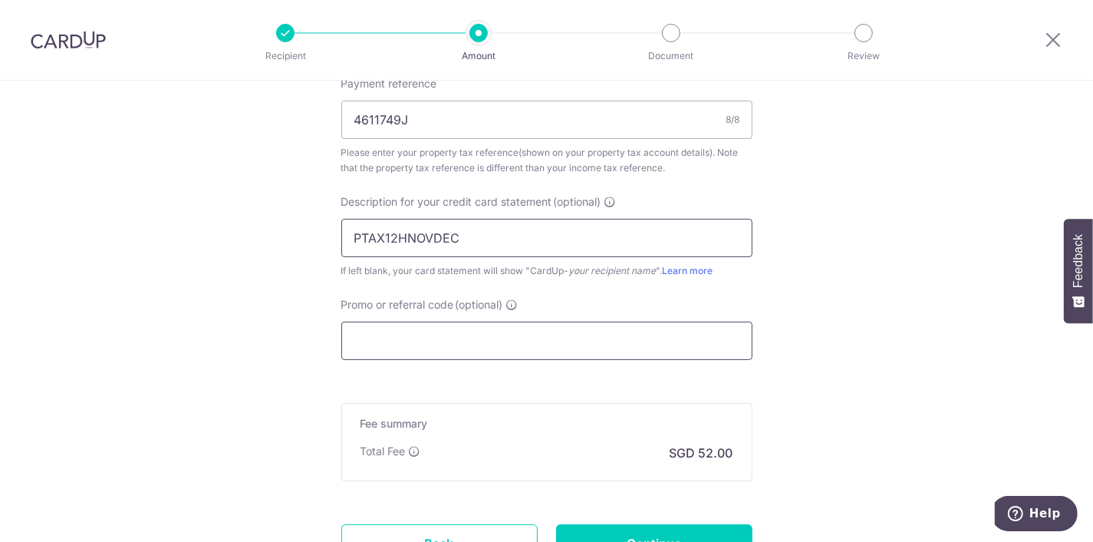
type input "PTAX12HNOVDEC"
click at [498, 349] on input "Promo or referral code (optional)" at bounding box center [546, 340] width 411 height 38
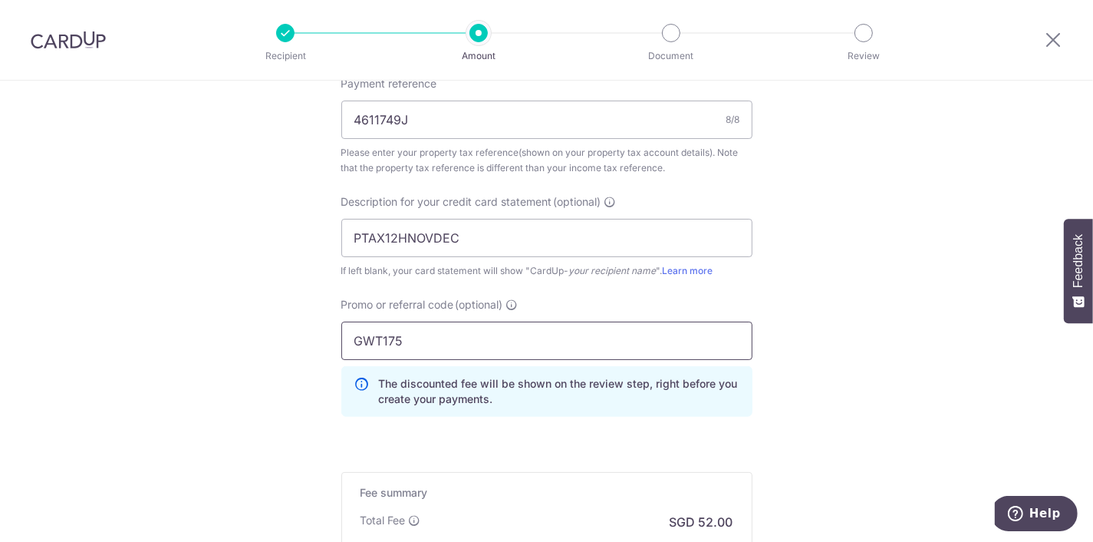
type input "GWT175"
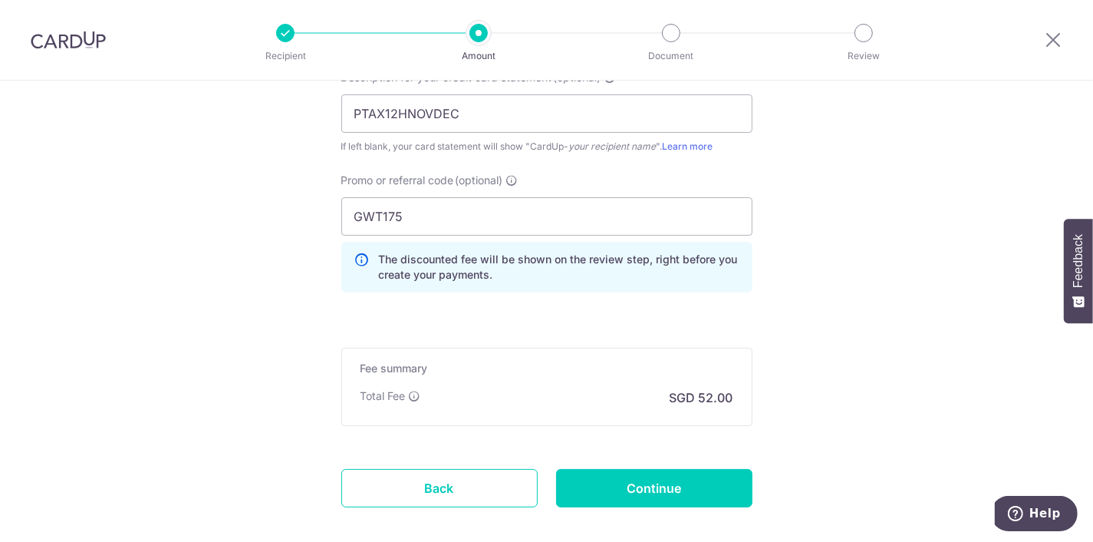
scroll to position [1210, 0]
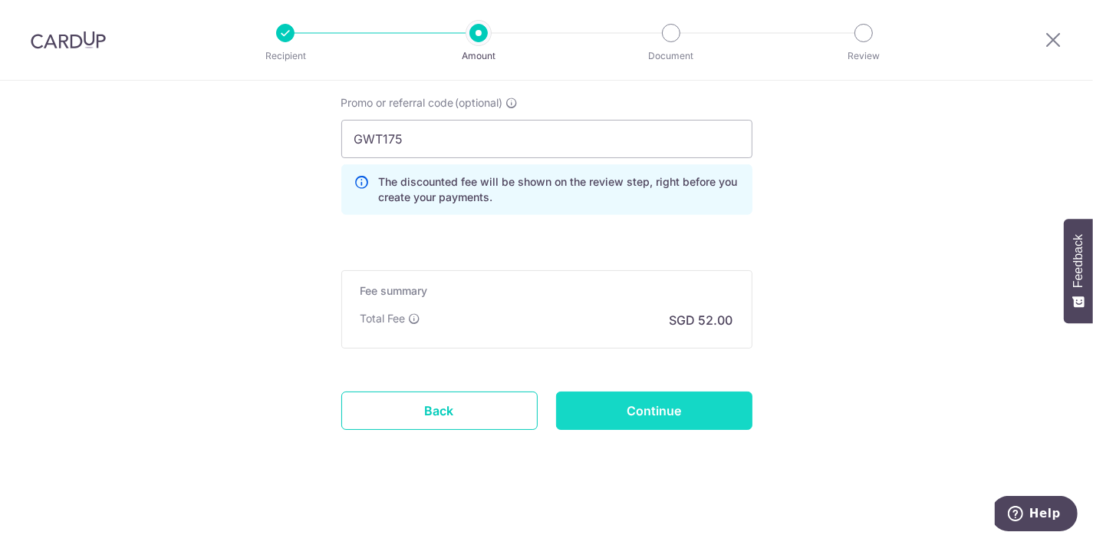
click at [731, 413] on input "Continue" at bounding box center [654, 410] width 196 height 38
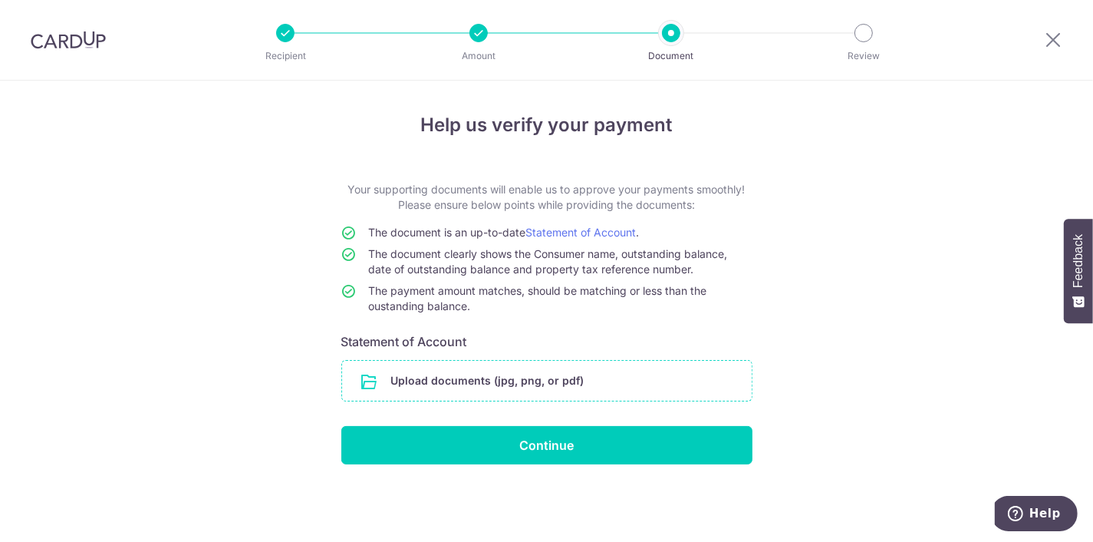
click at [672, 376] on input "file" at bounding box center [547, 380] width 410 height 40
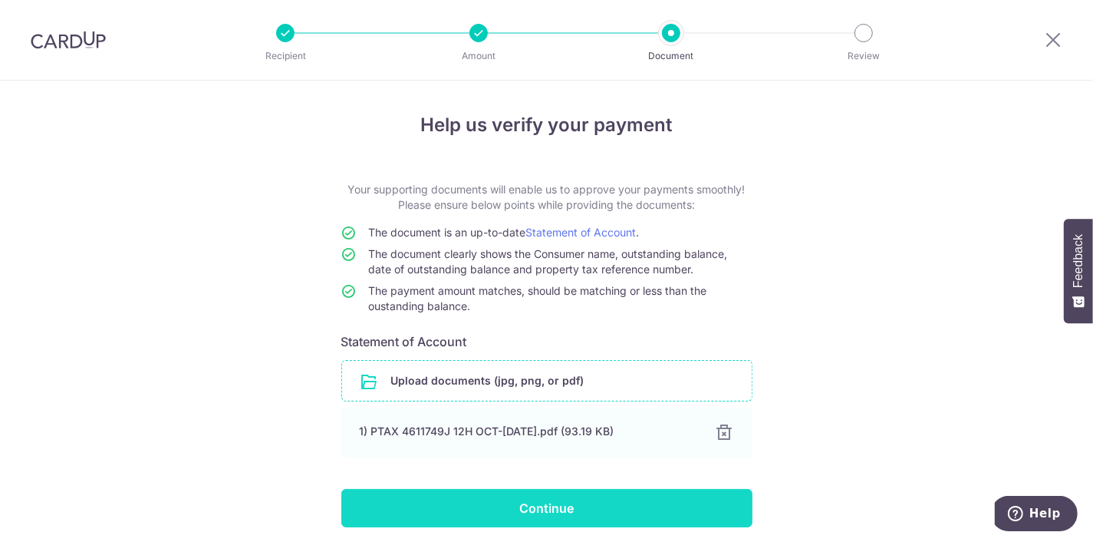
click at [551, 499] on input "Continue" at bounding box center [546, 508] width 411 height 38
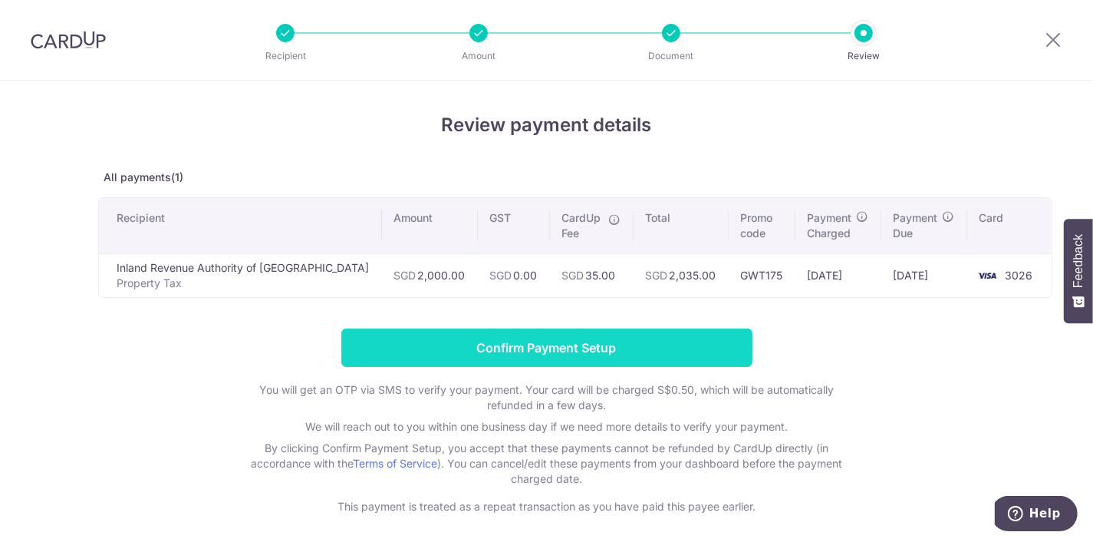
click at [680, 341] on input "Confirm Payment Setup" at bounding box center [546, 347] width 411 height 38
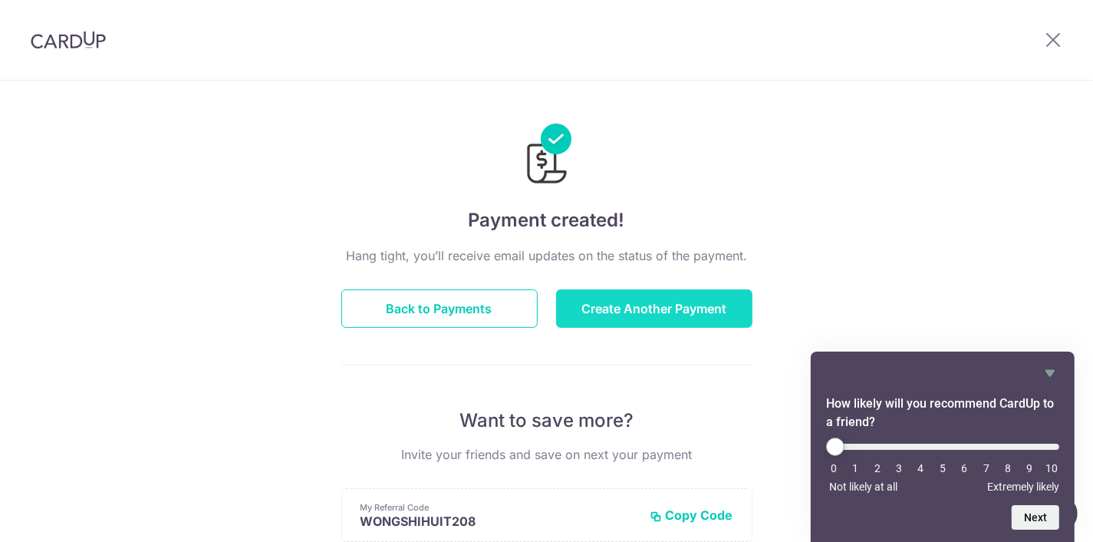
click at [635, 324] on button "Create Another Payment" at bounding box center [654, 308] width 196 height 38
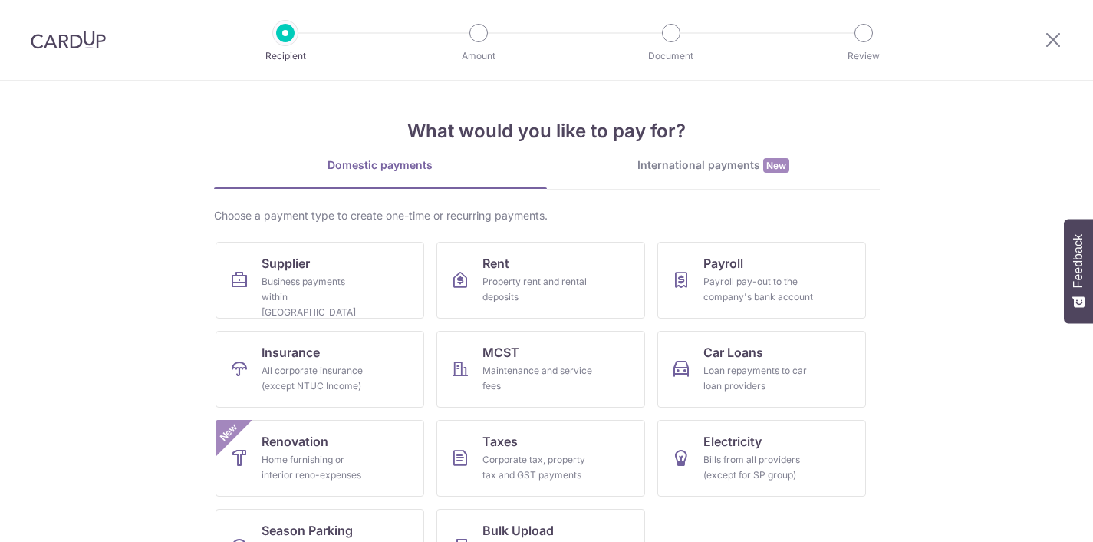
click at [355, 262] on link "Supplier Business payments within Singapore" at bounding box center [320, 280] width 209 height 77
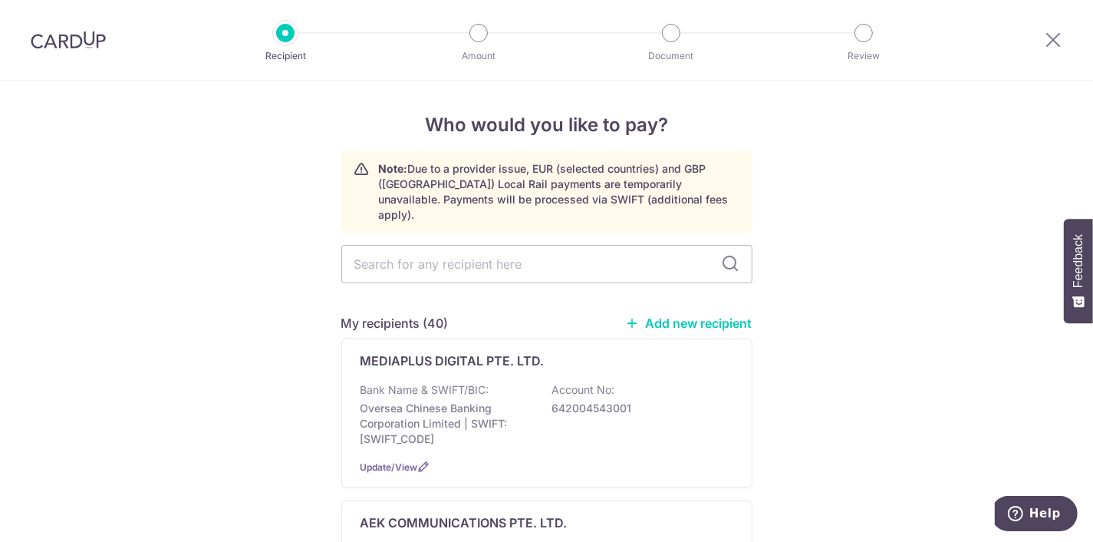
click at [1043, 40] on div at bounding box center [1053, 40] width 80 height 80
click at [1052, 44] on icon at bounding box center [1053, 39] width 18 height 19
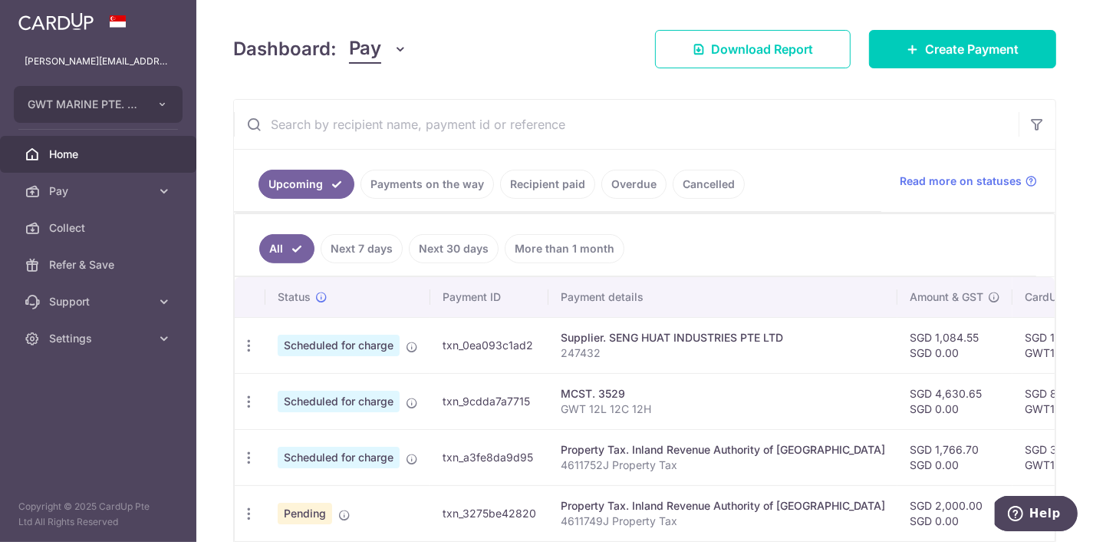
scroll to position [155, 0]
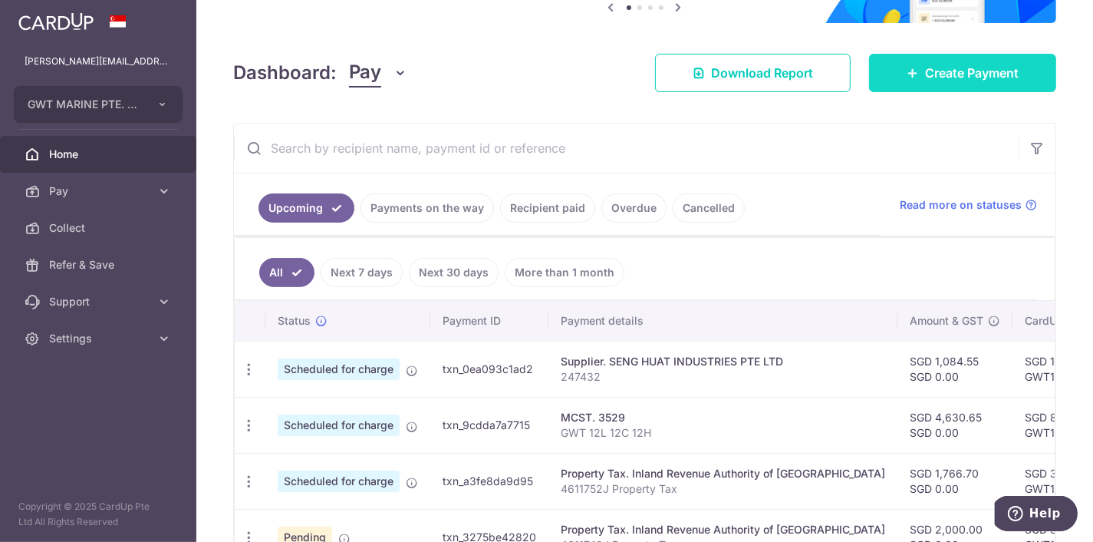
click at [999, 84] on link "Create Payment" at bounding box center [962, 73] width 187 height 38
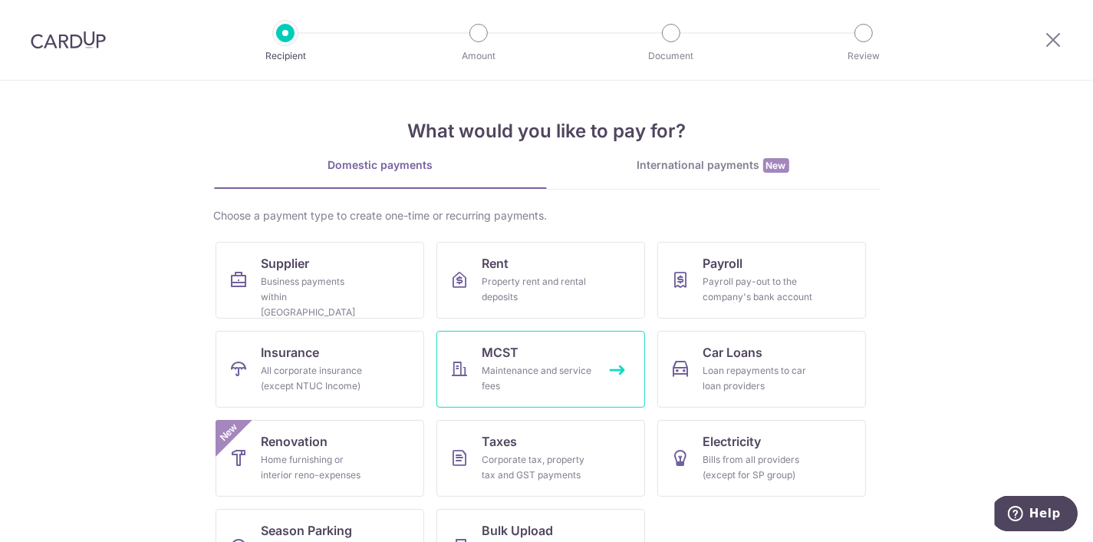
click at [487, 370] on div "Maintenance and service fees" at bounding box center [537, 378] width 110 height 31
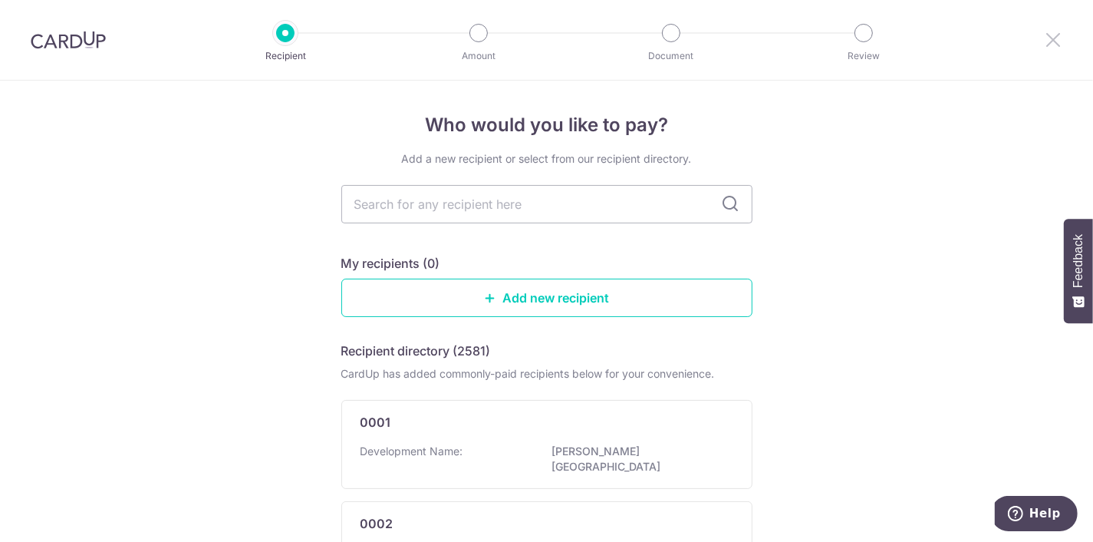
click at [1060, 31] on div at bounding box center [1053, 40] width 80 height 80
click at [1053, 40] on icon at bounding box center [1053, 39] width 18 height 19
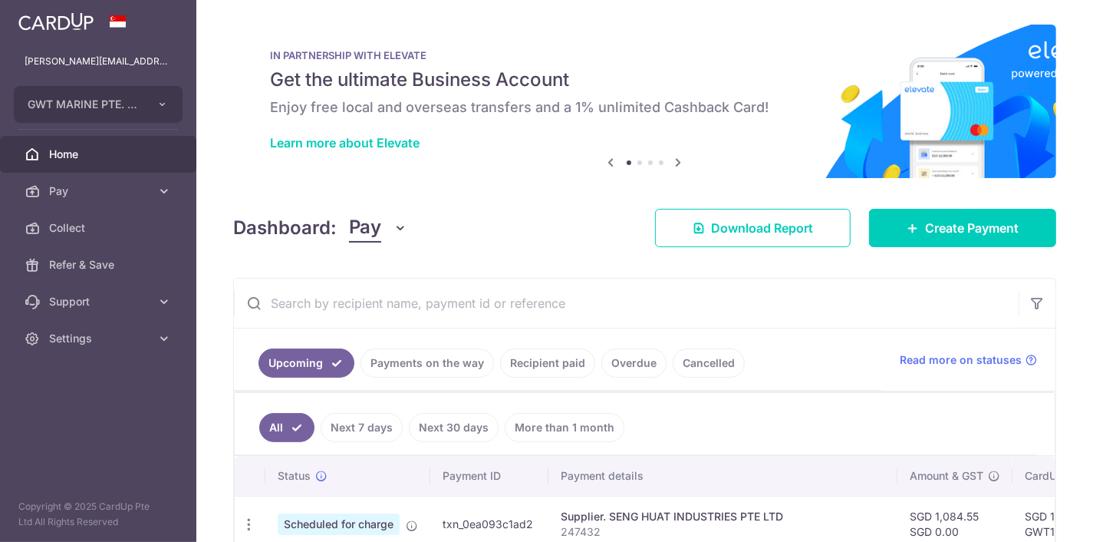
scroll to position [71, 0]
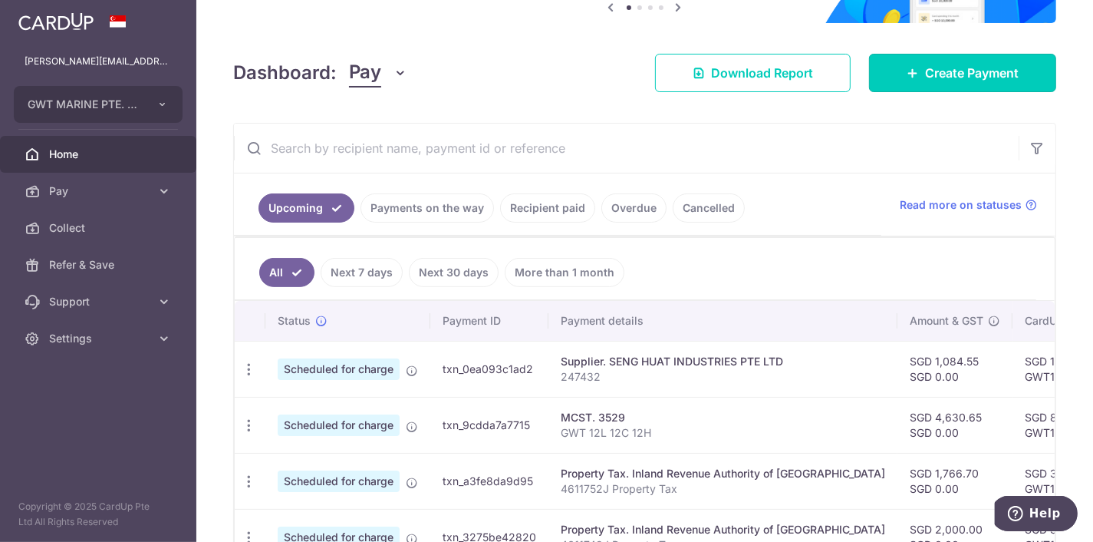
click at [907, 74] on icon at bounding box center [913, 73] width 12 height 12
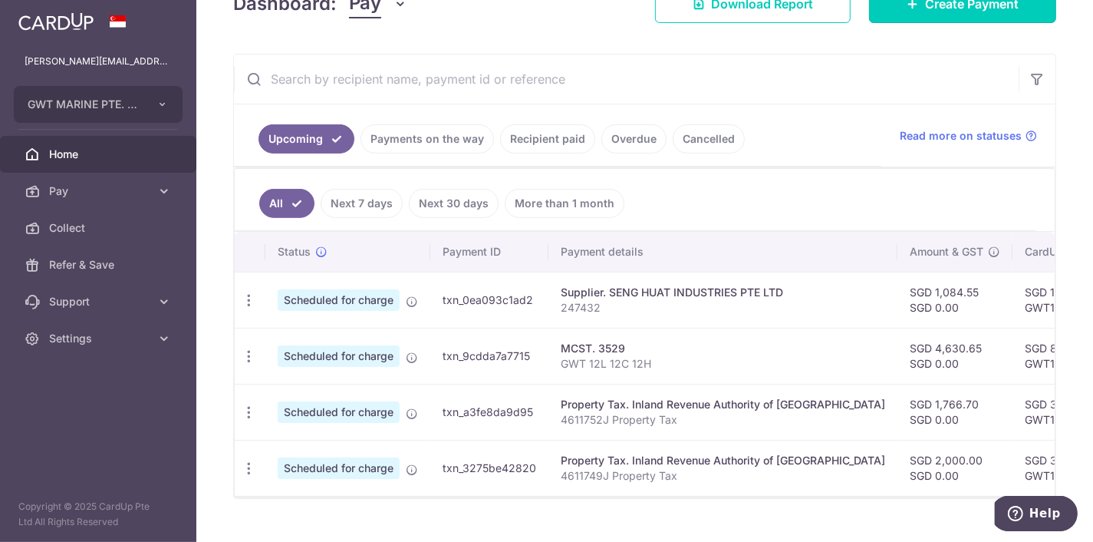
scroll to position [232, 0]
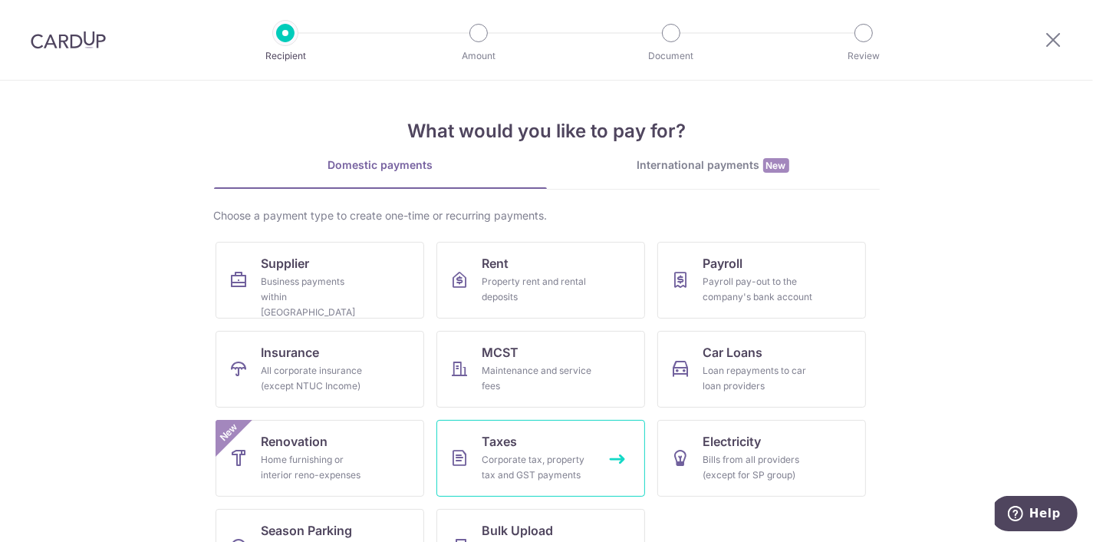
click at [559, 443] on link "Taxes Corporate tax, property tax and GST payments" at bounding box center [540, 458] width 209 height 77
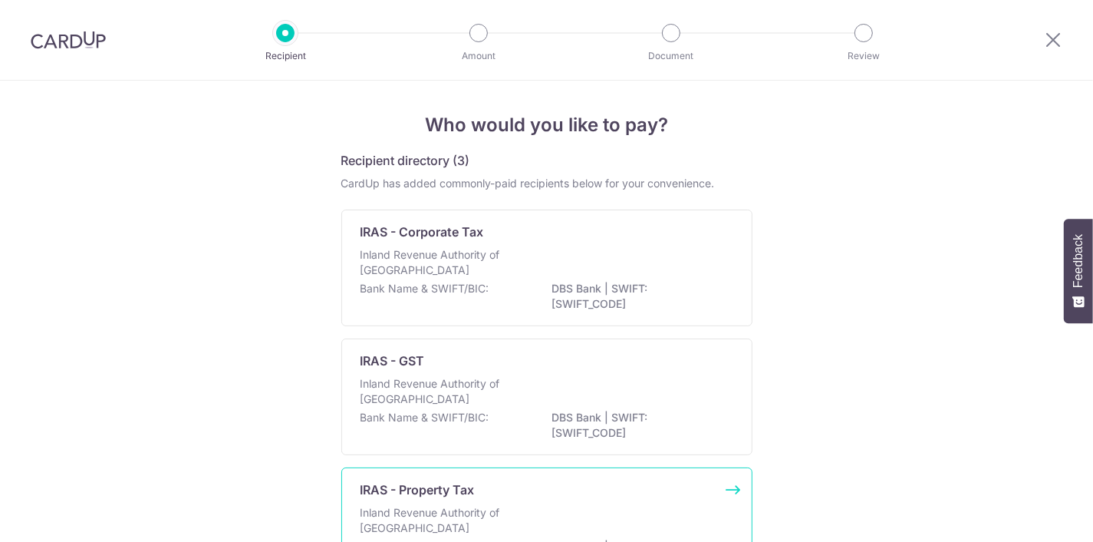
scroll to position [128, 0]
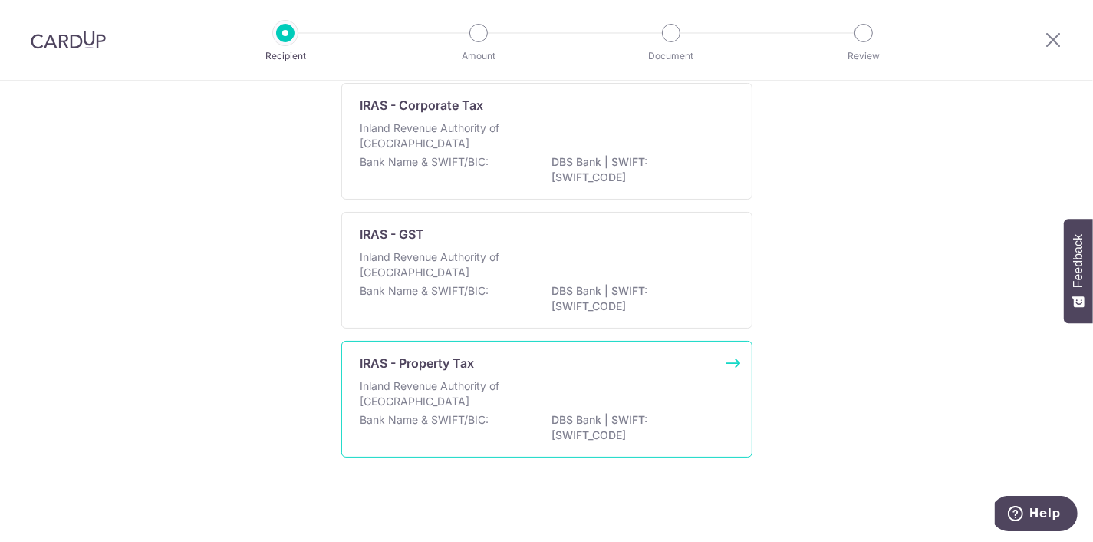
click at [604, 395] on div "Inland Revenue Authority of [GEOGRAPHIC_DATA]" at bounding box center [546, 395] width 373 height 34
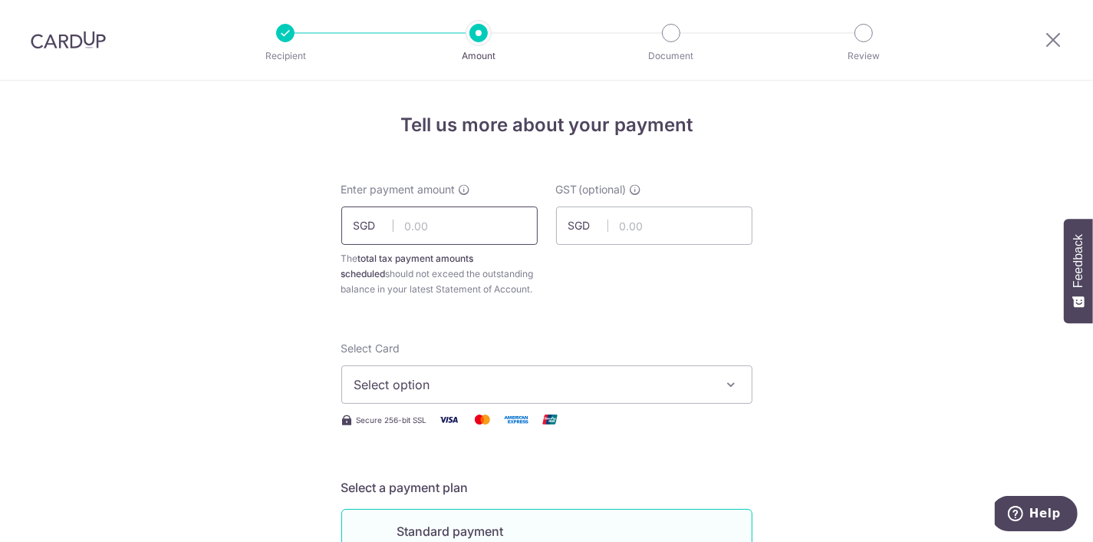
click at [426, 222] on input "text" at bounding box center [439, 225] width 196 height 38
type input "1,816.70"
click at [503, 380] on span "Select option" at bounding box center [532, 384] width 357 height 18
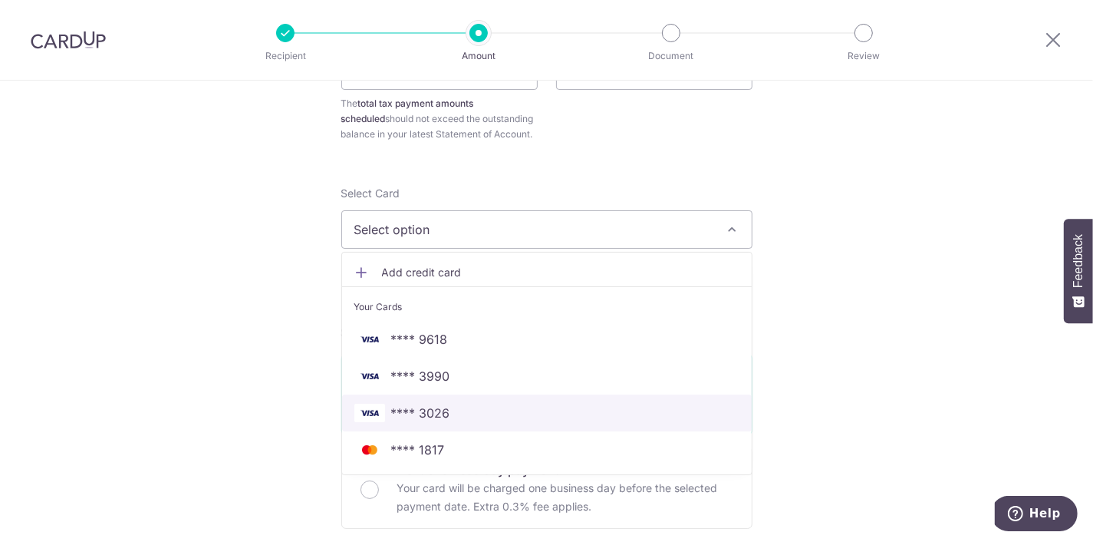
click at [525, 422] on link "**** 3026" at bounding box center [547, 412] width 410 height 37
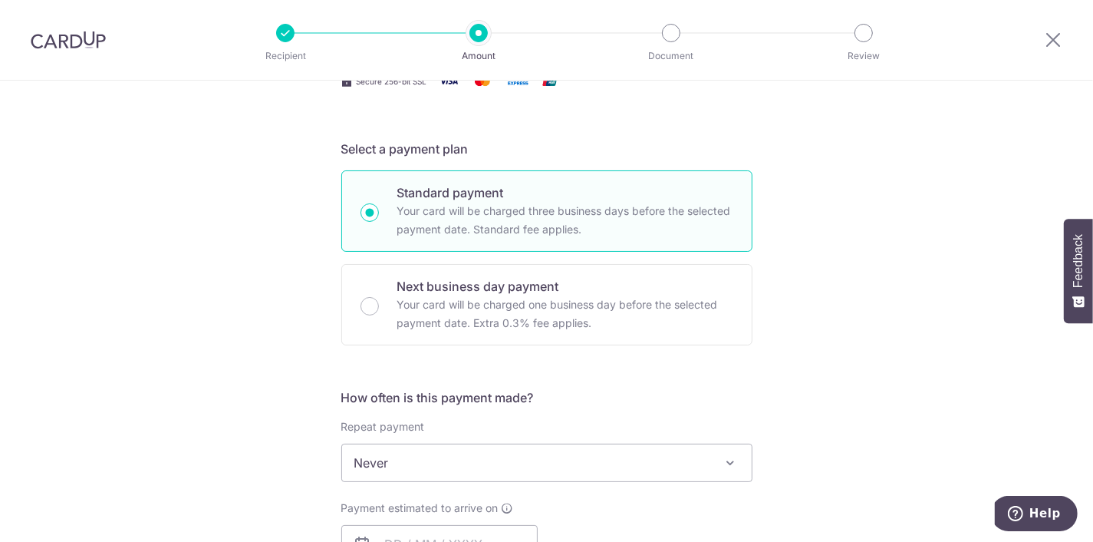
scroll to position [466, 0]
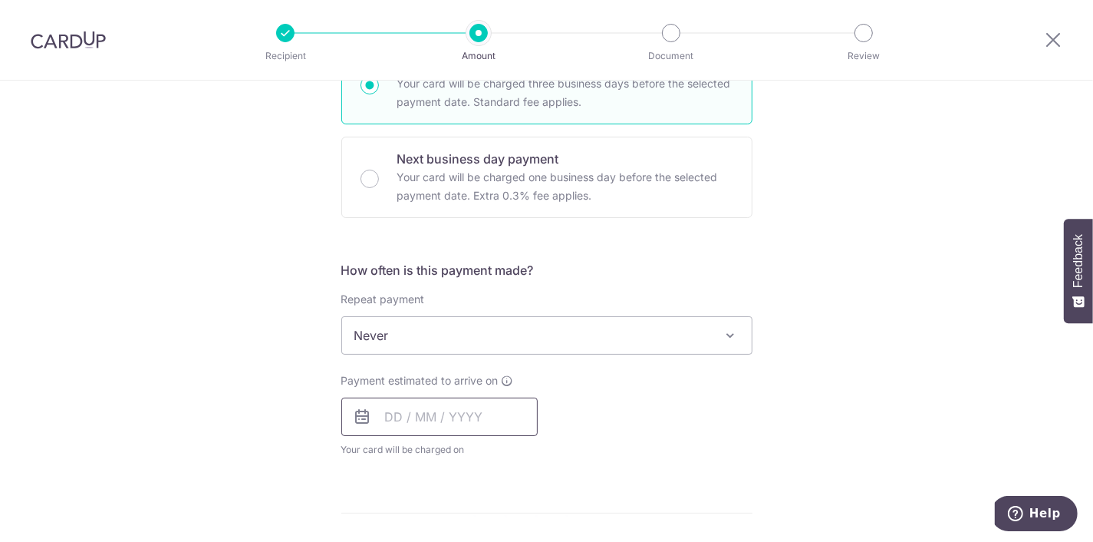
click at [439, 427] on input "text" at bounding box center [439, 416] width 196 height 38
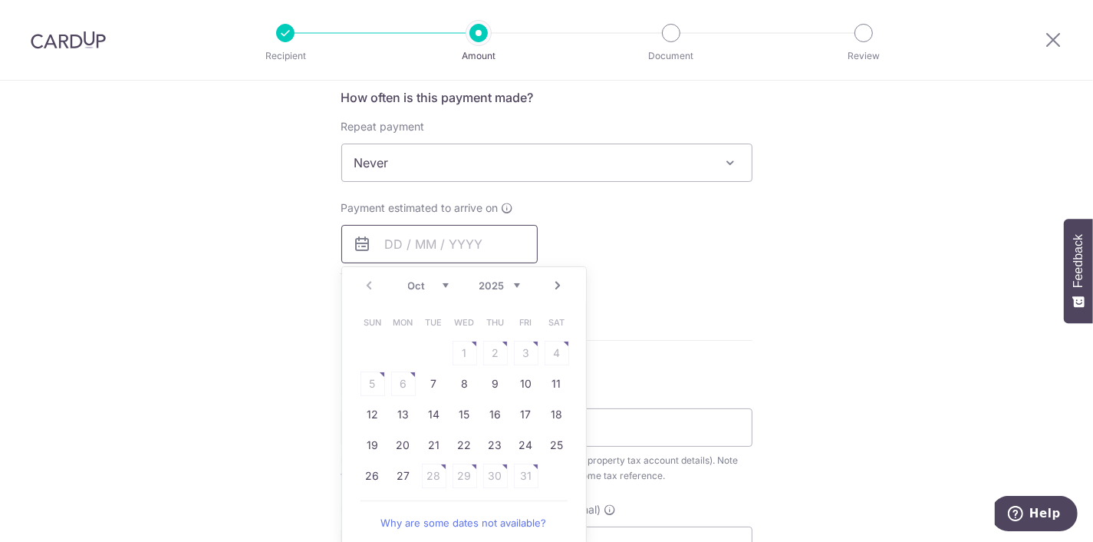
scroll to position [698, 0]
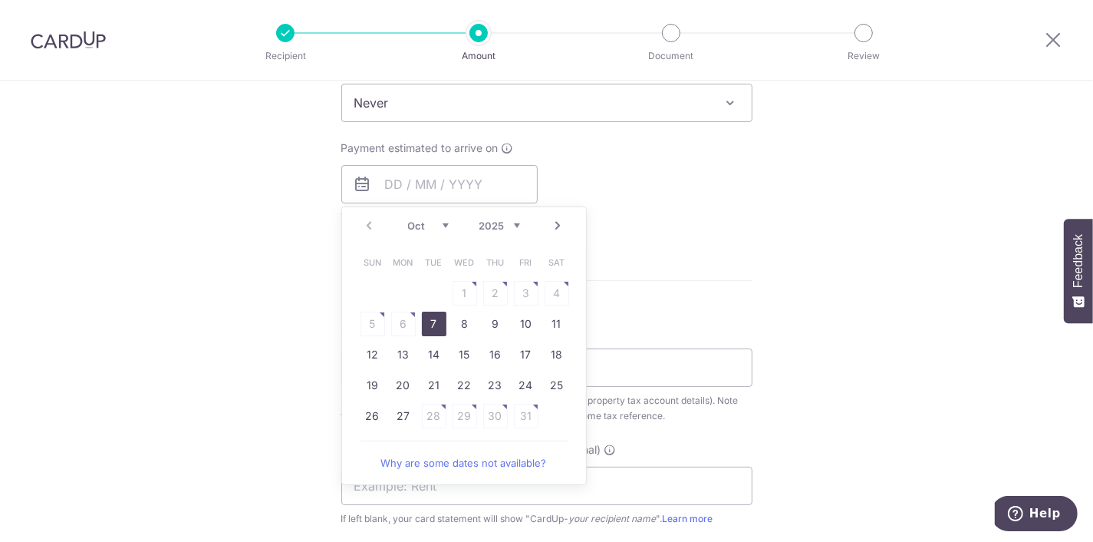
click at [442, 318] on link "7" at bounding box center [434, 323] width 25 height 25
type input "07/10/2025"
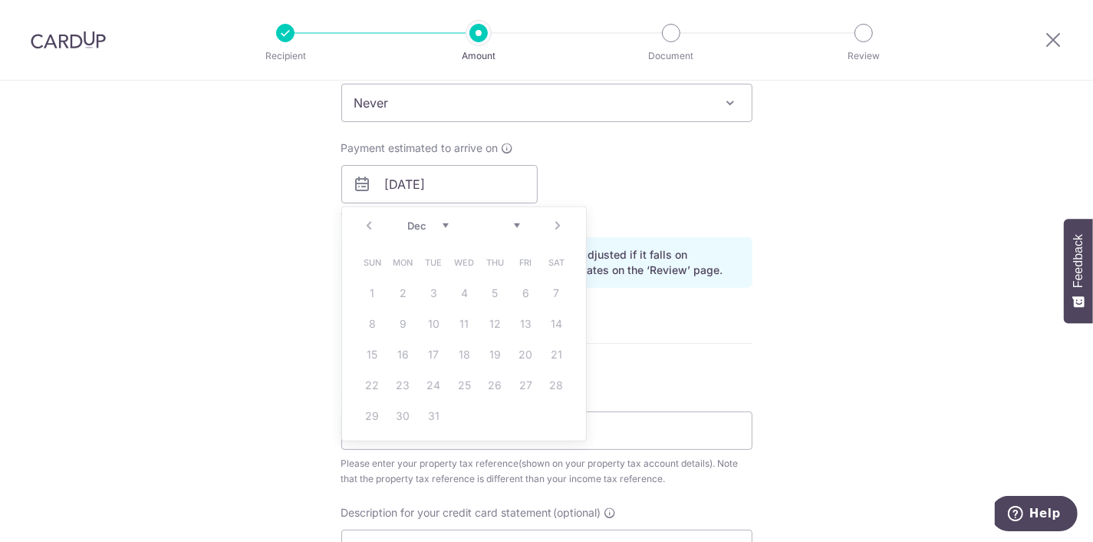
scroll to position [776, 0]
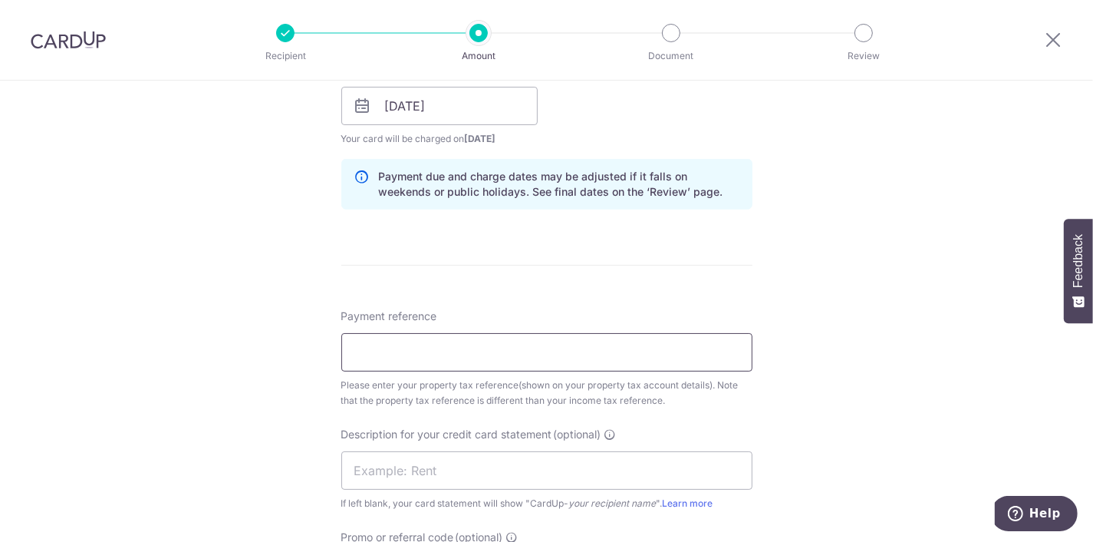
click at [443, 349] on input "Payment reference" at bounding box center [546, 352] width 411 height 38
click at [441, 372] on div "Payment reference Please enter your property tax reference(shown on your proper…" at bounding box center [546, 358] width 411 height 100
click at [439, 351] on input "Payment reference" at bounding box center [546, 352] width 411 height 38
type input "4611744E"
click at [461, 455] on input "text" at bounding box center [546, 470] width 411 height 38
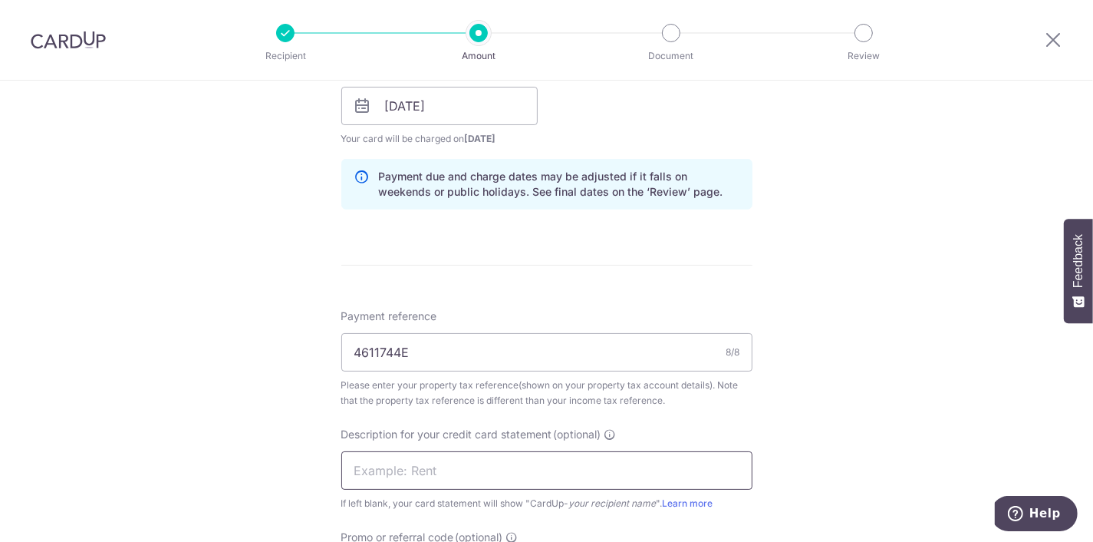
type input "1"
click at [402, 470] on input "PTAX12HNOVDEC" at bounding box center [546, 470] width 411 height 38
type input "PTAX12CNOVDEC"
click at [861, 316] on div "Tell us more about your payment Enter payment amount SGD 1,816.70 1816.70 The t…" at bounding box center [546, 106] width 1093 height 1605
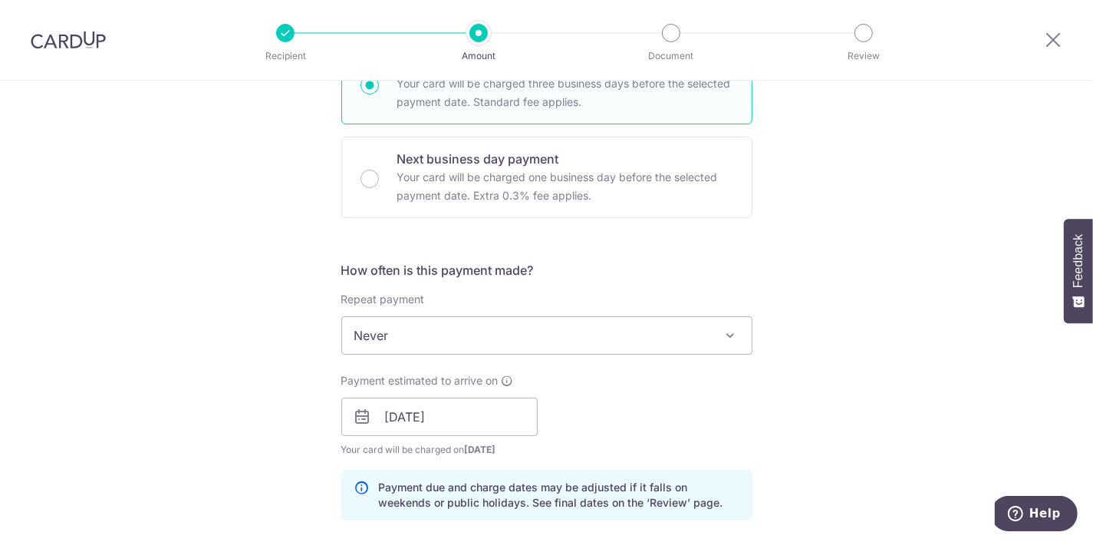
scroll to position [854, 0]
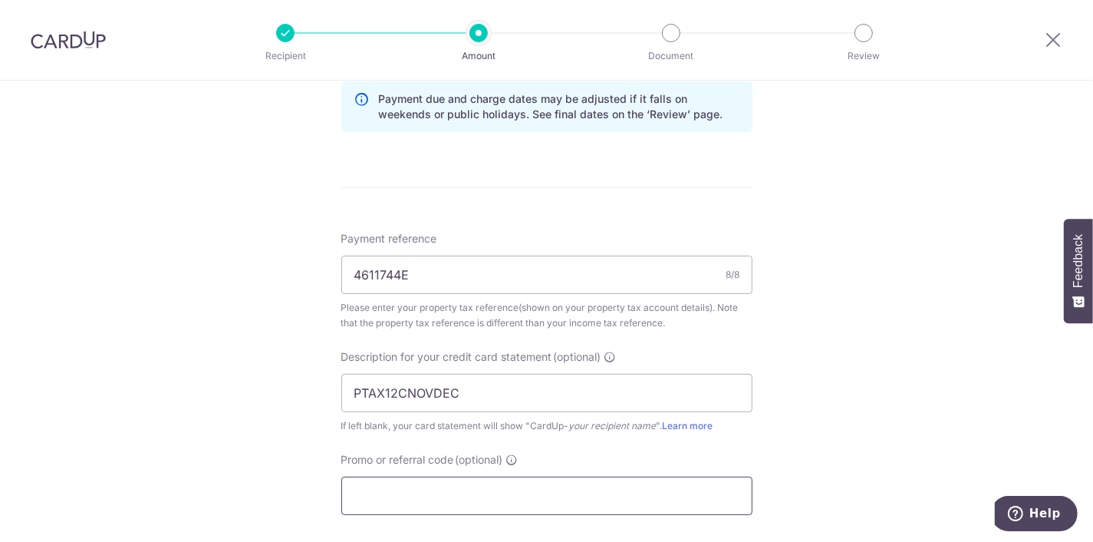
click at [415, 493] on input "Promo or referral code (optional)" at bounding box center [546, 495] width 411 height 38
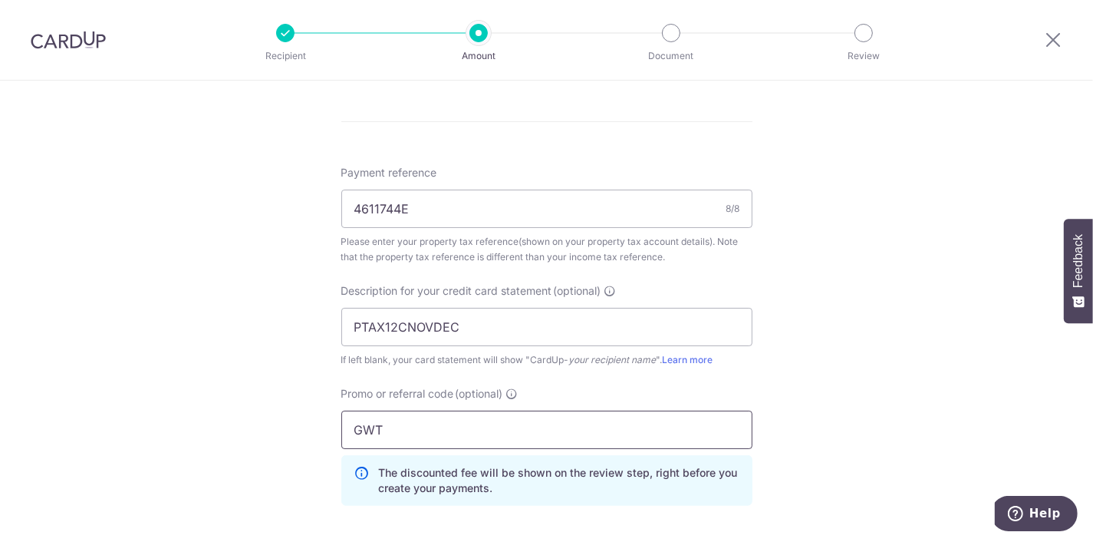
scroll to position [1009, 0]
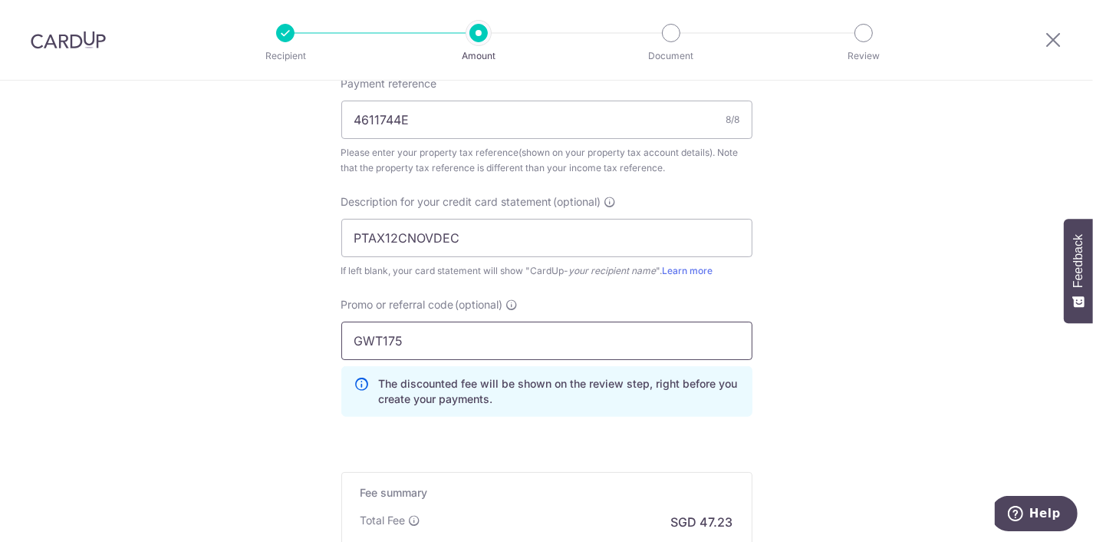
type input "GWT175"
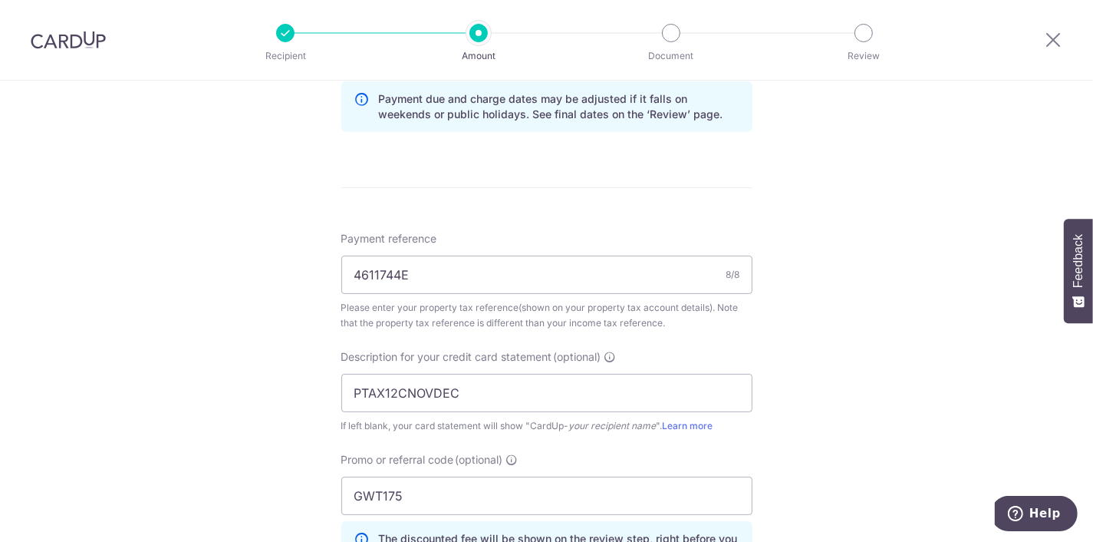
scroll to position [1210, 0]
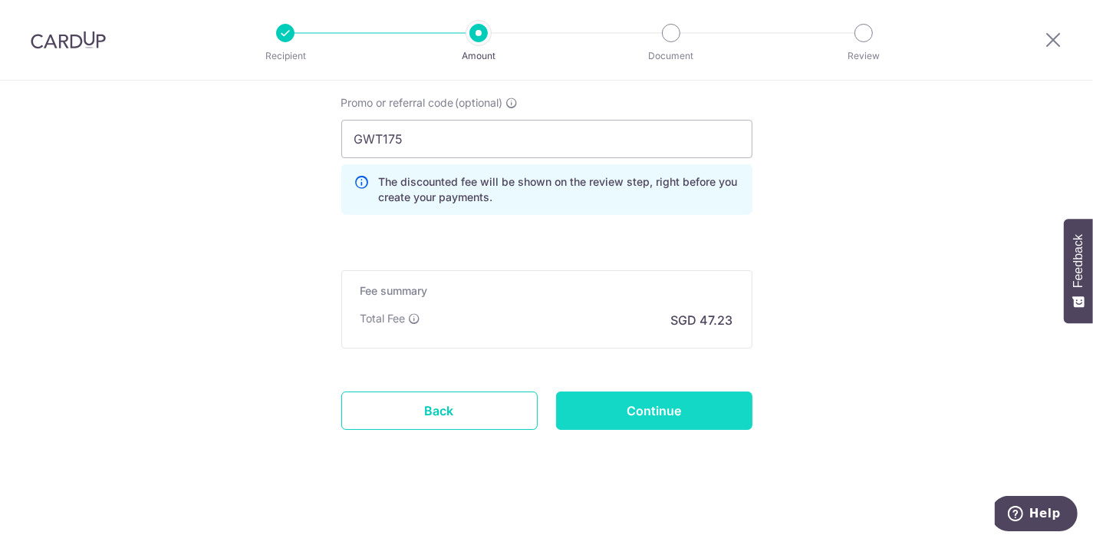
click at [715, 400] on input "Continue" at bounding box center [654, 410] width 196 height 38
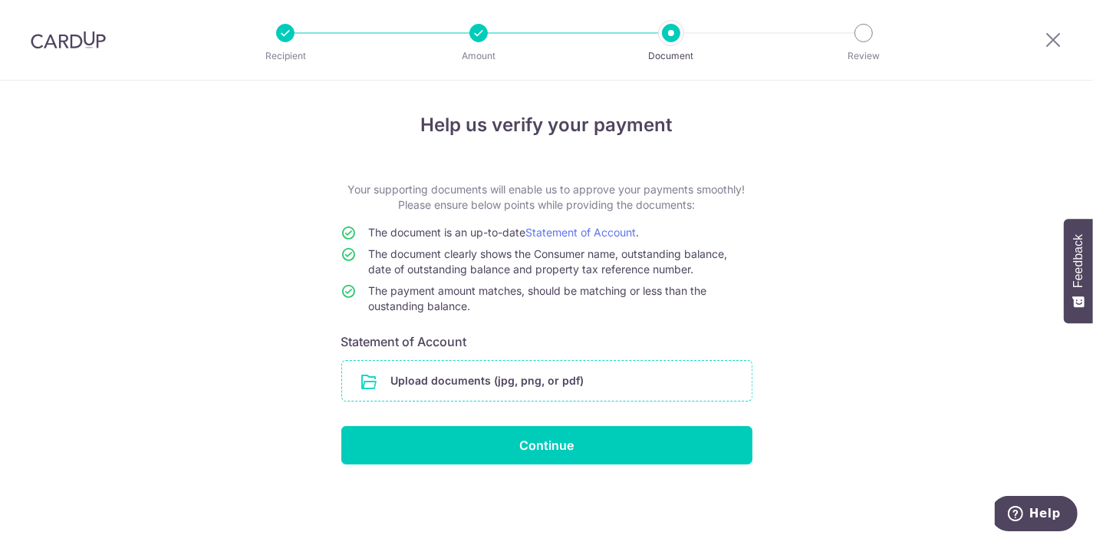
click at [525, 384] on input "file" at bounding box center [547, 380] width 410 height 40
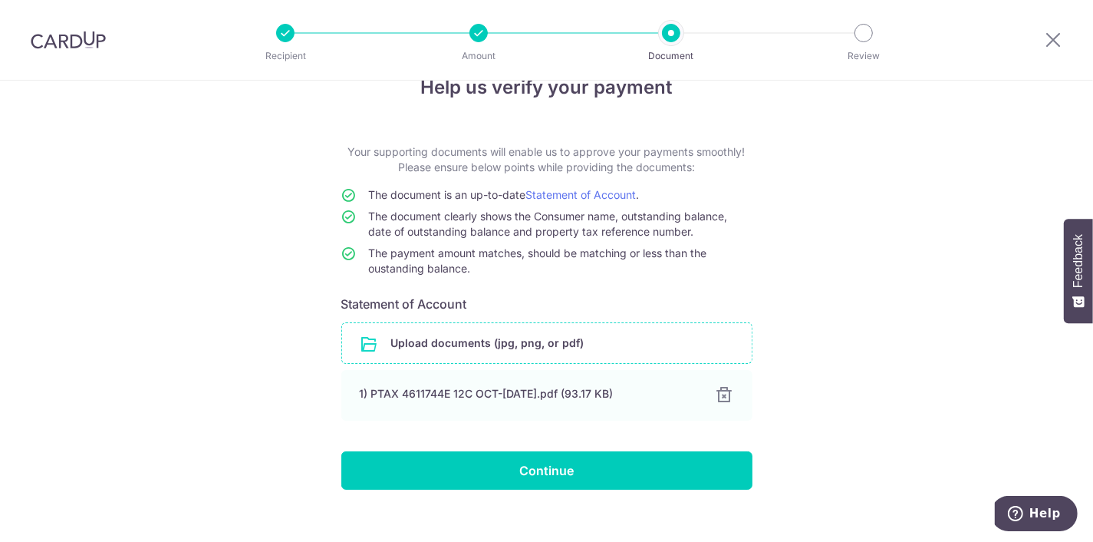
scroll to position [56, 0]
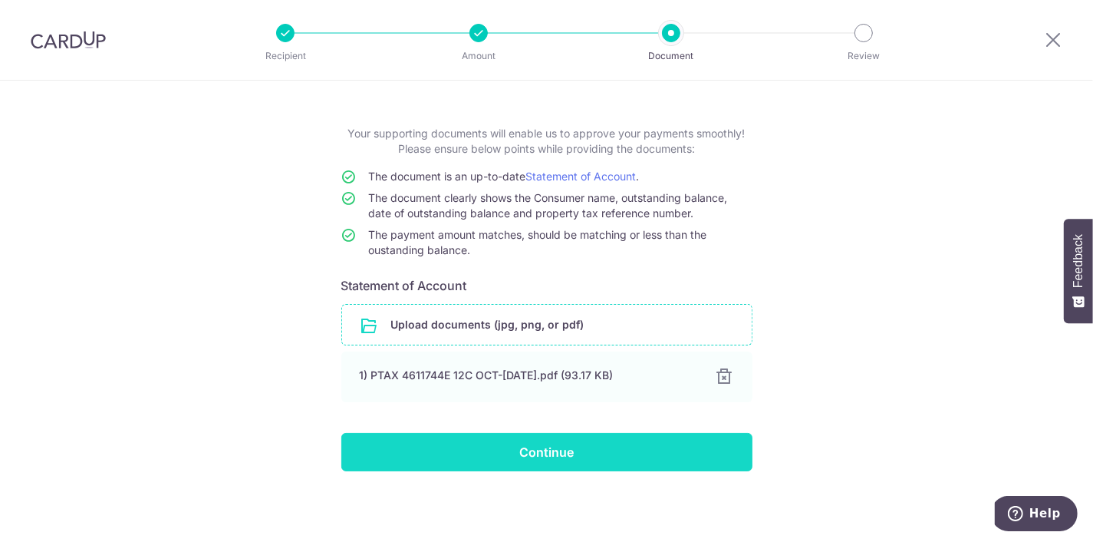
click at [638, 443] on input "Continue" at bounding box center [546, 452] width 411 height 38
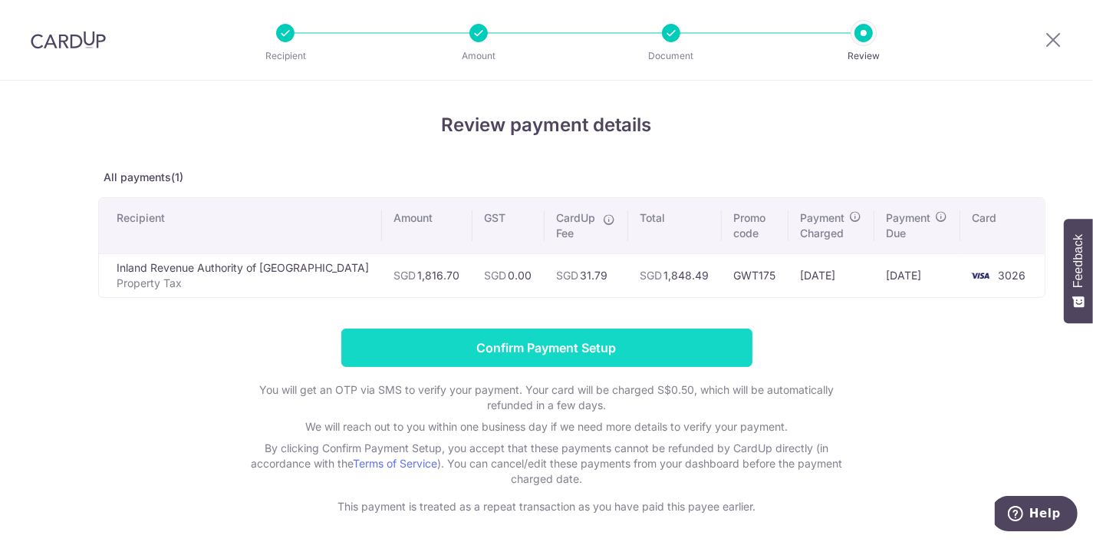
click at [646, 344] on input "Confirm Payment Setup" at bounding box center [546, 347] width 411 height 38
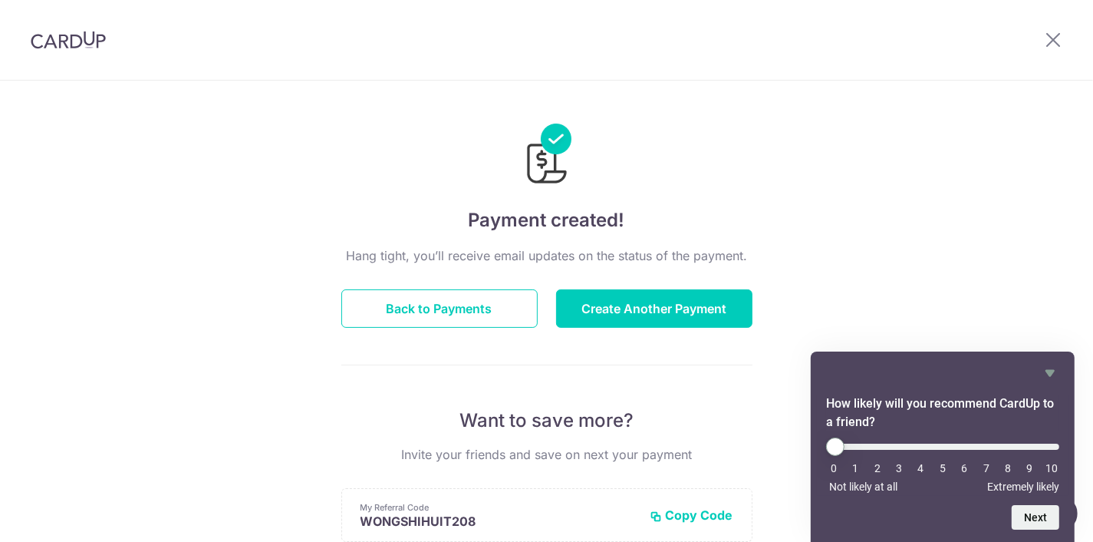
click at [1065, 361] on div "How likely will you recommend CardUp to a friend? 0 1 2 3 4 5 6 7 8 9 10 Not li…" at bounding box center [943, 446] width 264 height 190
